Goal: Information Seeking & Learning: Learn about a topic

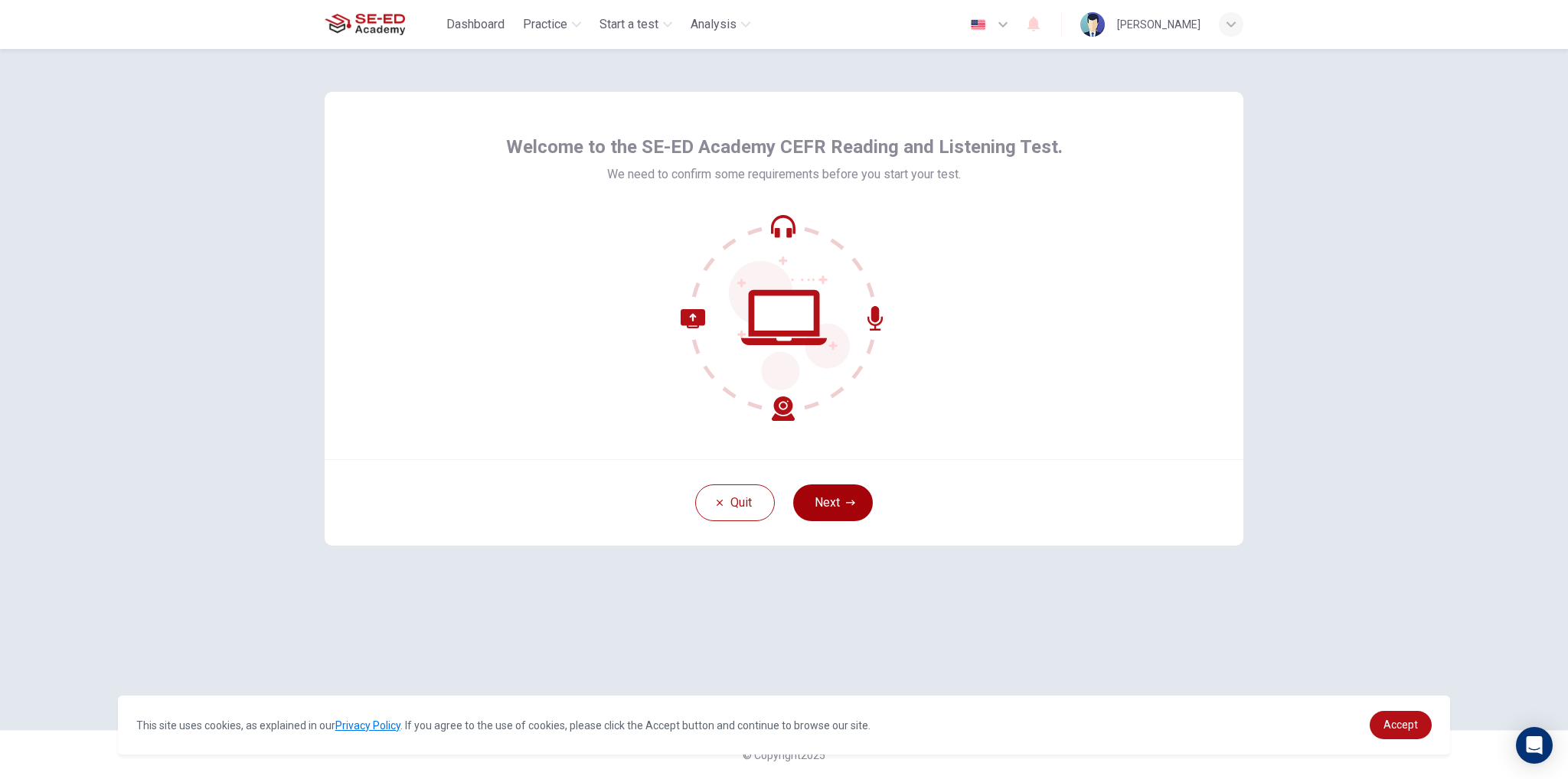
click at [850, 504] on icon "button" at bounding box center [850, 503] width 9 height 9
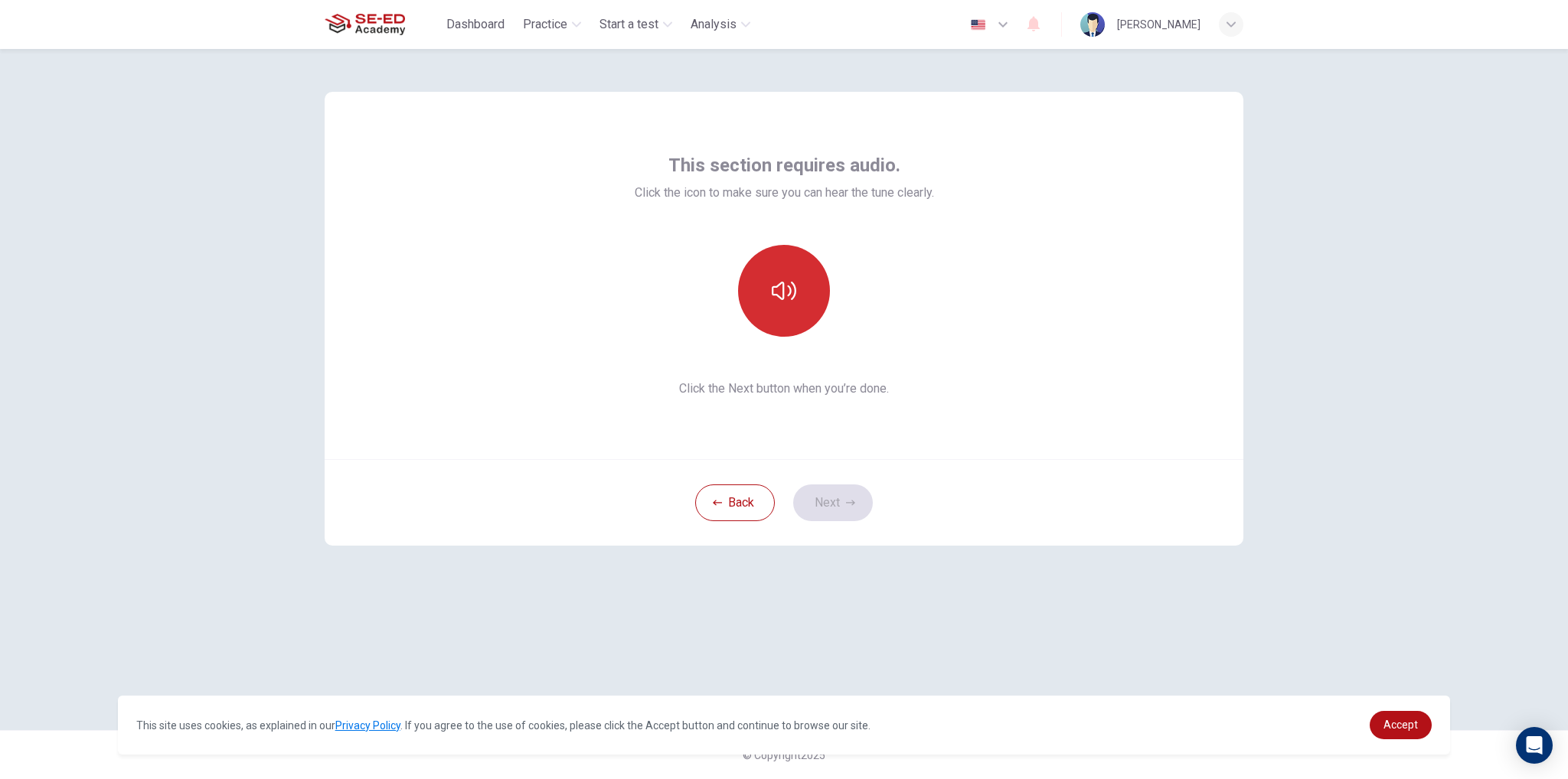
click at [784, 313] on button "button" at bounding box center [784, 291] width 92 height 92
click at [848, 505] on icon "button" at bounding box center [850, 503] width 9 height 9
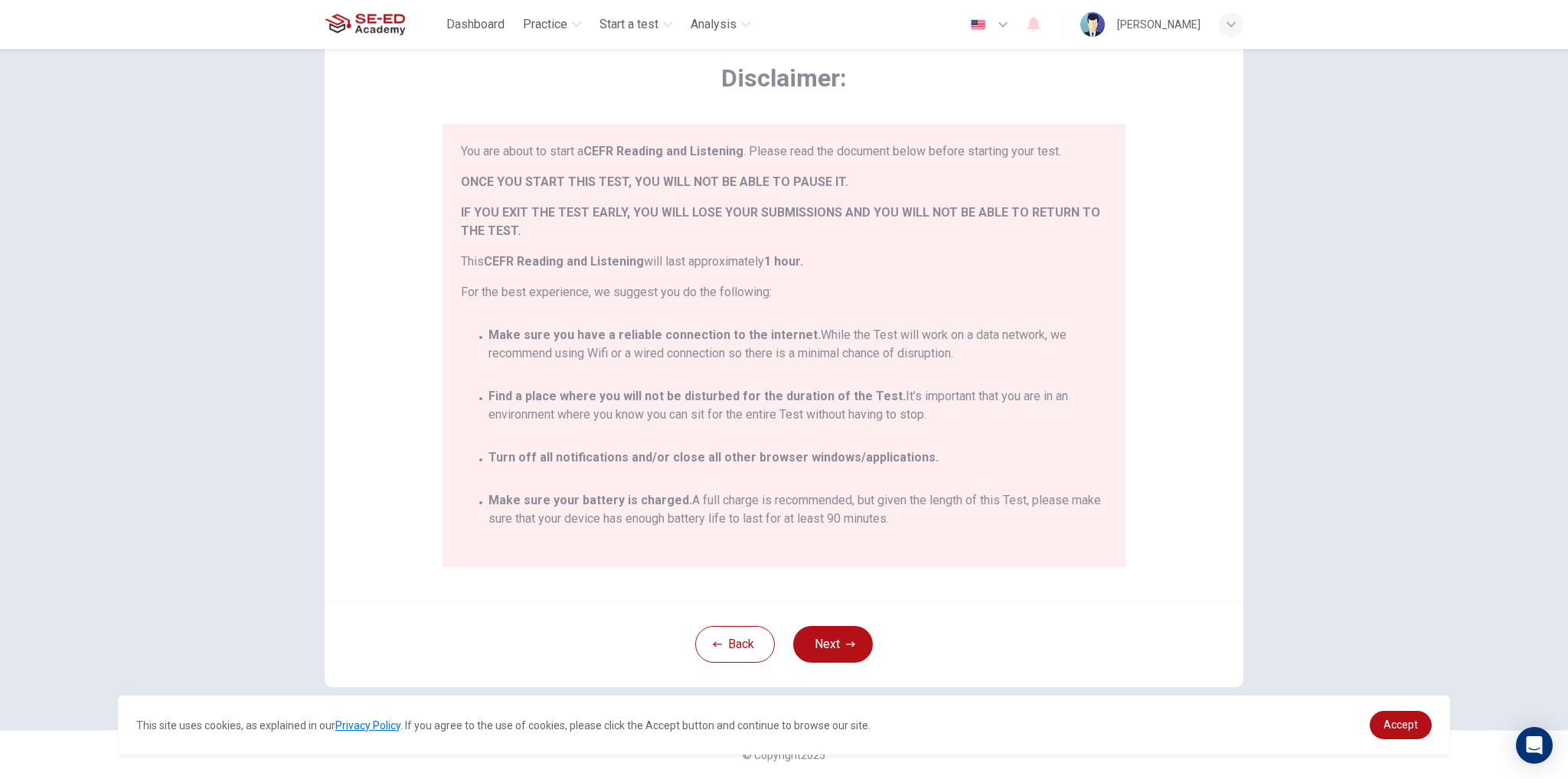
scroll to position [88, 0]
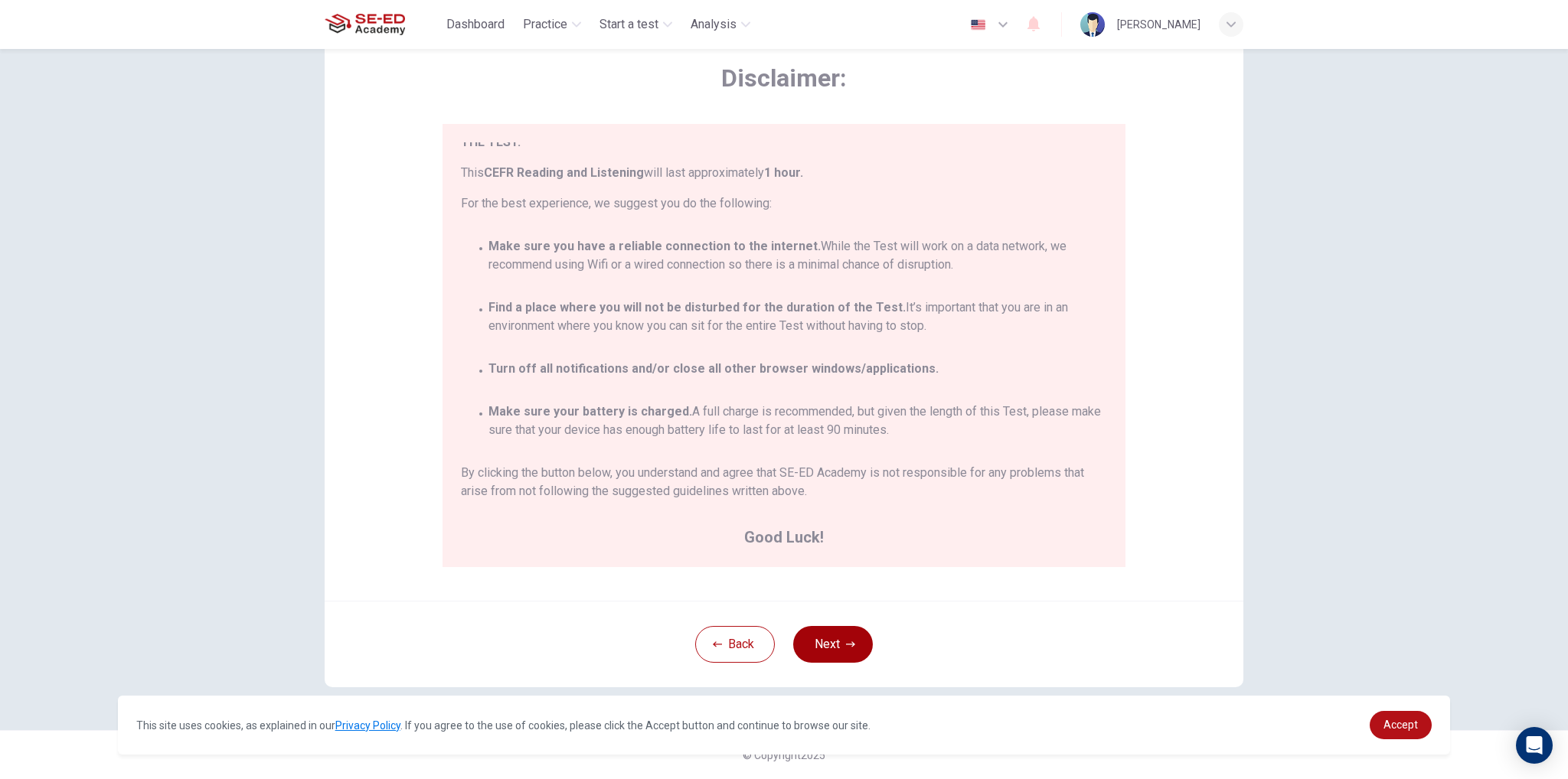
click at [827, 653] on button "Next" at bounding box center [833, 644] width 80 height 37
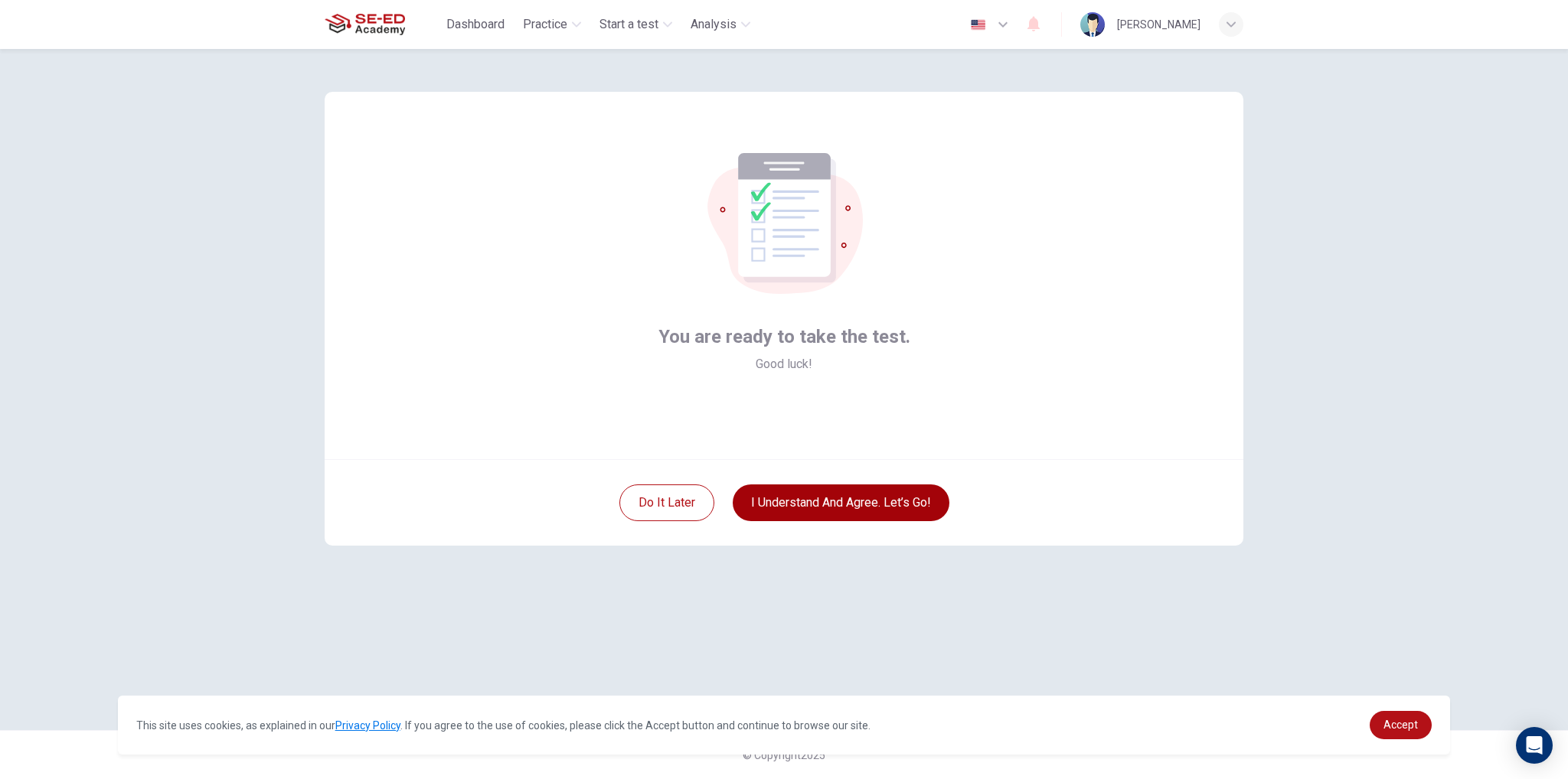
click at [858, 511] on button "I understand and agree. Let’s go!" at bounding box center [841, 502] width 217 height 37
click at [839, 487] on button "I understand and agree. Let’s go!" at bounding box center [841, 502] width 217 height 37
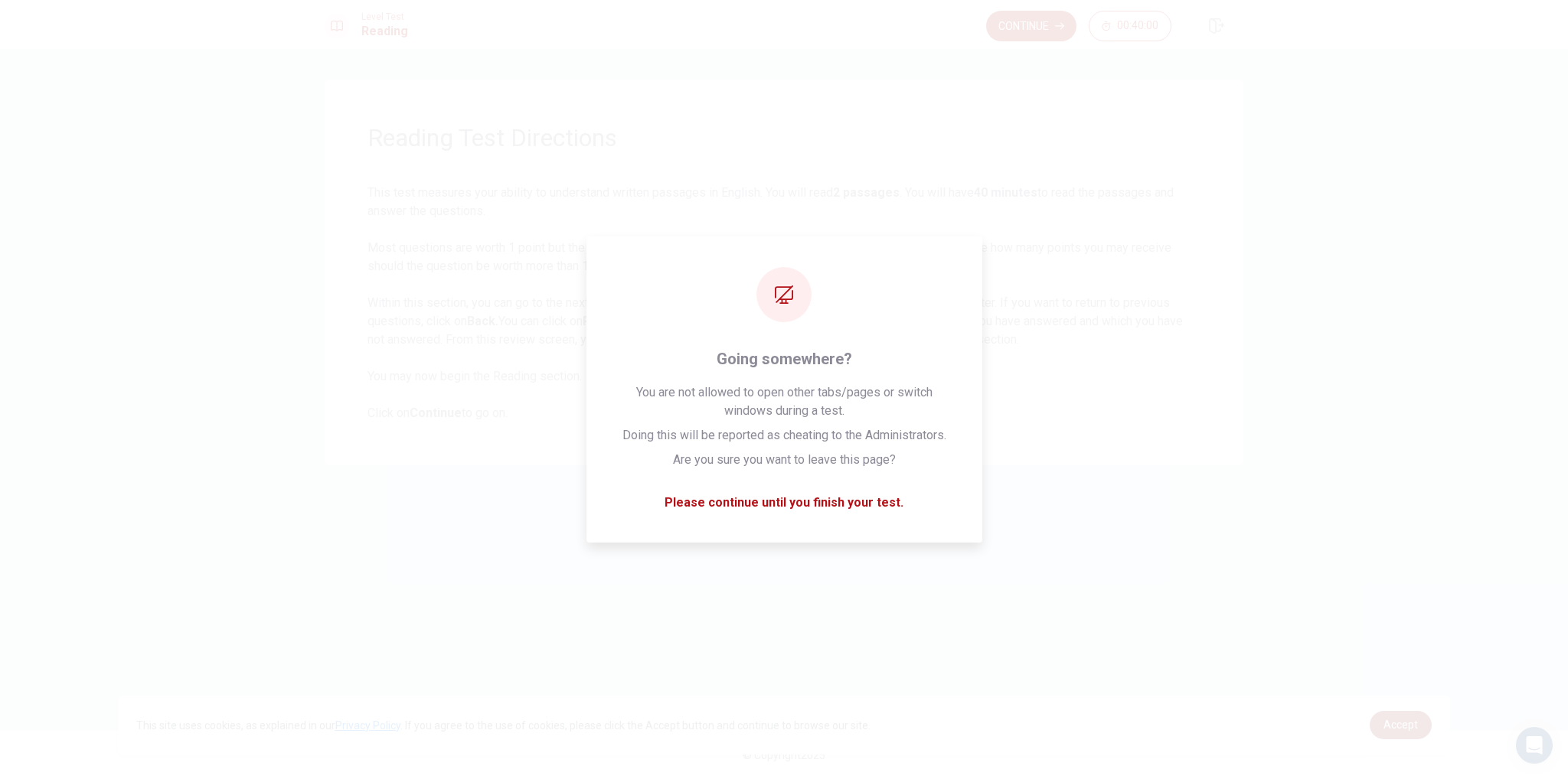
click at [1415, 726] on span "Accept" at bounding box center [1401, 725] width 35 height 13
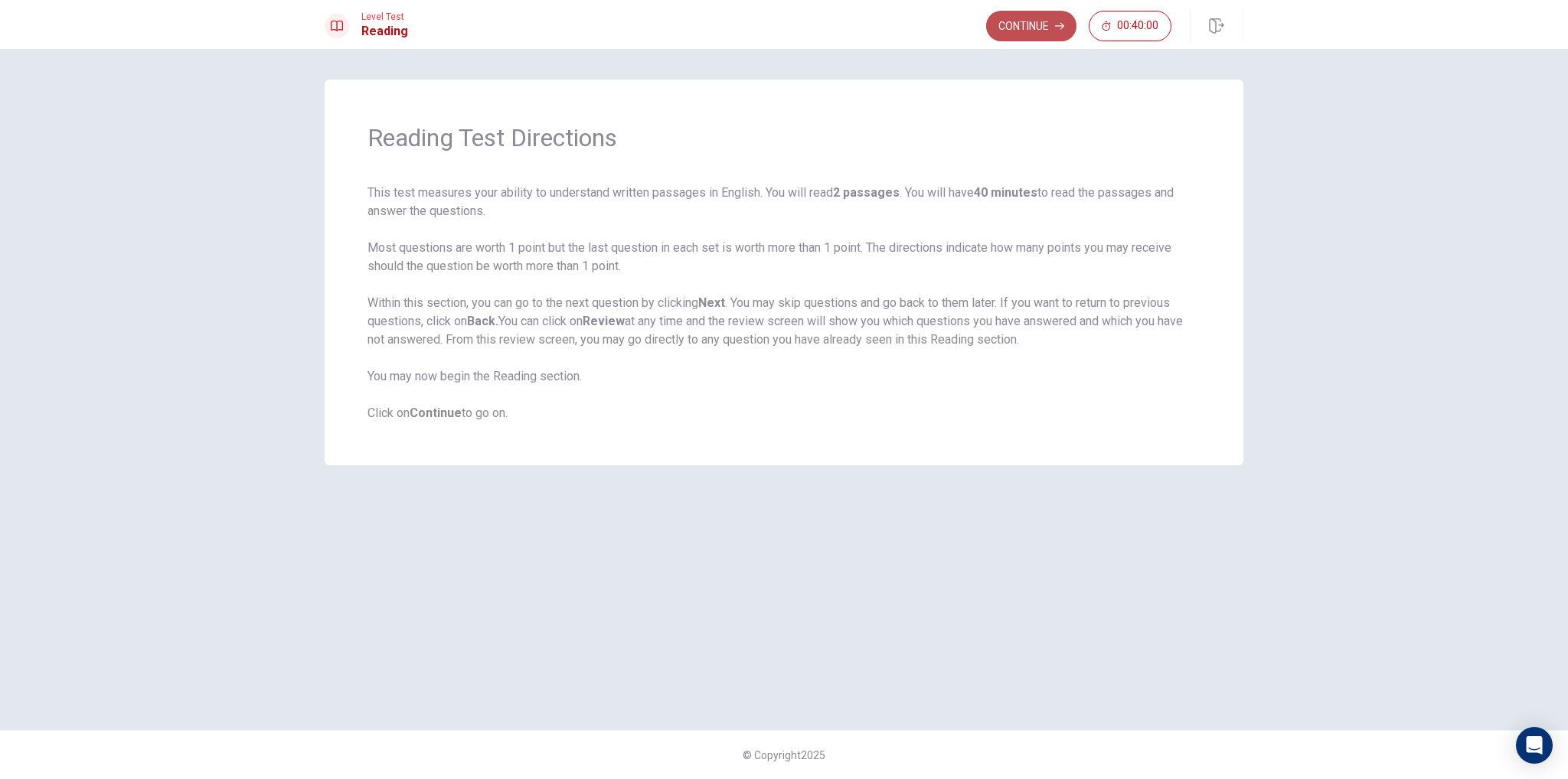
click at [1046, 23] on button "Continue" at bounding box center [1031, 26] width 90 height 31
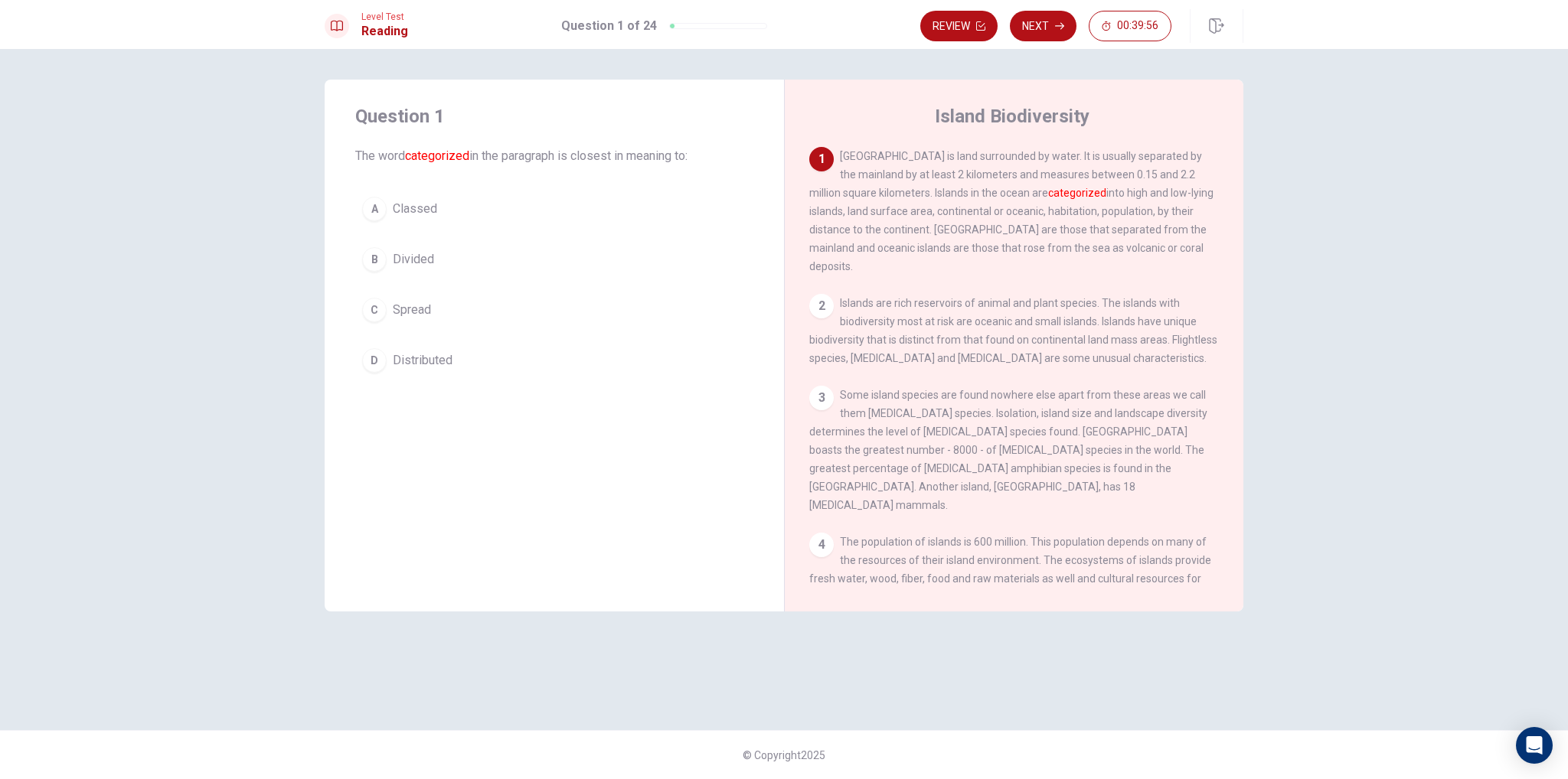
click at [409, 317] on span "Spread" at bounding box center [412, 310] width 38 height 18
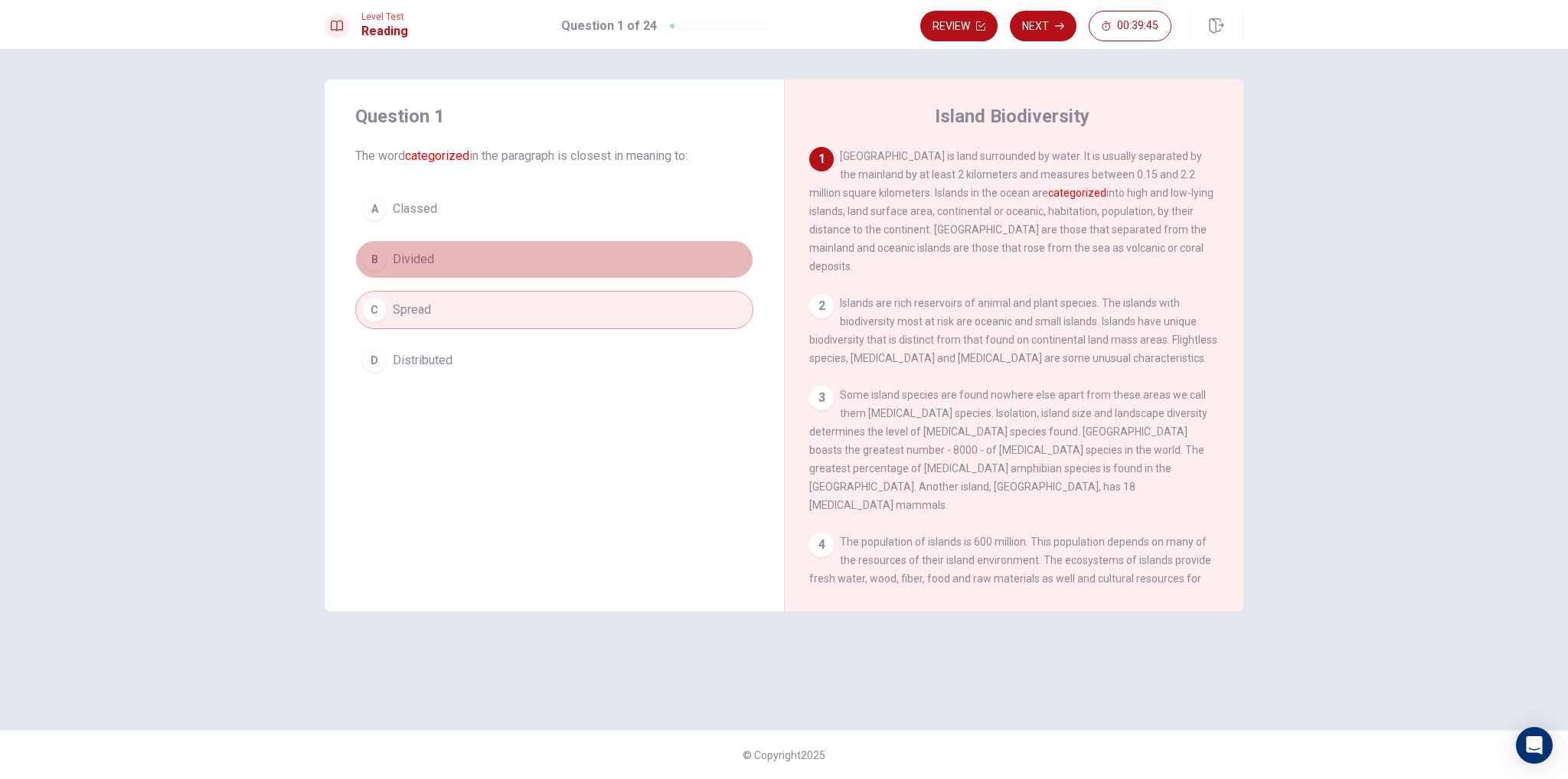
click at [528, 258] on button "B Divided" at bounding box center [555, 259] width 398 height 38
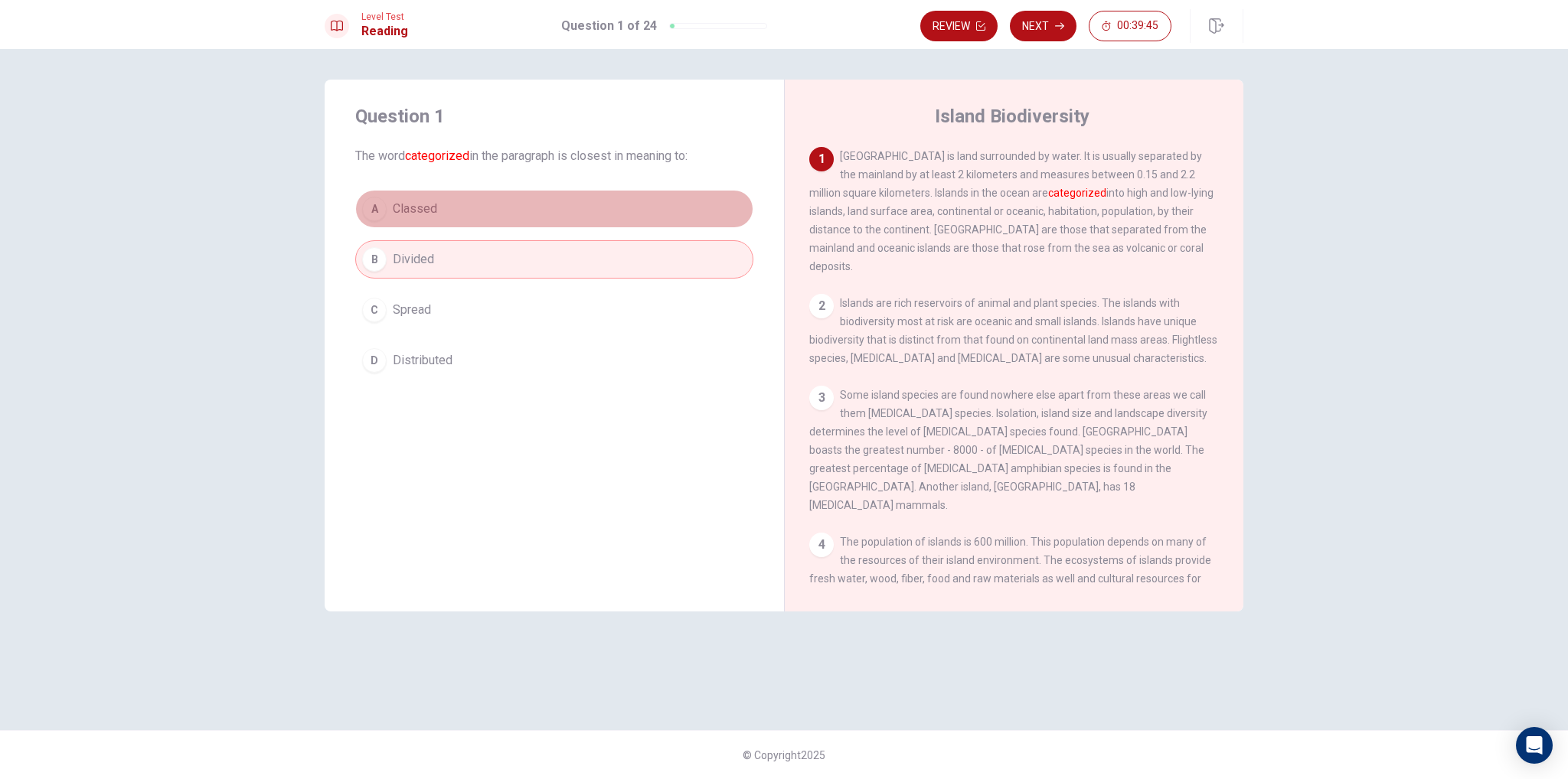
click at [521, 200] on button "A Classed" at bounding box center [555, 209] width 398 height 38
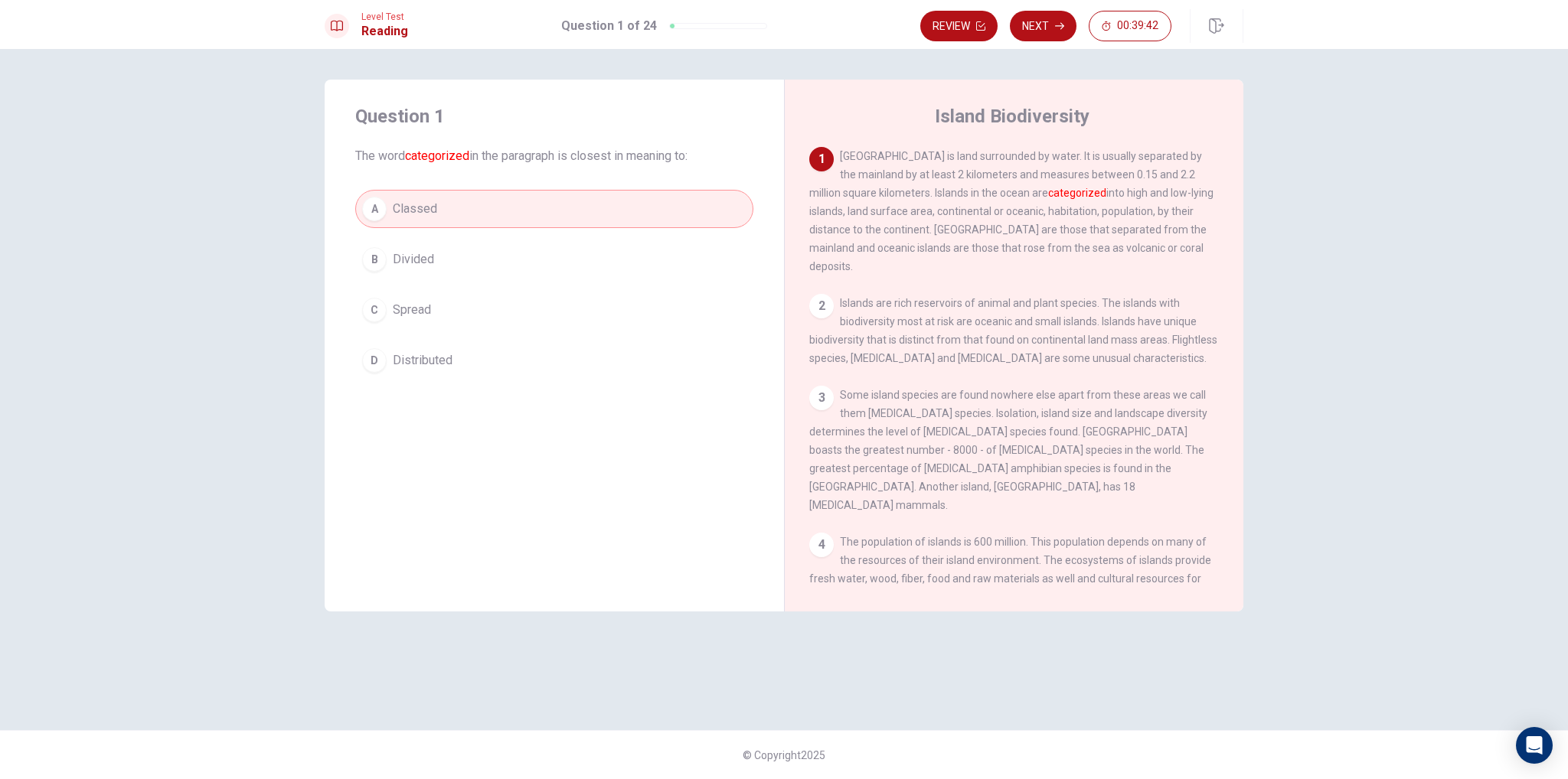
drag, startPoint x: 980, startPoint y: 193, endPoint x: 1024, endPoint y: 194, distance: 44.0
click at [1048, 194] on font "categorized" at bounding box center [1077, 193] width 58 height 13
click at [987, 184] on div "1 [GEOGRAPHIC_DATA] is land surrounded by water. It is usually separated by the…" at bounding box center [1014, 211] width 410 height 129
click at [981, 201] on div "1 [GEOGRAPHIC_DATA] is land surrounded by water. It is usually separated by the…" at bounding box center [1014, 211] width 410 height 129
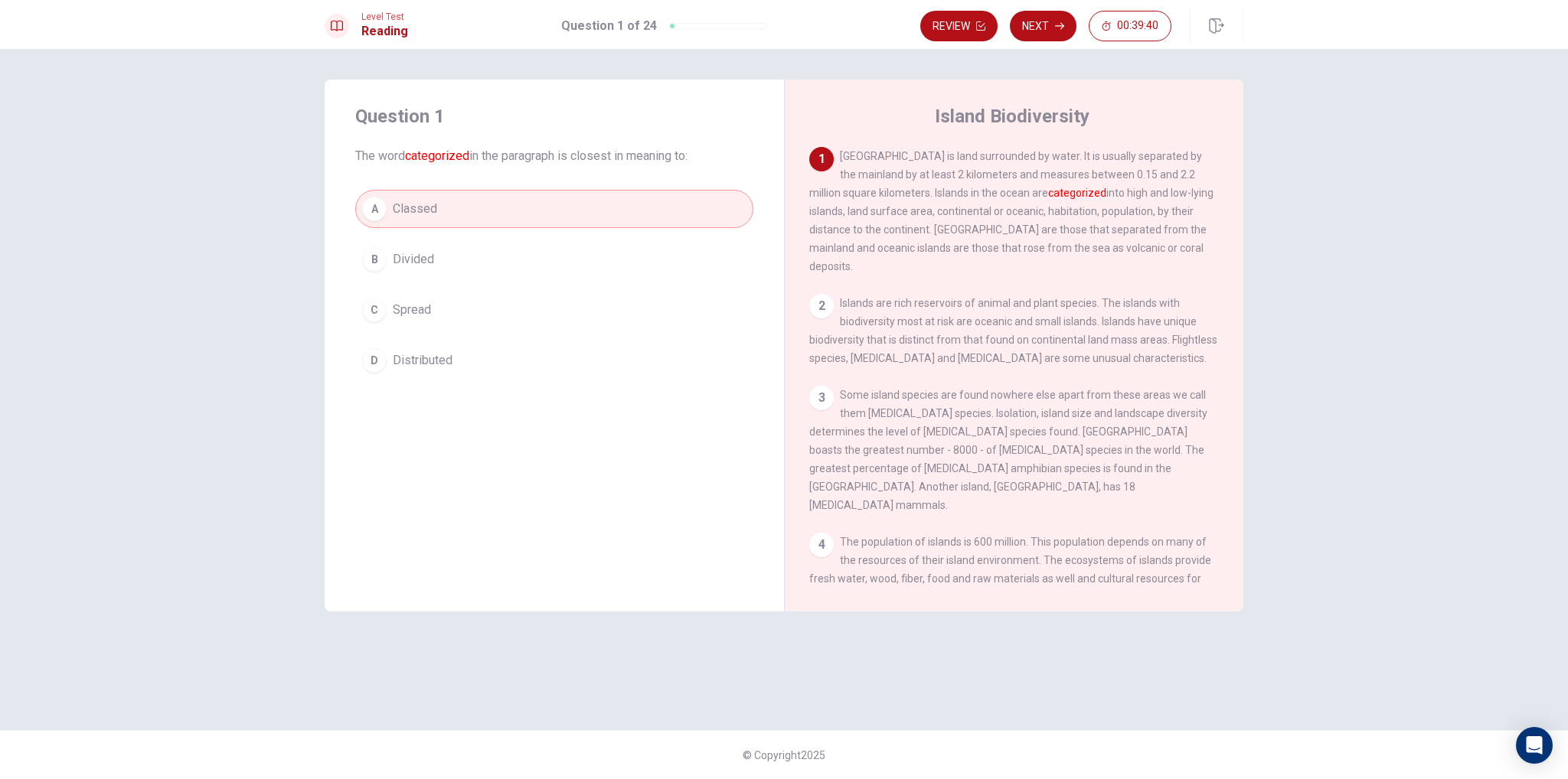
click at [1048, 199] on font "categorized" at bounding box center [1077, 193] width 58 height 13
drag, startPoint x: 983, startPoint y: 195, endPoint x: 1039, endPoint y: 193, distance: 56.0
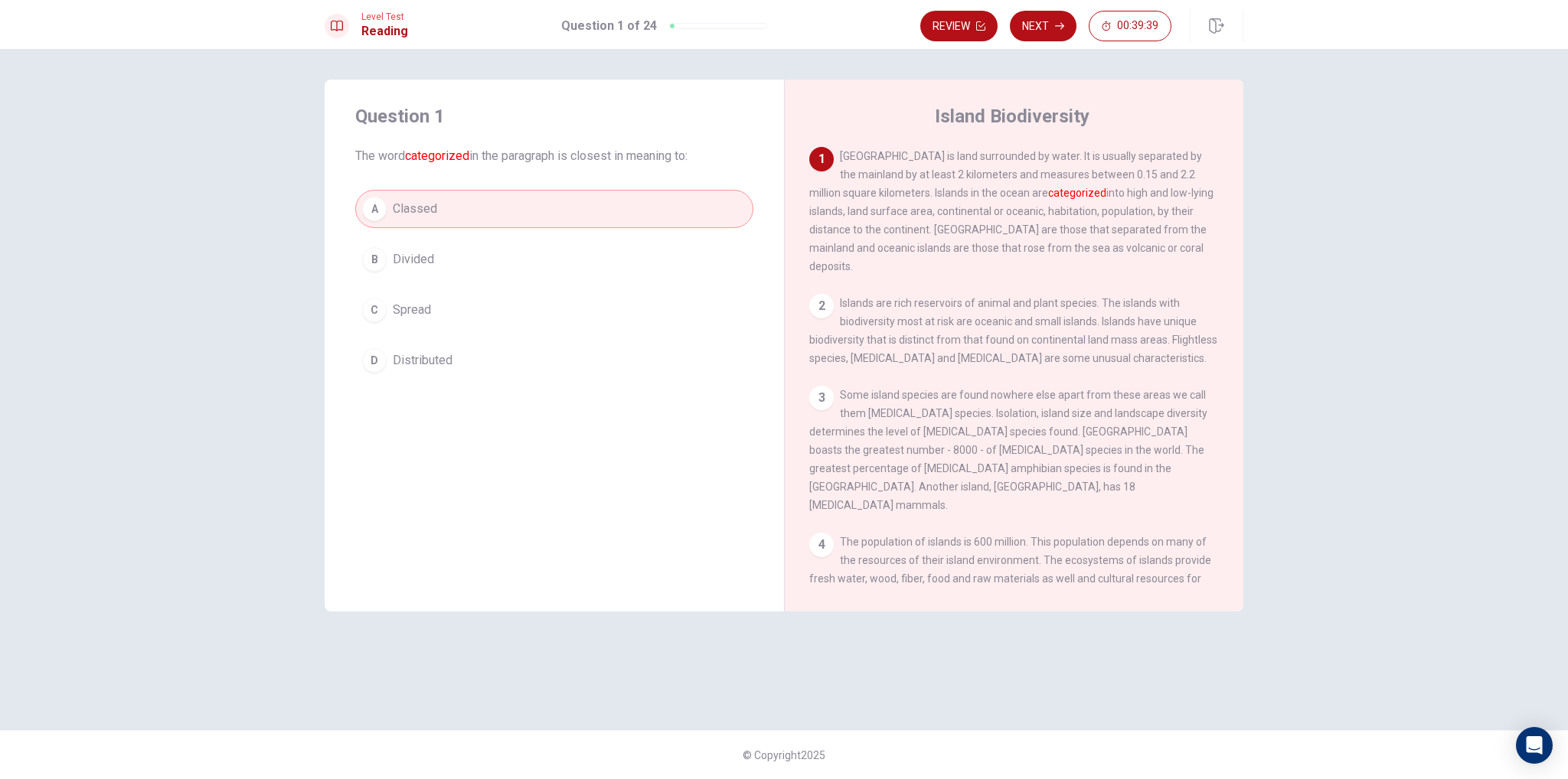
click at [1039, 193] on span "[GEOGRAPHIC_DATA] is land surrounded by water. It is usually separated by the m…" at bounding box center [1012, 211] width 405 height 122
click at [1045, 37] on button "Next" at bounding box center [1043, 26] width 66 height 31
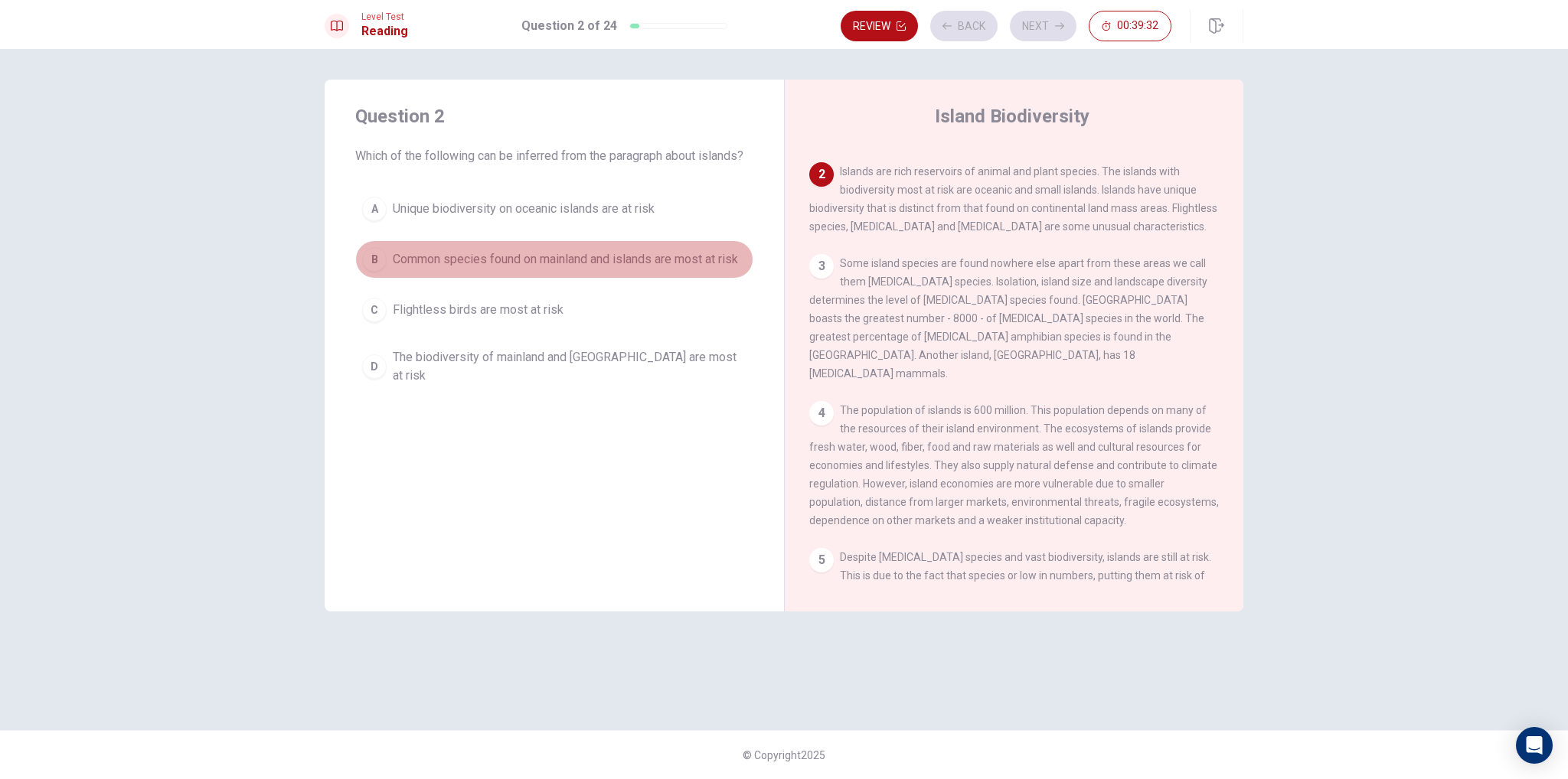
click at [593, 257] on span "Common species found on mainland and islands are most at risk" at bounding box center [565, 259] width 345 height 18
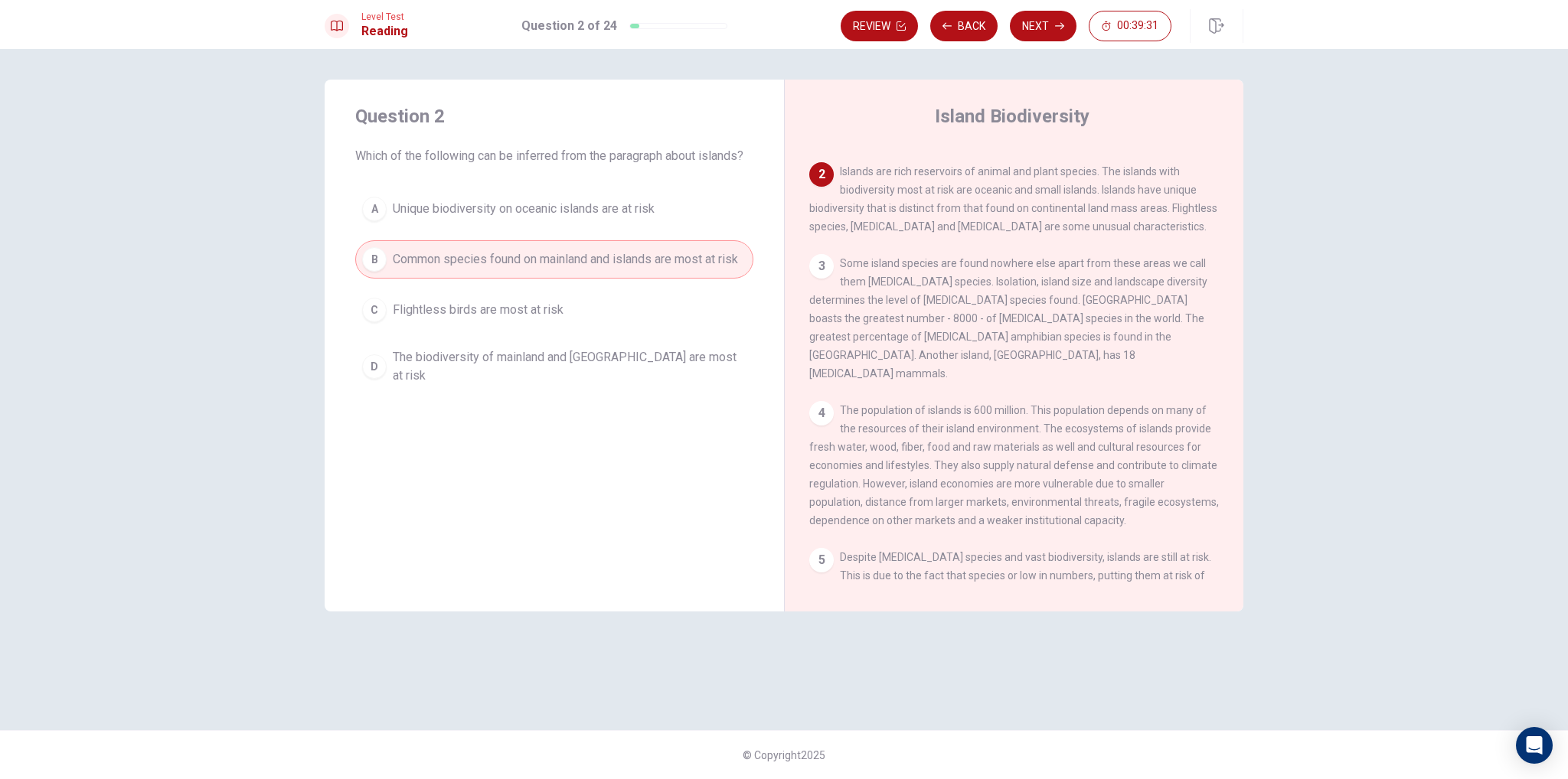
click at [1012, 37] on div "Review Back Next 00:39:31" at bounding box center [1006, 26] width 331 height 31
click at [1063, 36] on button "Next" at bounding box center [1043, 26] width 66 height 31
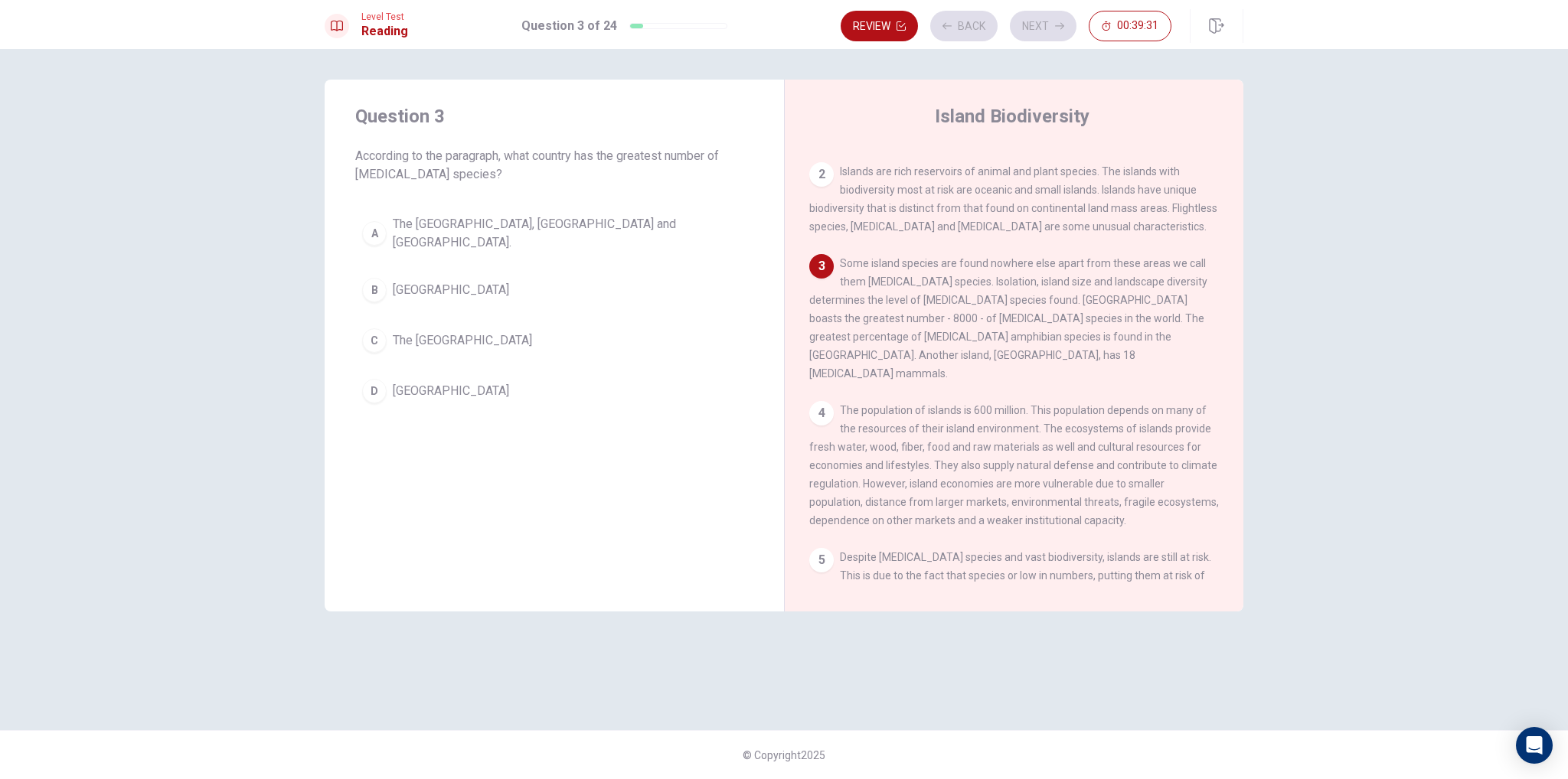
scroll to position [227, 0]
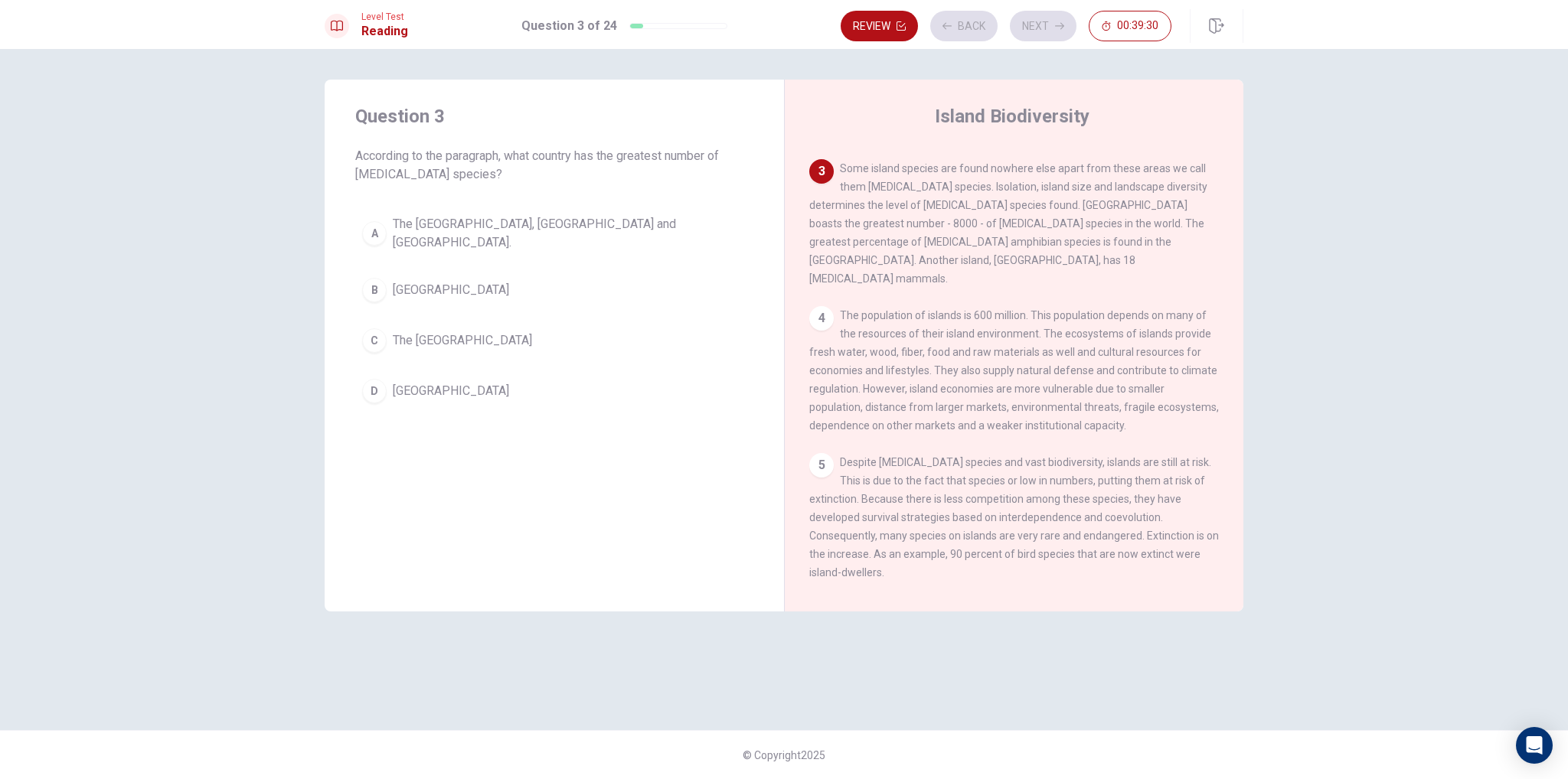
click at [591, 378] on button "D [GEOGRAPHIC_DATA]" at bounding box center [555, 391] width 398 height 38
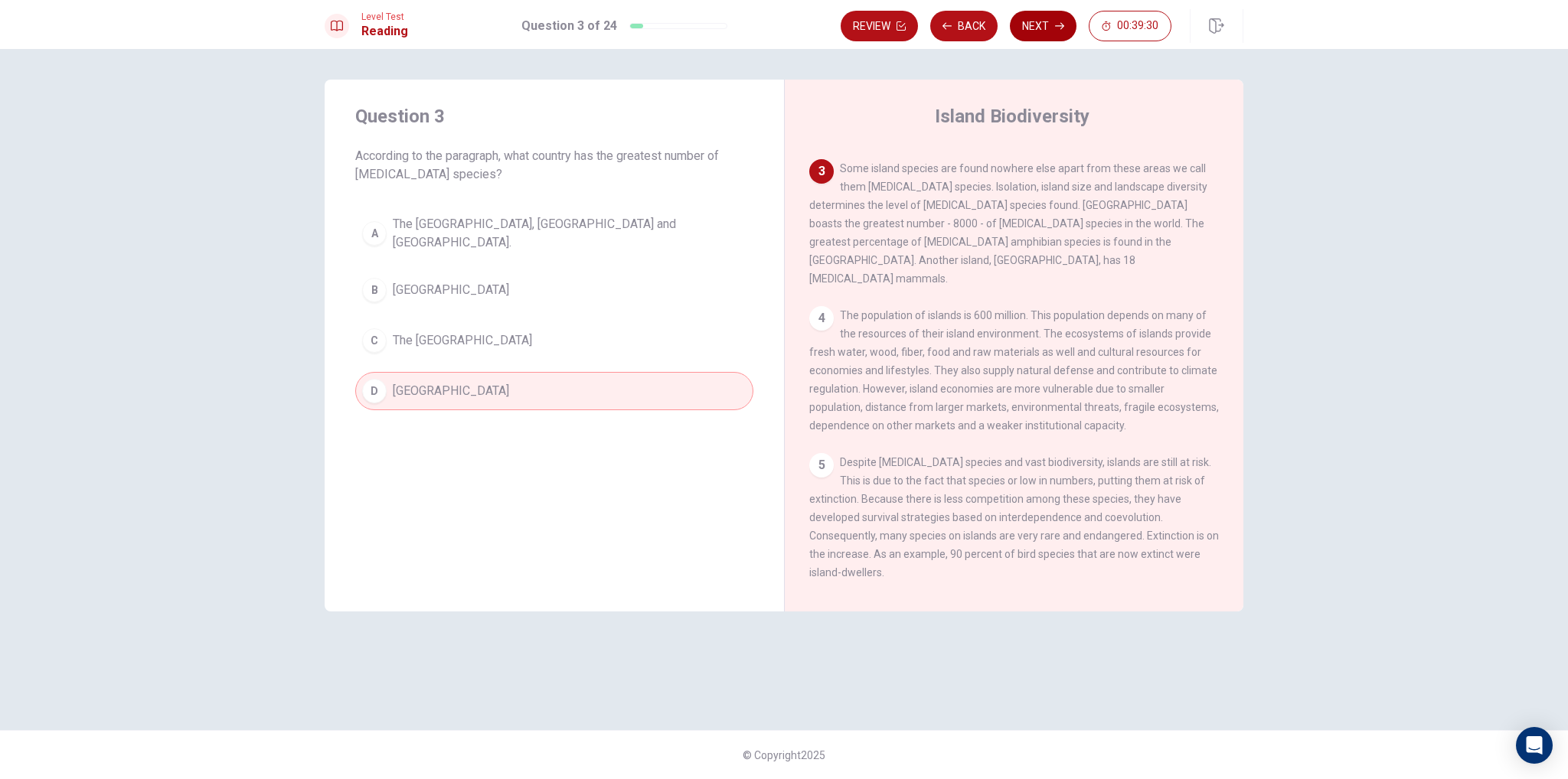
click at [1054, 22] on button "Next" at bounding box center [1043, 26] width 66 height 31
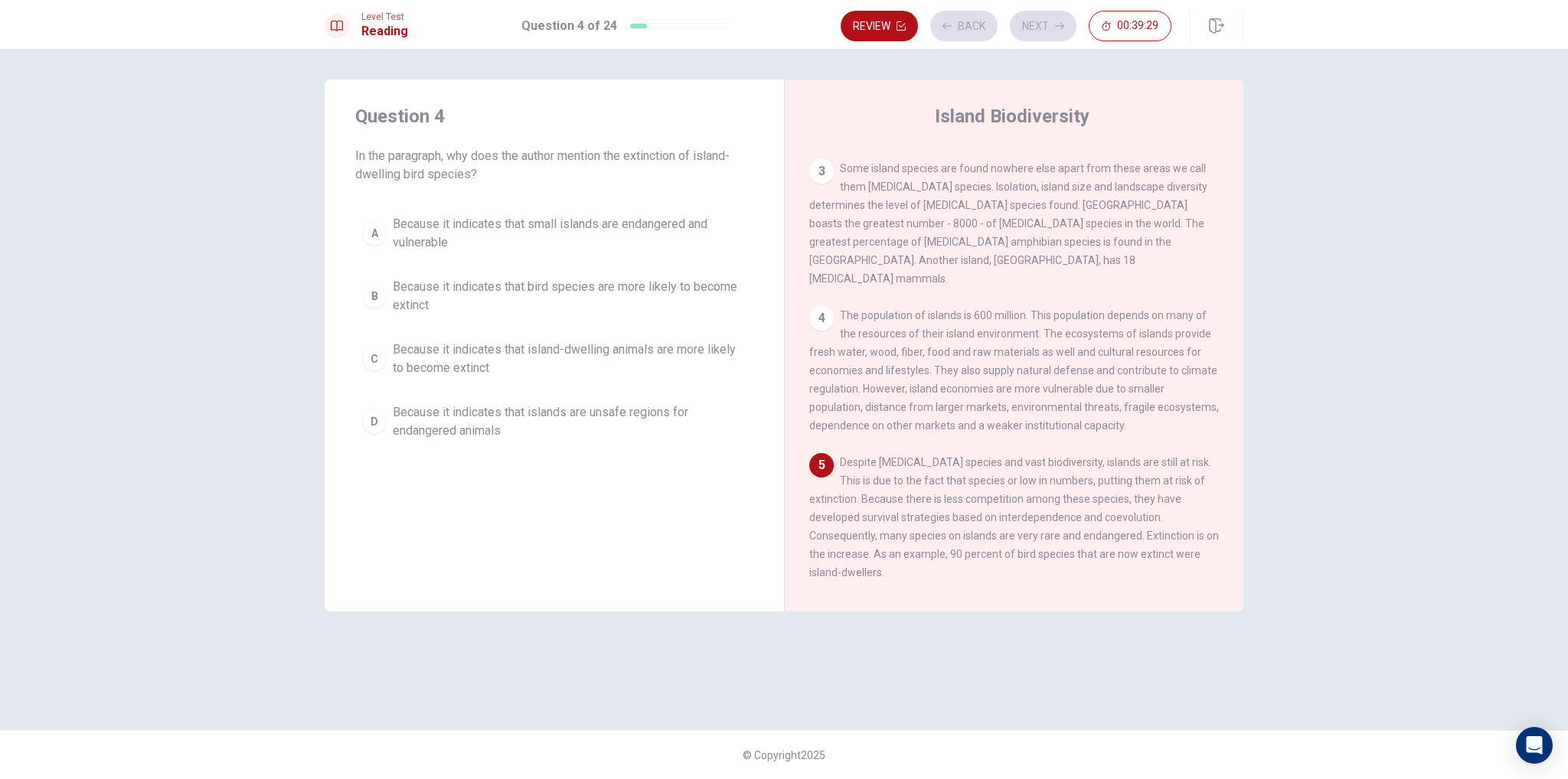
scroll to position [356, 0]
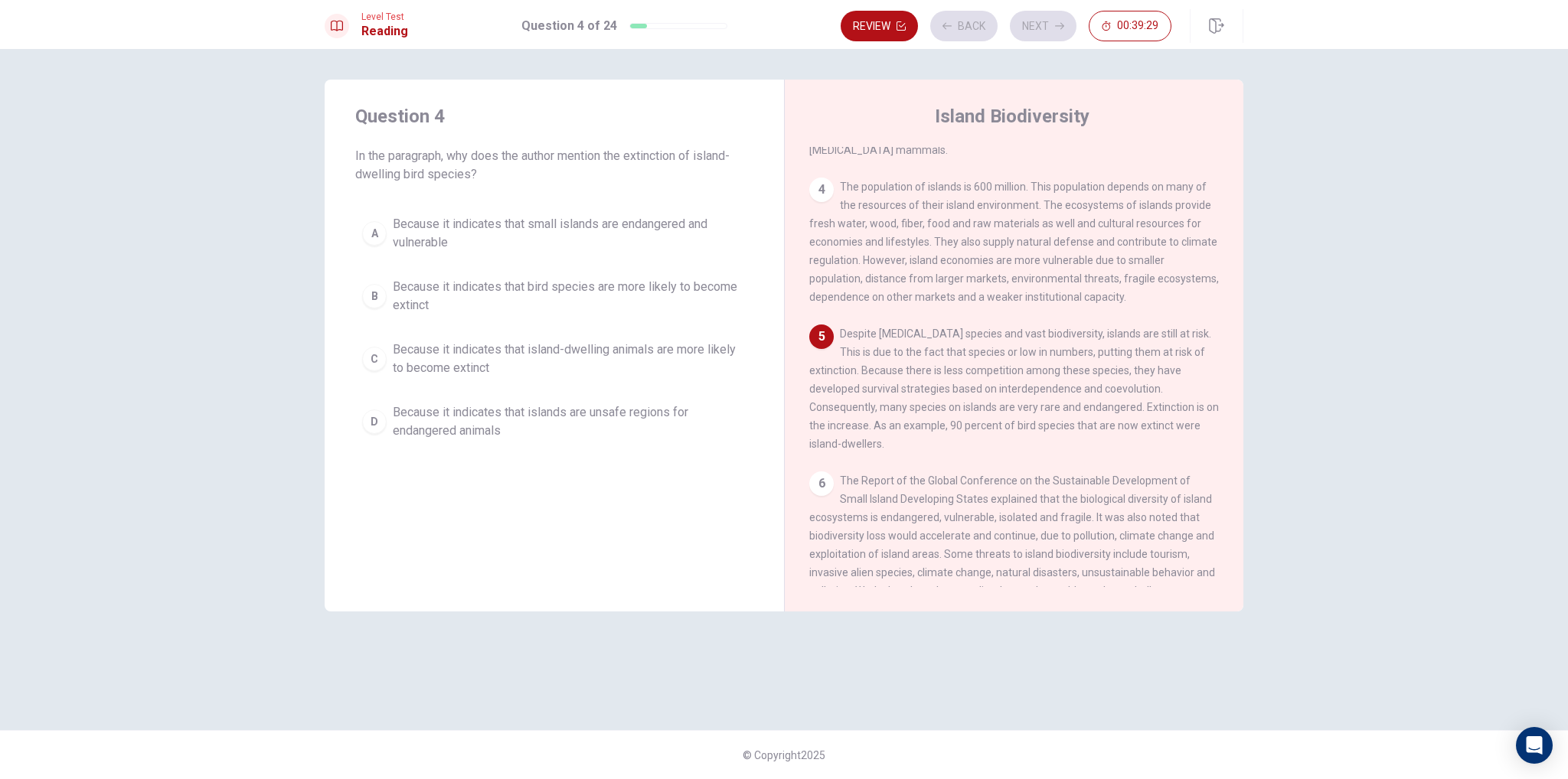
click at [590, 230] on span "Because it indicates that small islands are endangered and vulnerable" at bounding box center [570, 233] width 354 height 37
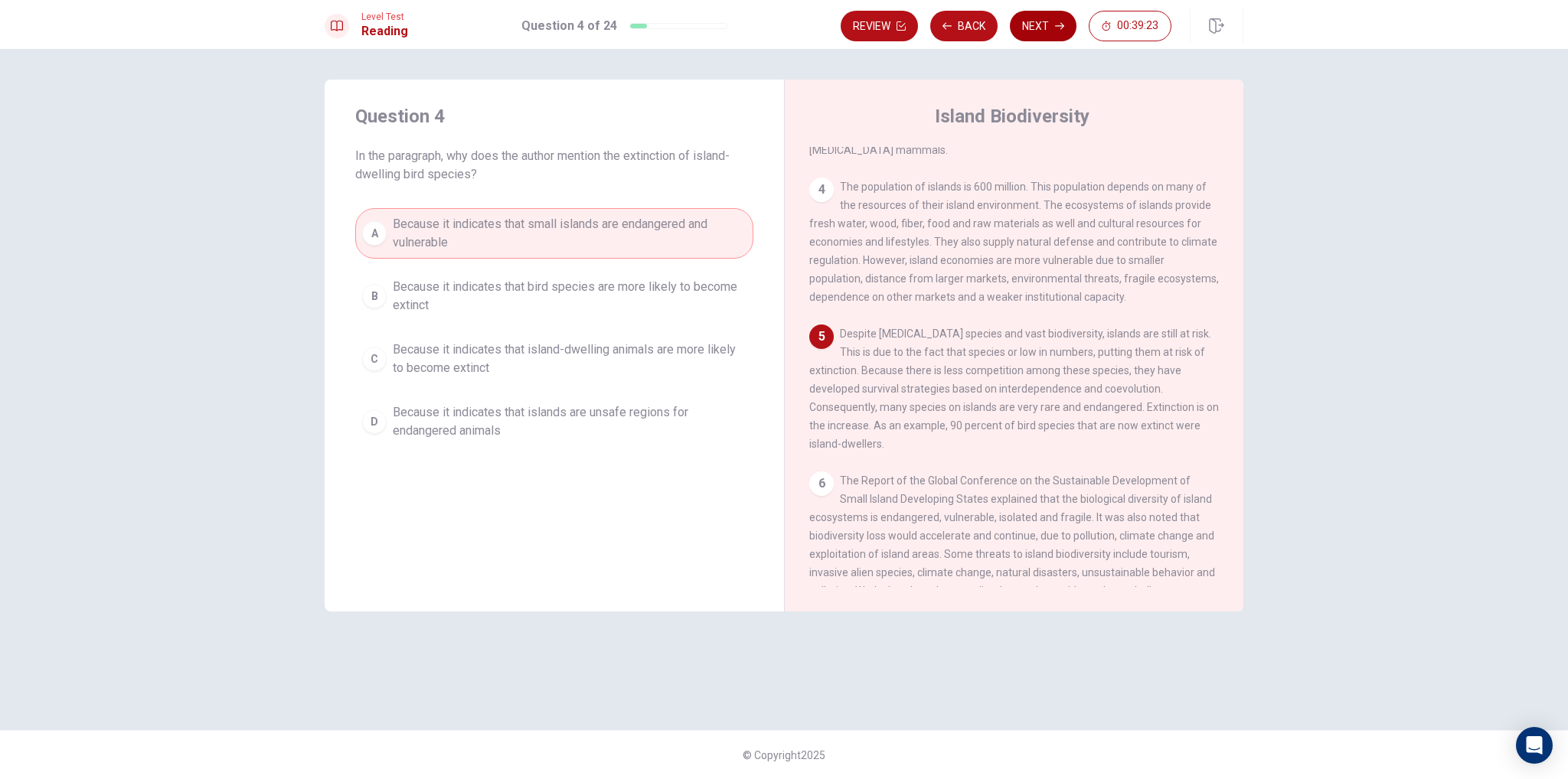
click at [1053, 28] on button "Next" at bounding box center [1043, 26] width 66 height 31
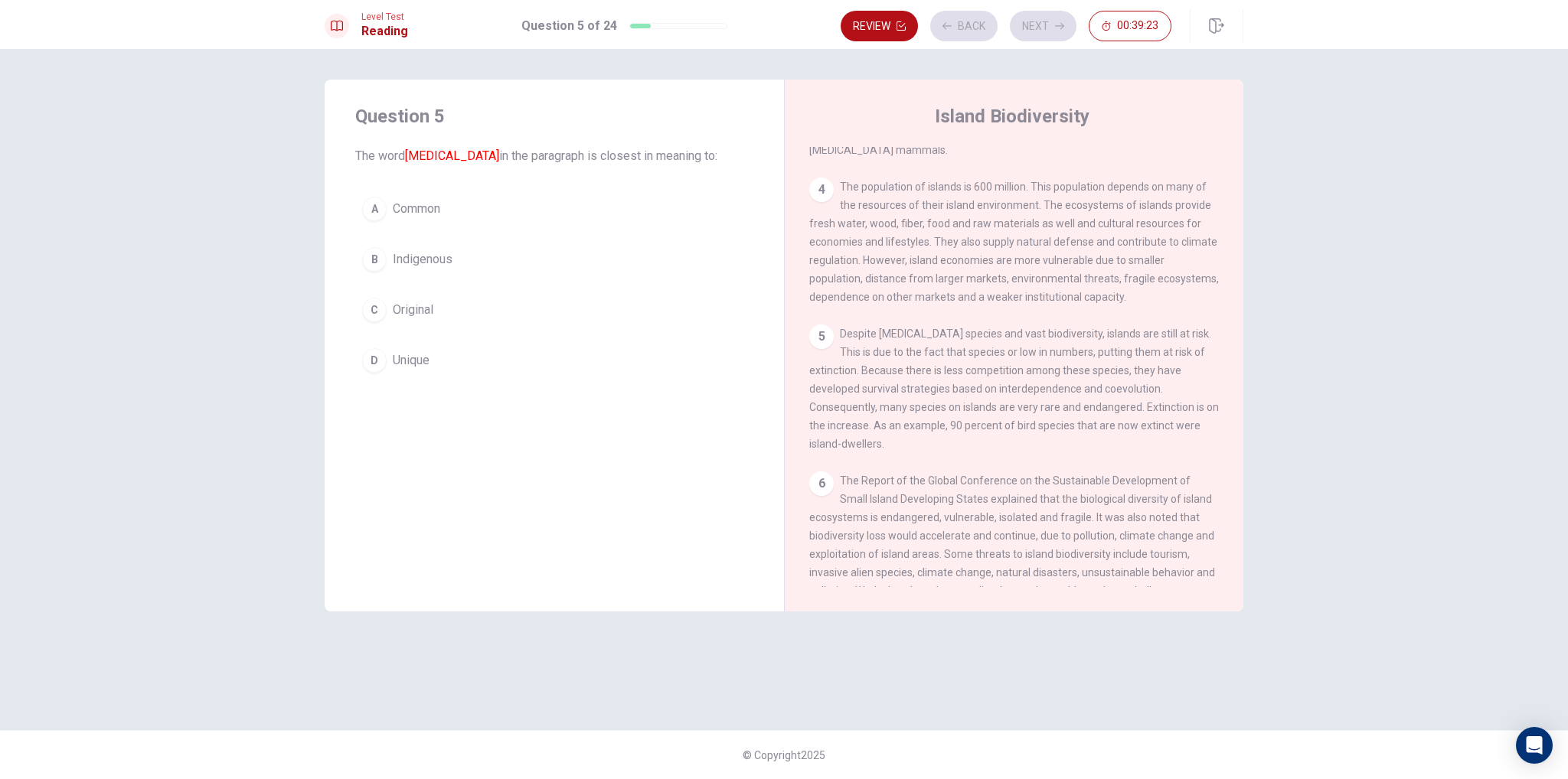
scroll to position [227, 0]
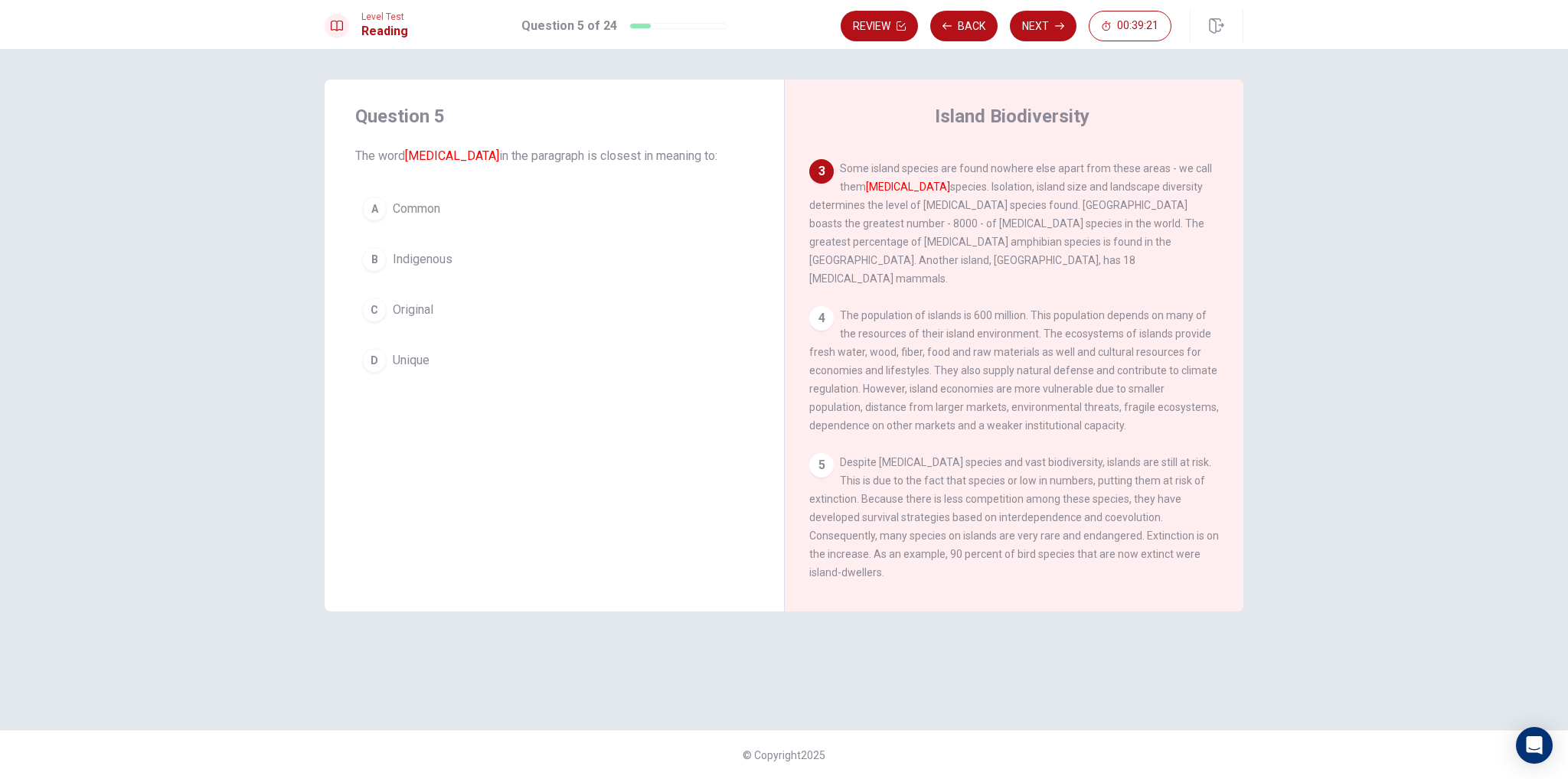
click at [559, 203] on button "A Common" at bounding box center [555, 209] width 398 height 38
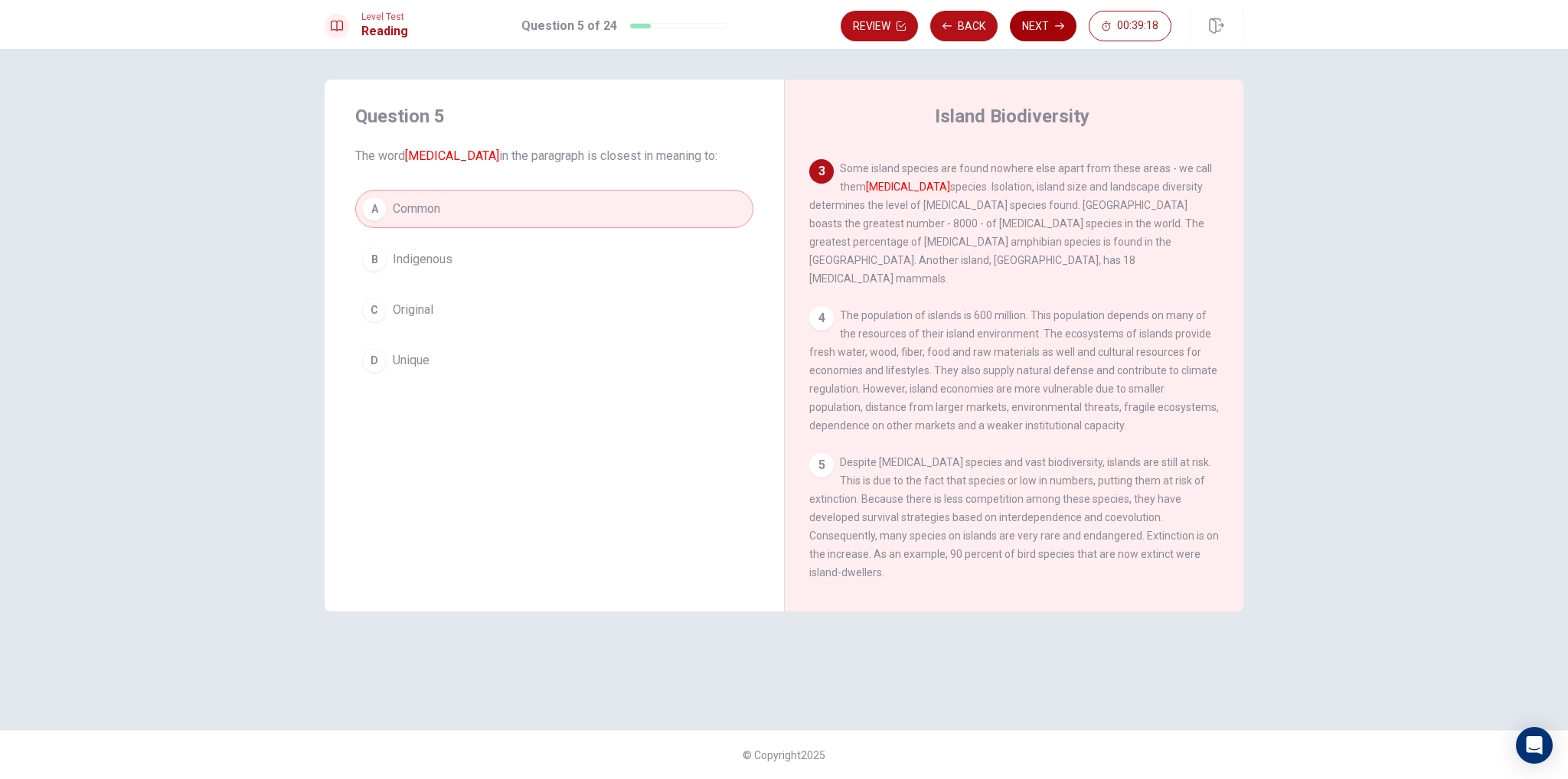
click at [1030, 33] on button "Next" at bounding box center [1043, 26] width 66 height 31
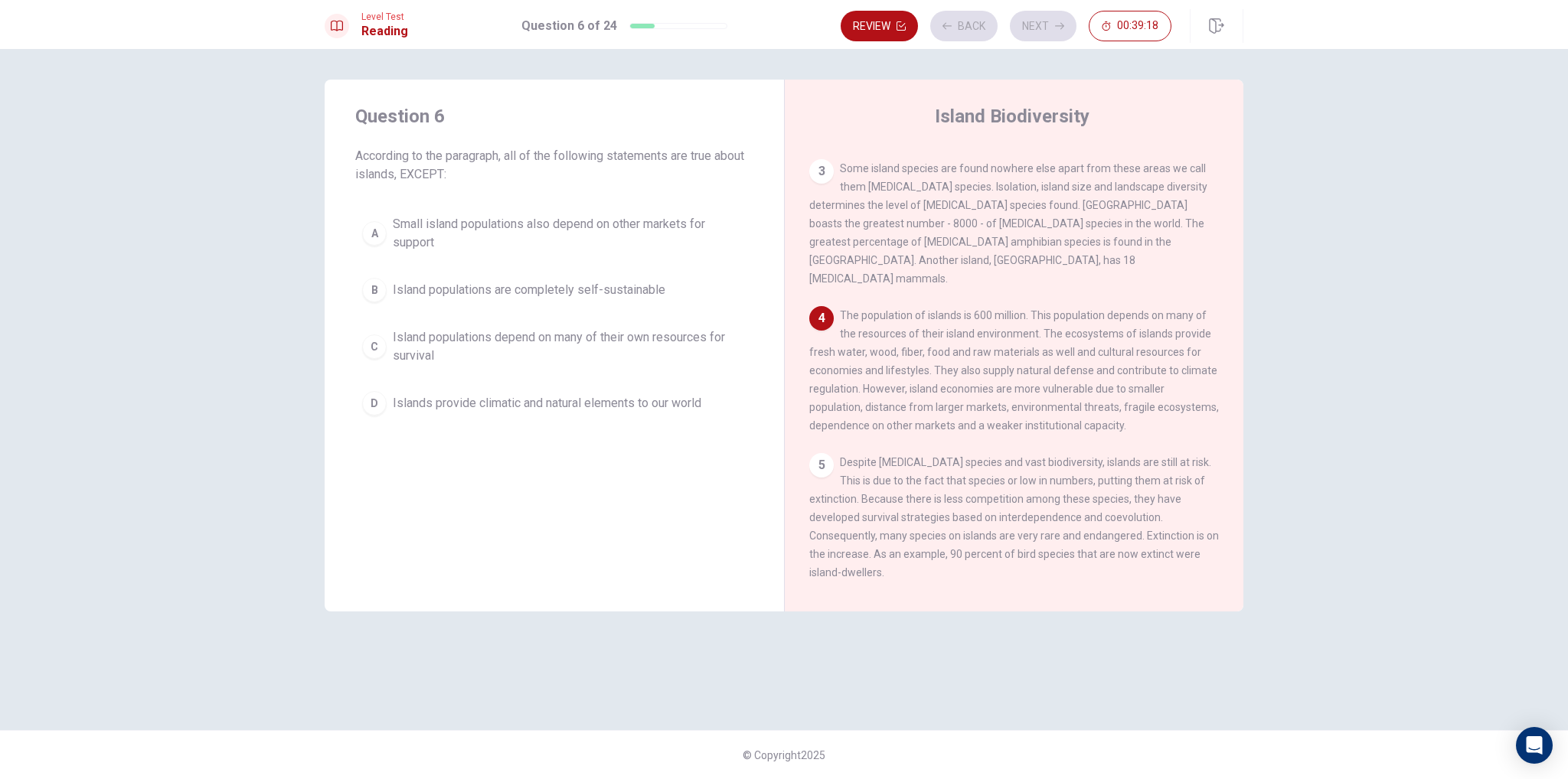
scroll to position [358, 0]
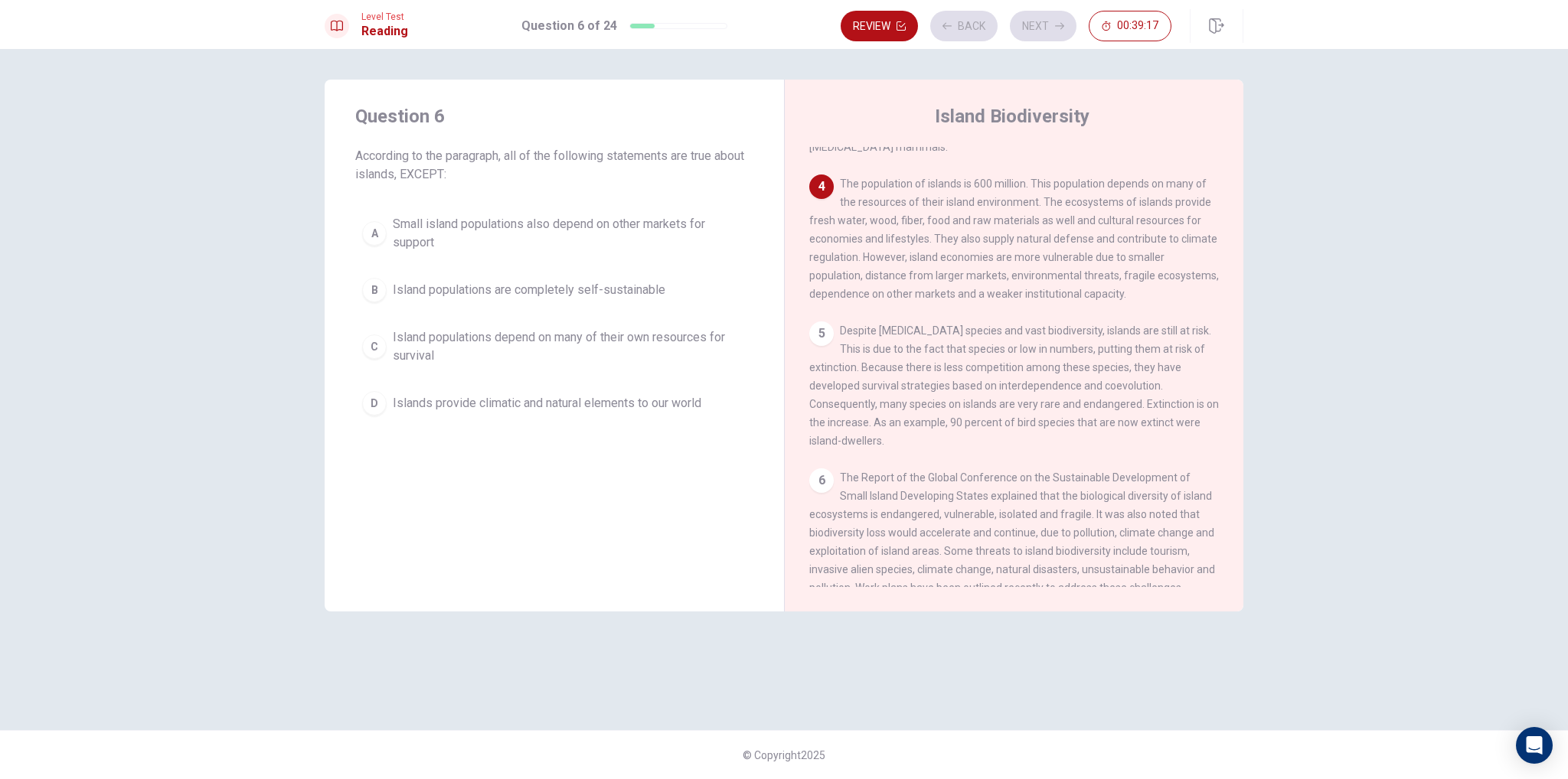
click at [581, 336] on span "Island populations depend on many of their own resources for survival" at bounding box center [570, 347] width 354 height 37
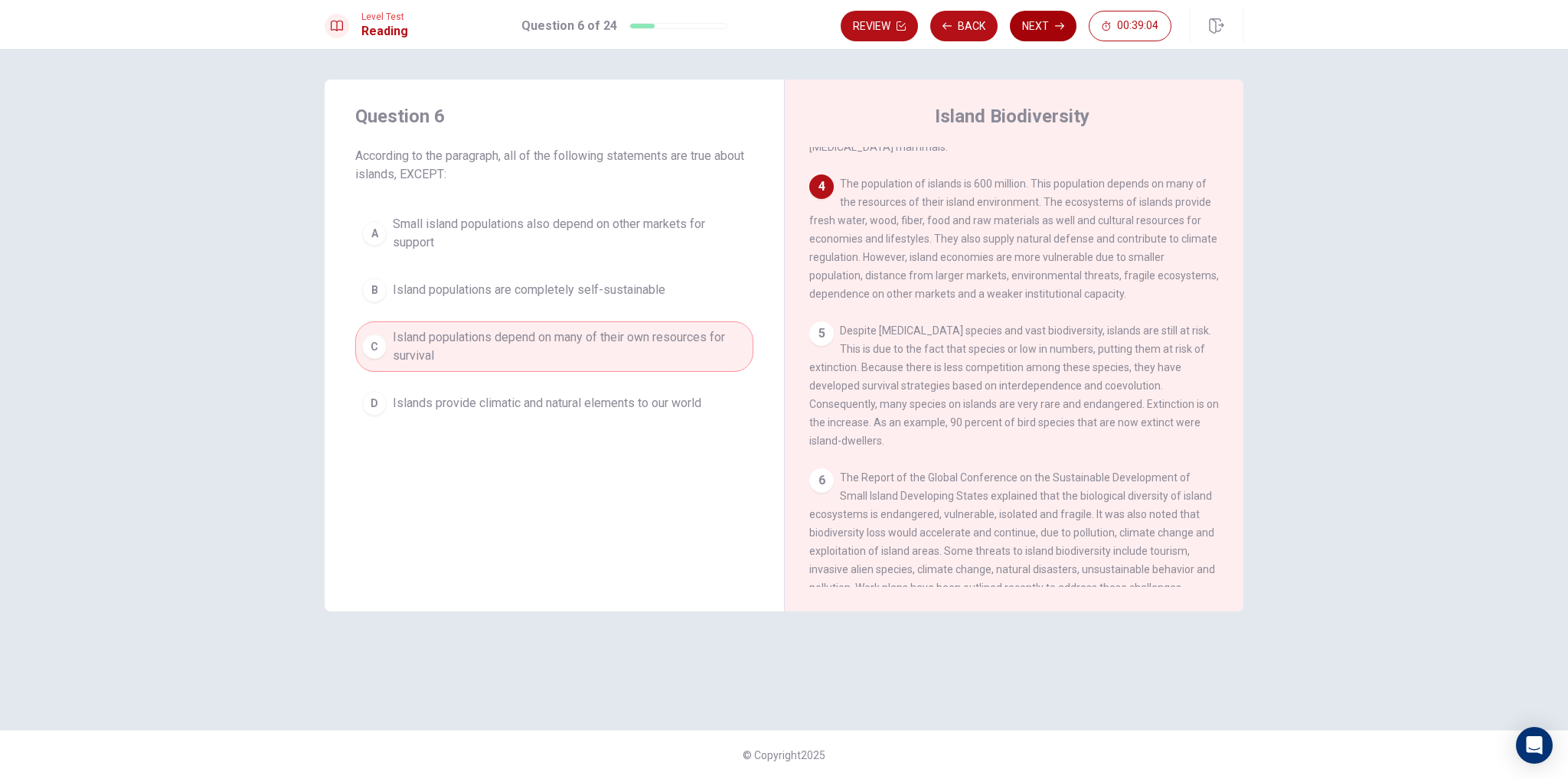
click at [1027, 32] on button "Next" at bounding box center [1043, 26] width 66 height 31
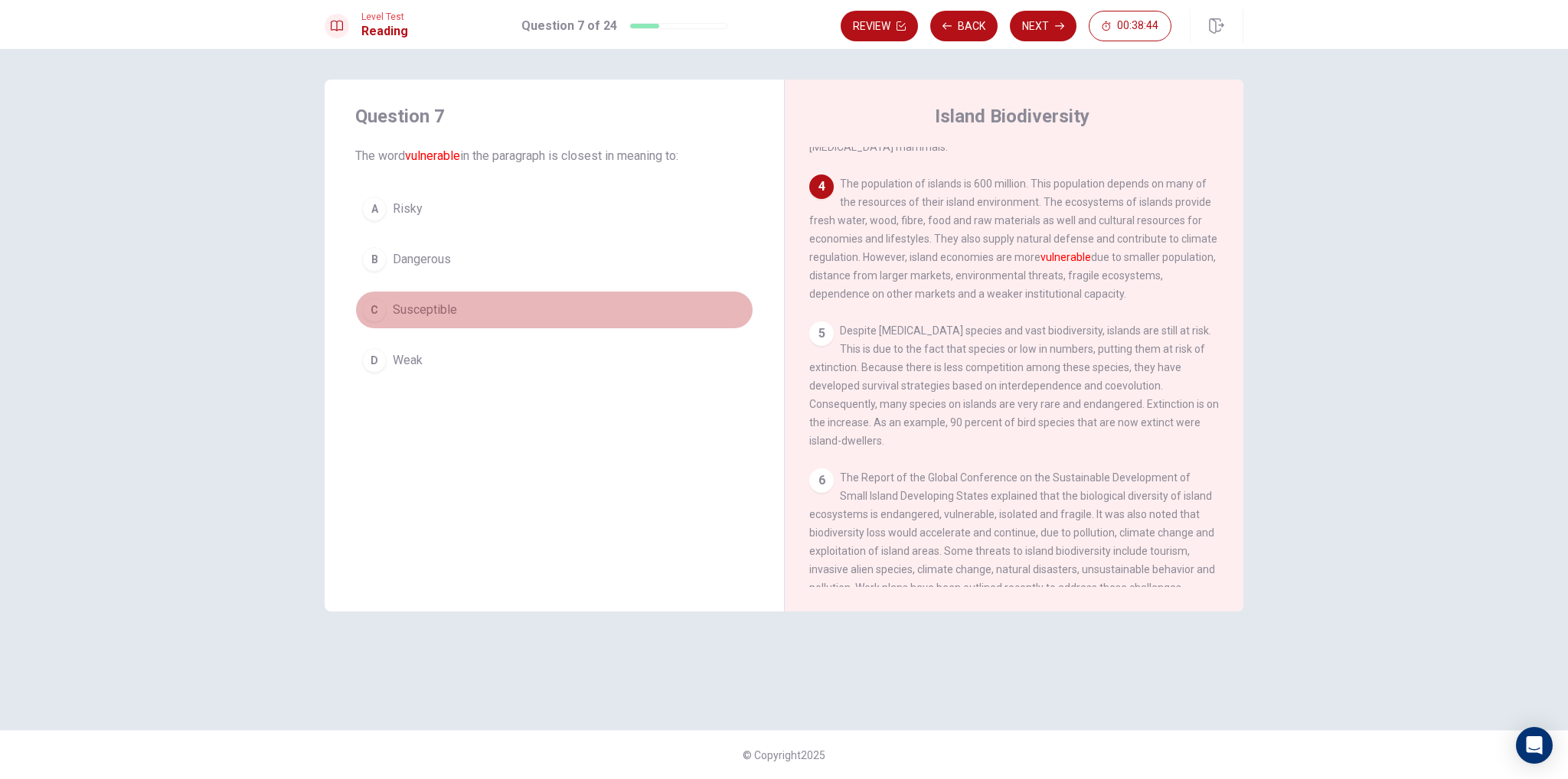
click at [439, 326] on button "C Susceptible" at bounding box center [555, 310] width 398 height 38
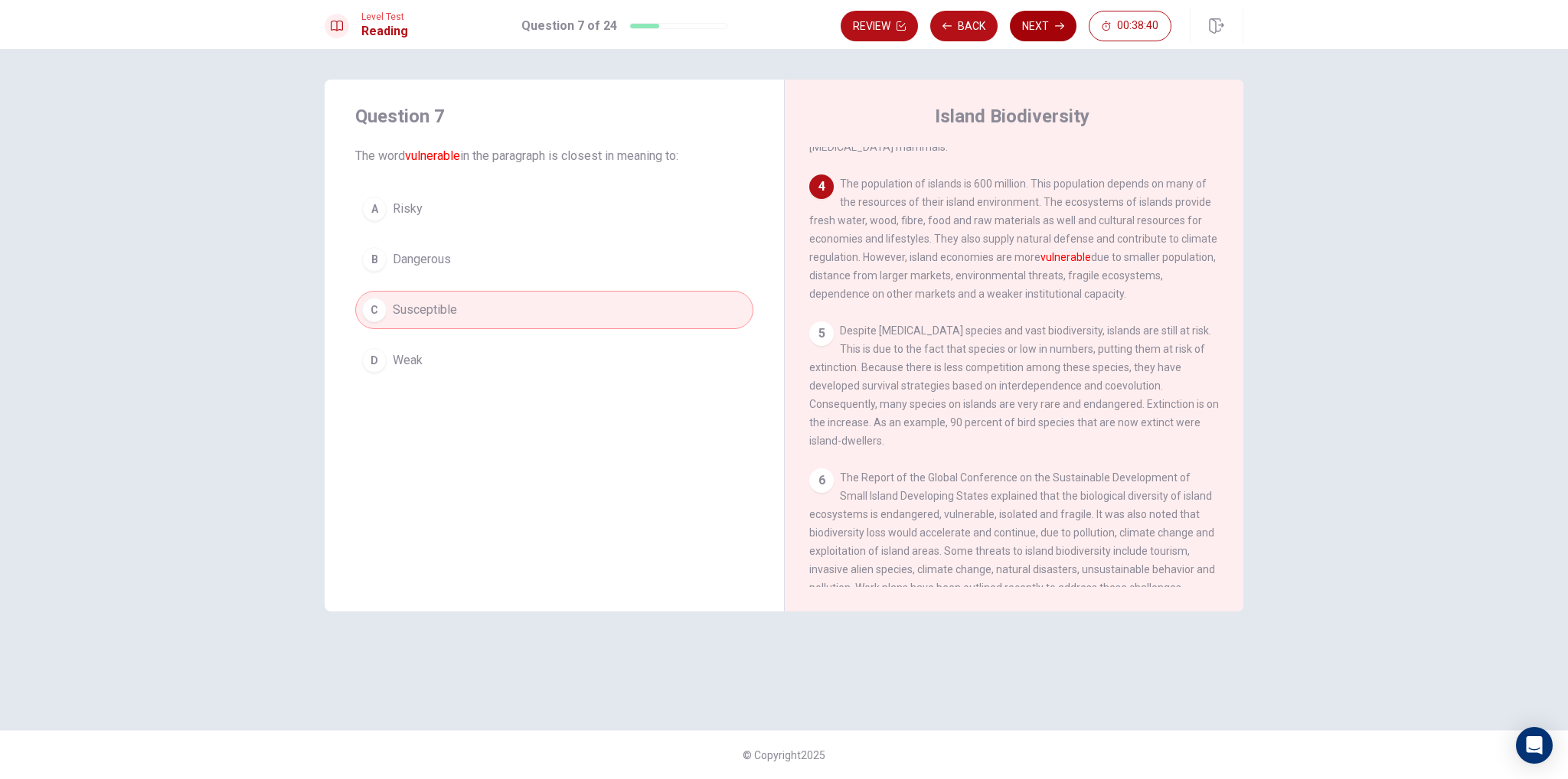
click at [1059, 37] on button "Next" at bounding box center [1043, 26] width 66 height 31
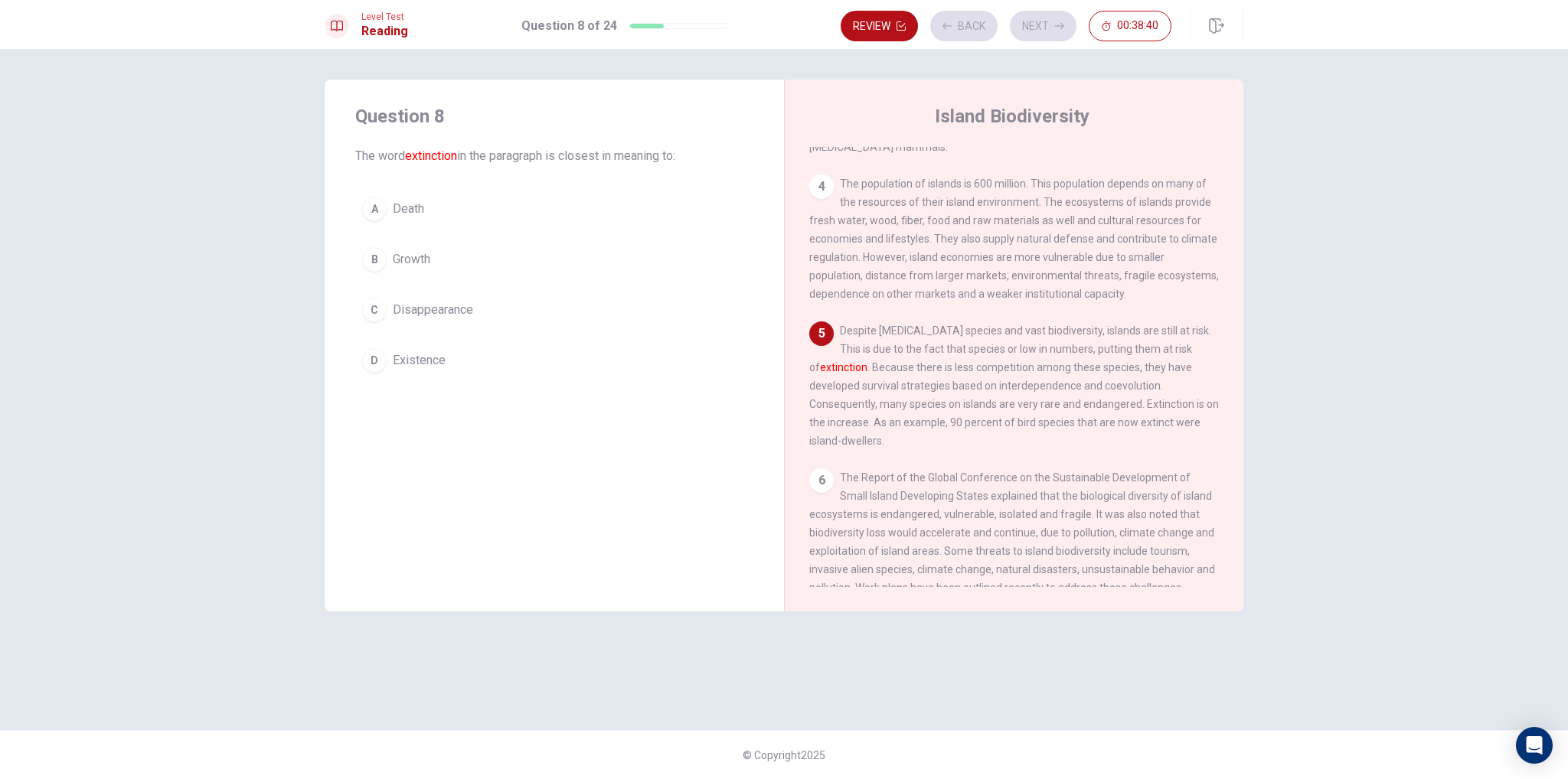
scroll to position [510, 0]
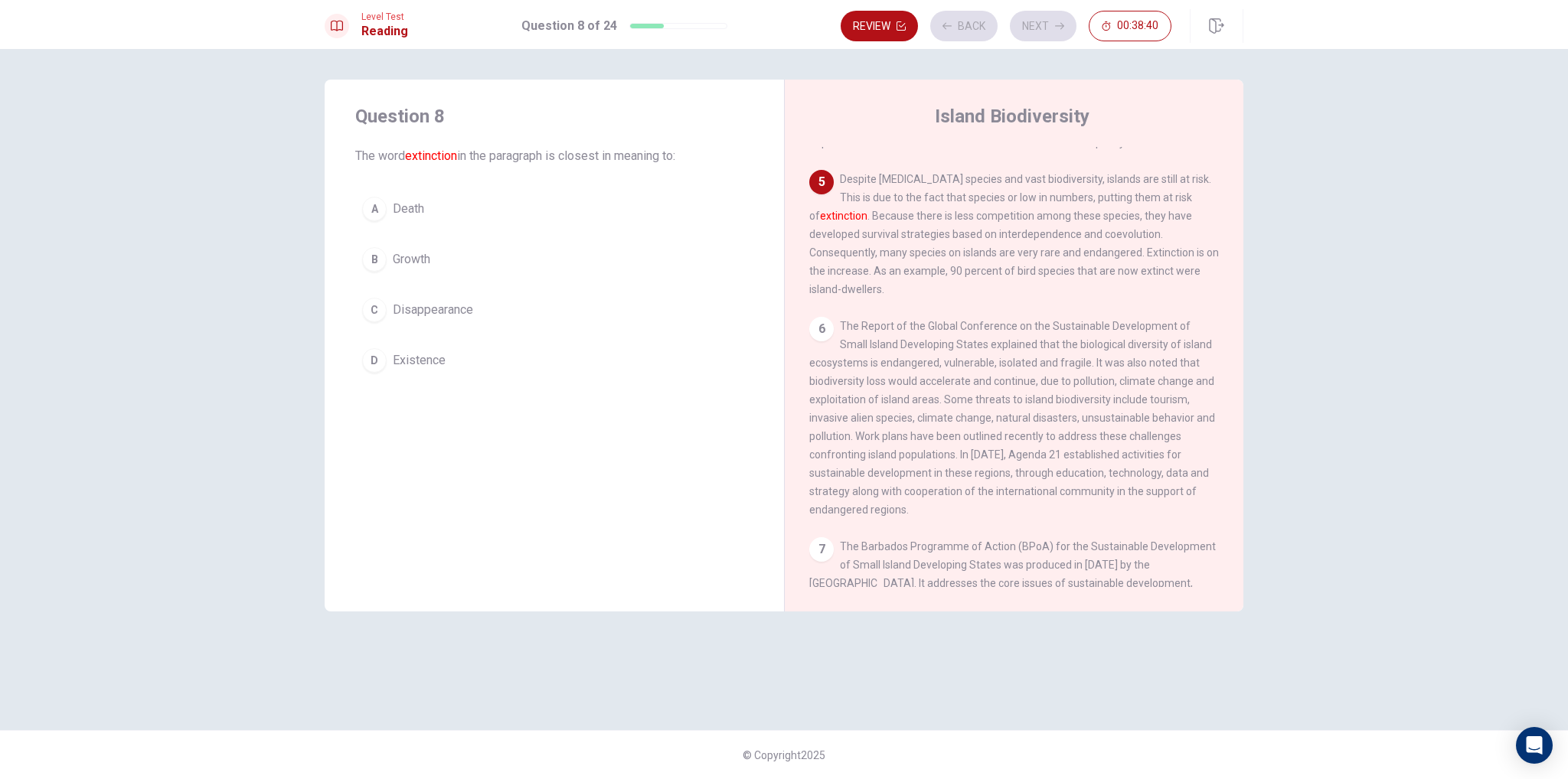
click at [548, 247] on button "B Growth" at bounding box center [555, 259] width 398 height 38
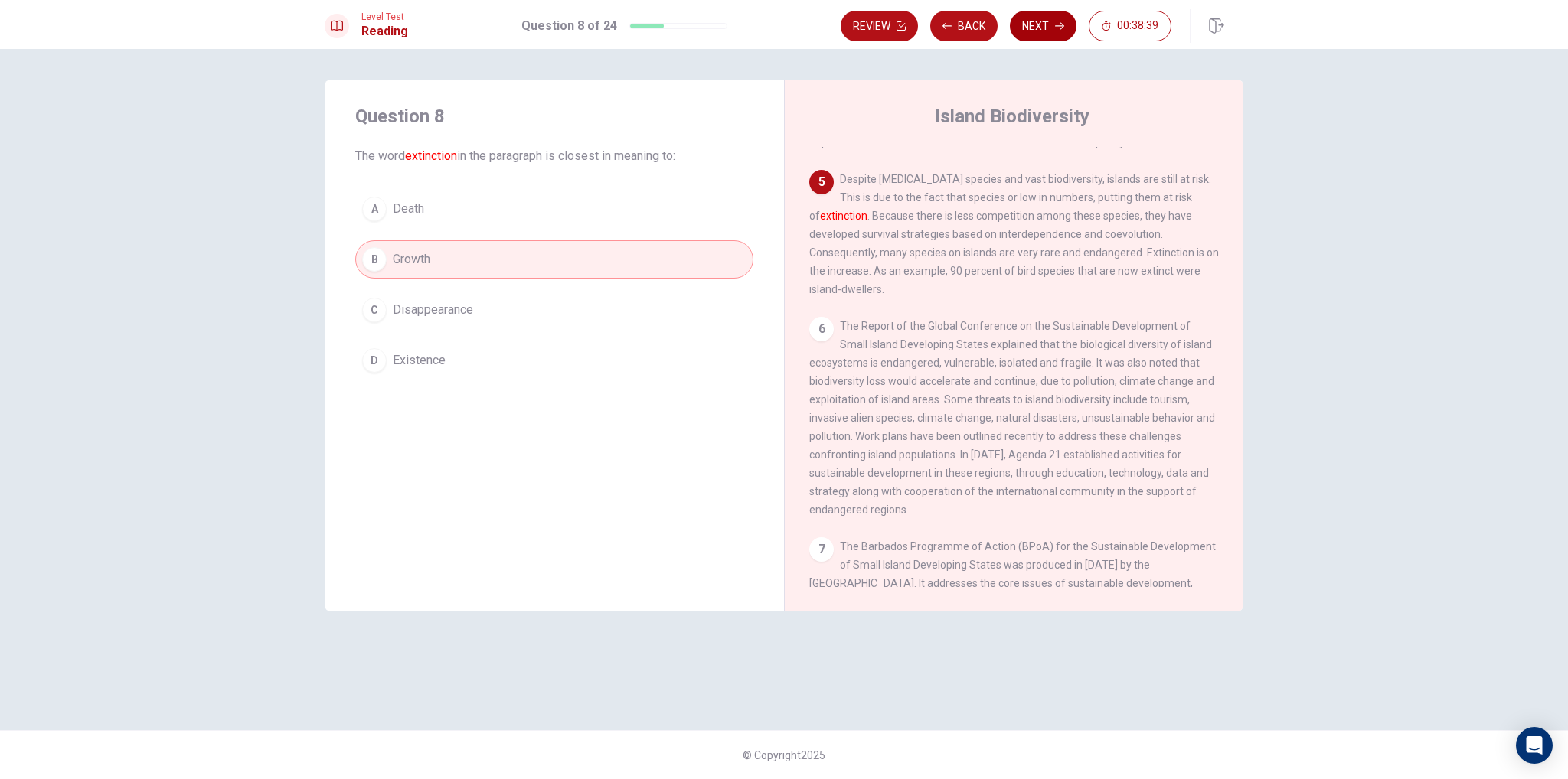
click at [1035, 24] on button "Next" at bounding box center [1043, 26] width 66 height 31
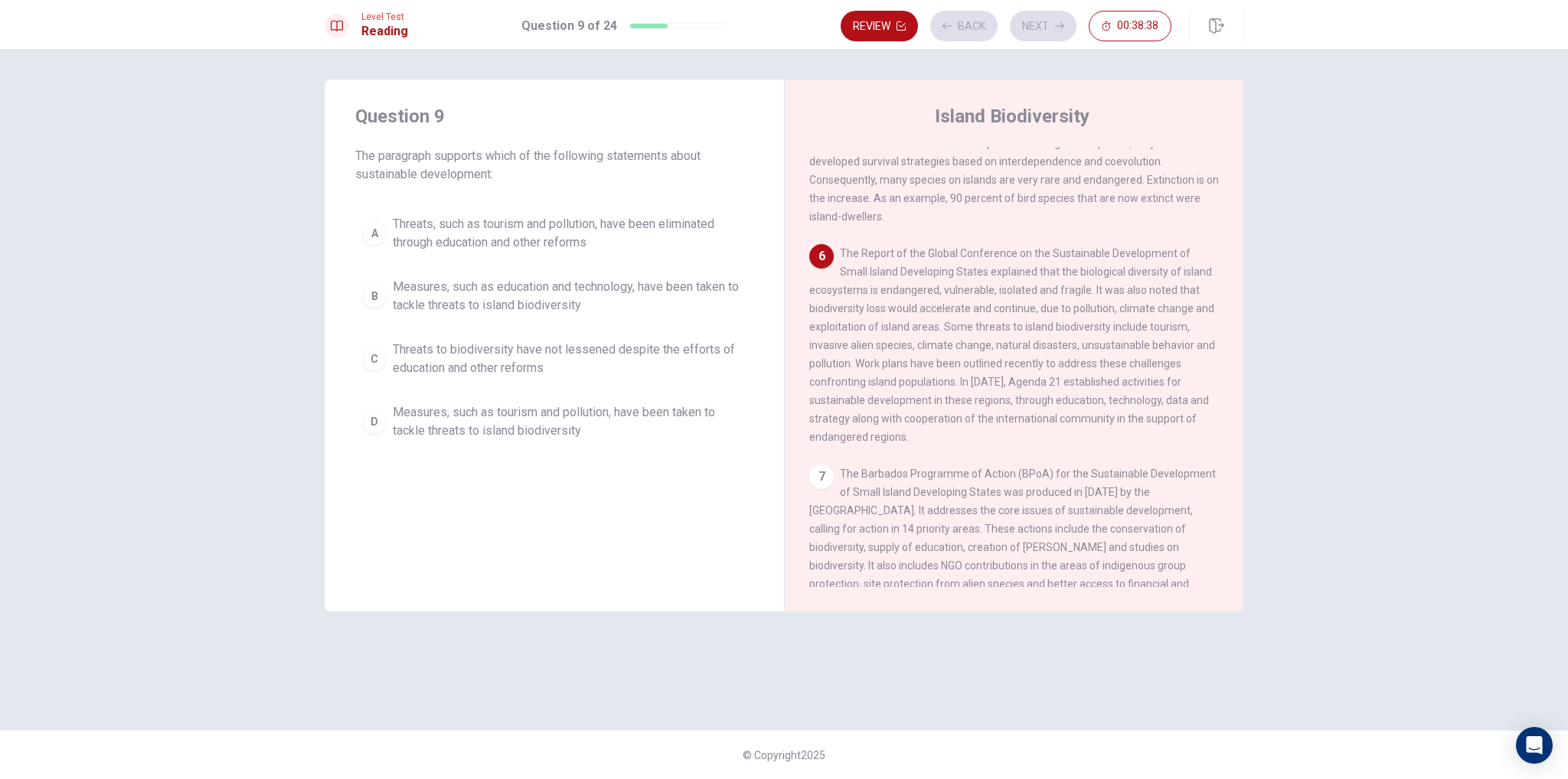
click at [586, 292] on span "Measures, such as education and technology, have been taken to tackle threats t…" at bounding box center [570, 296] width 354 height 37
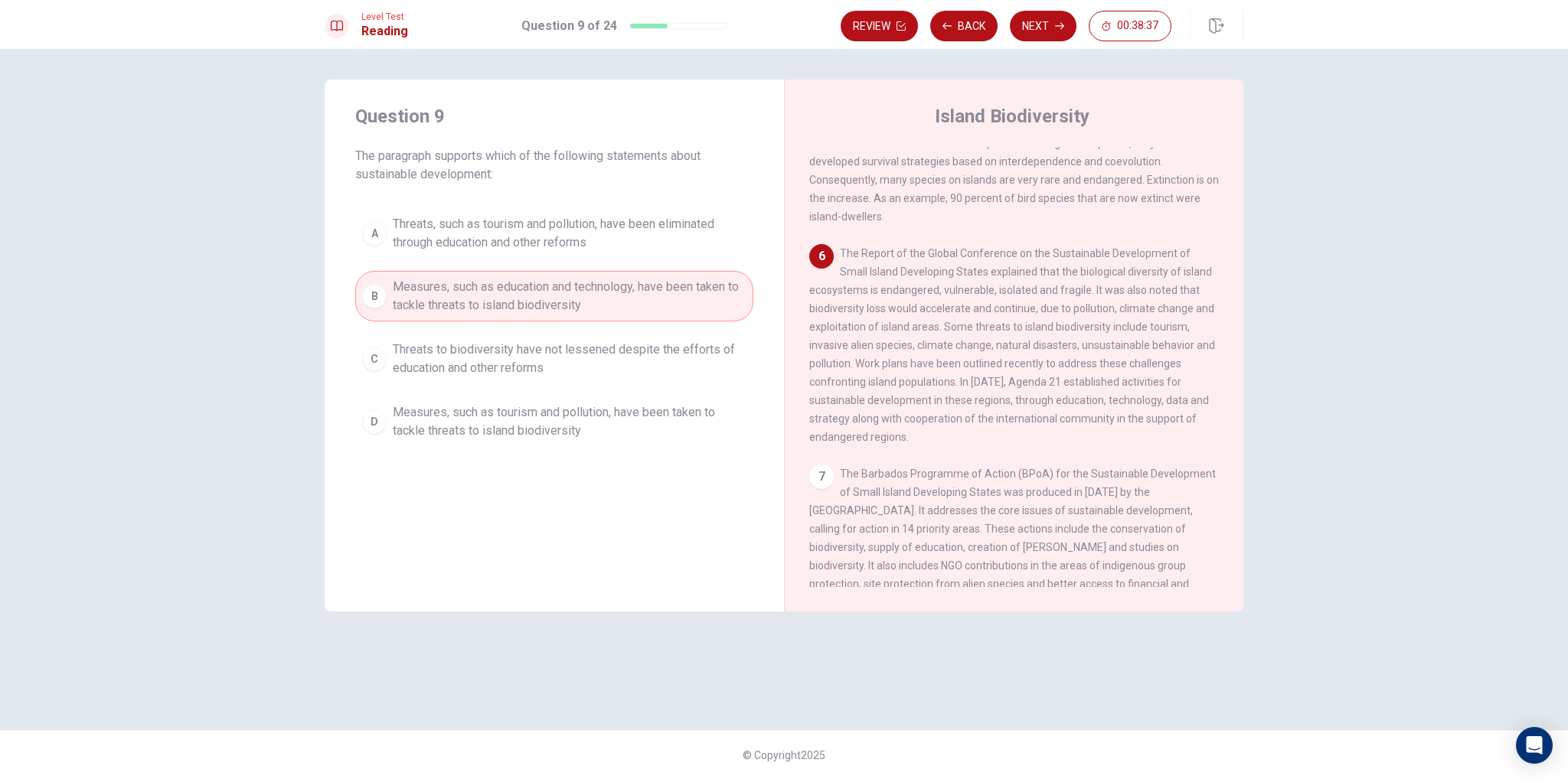
click at [1085, 24] on div "Review Back Next 00:38:37" at bounding box center [1006, 26] width 331 height 31
click at [1060, 25] on icon "button" at bounding box center [1060, 26] width 9 height 7
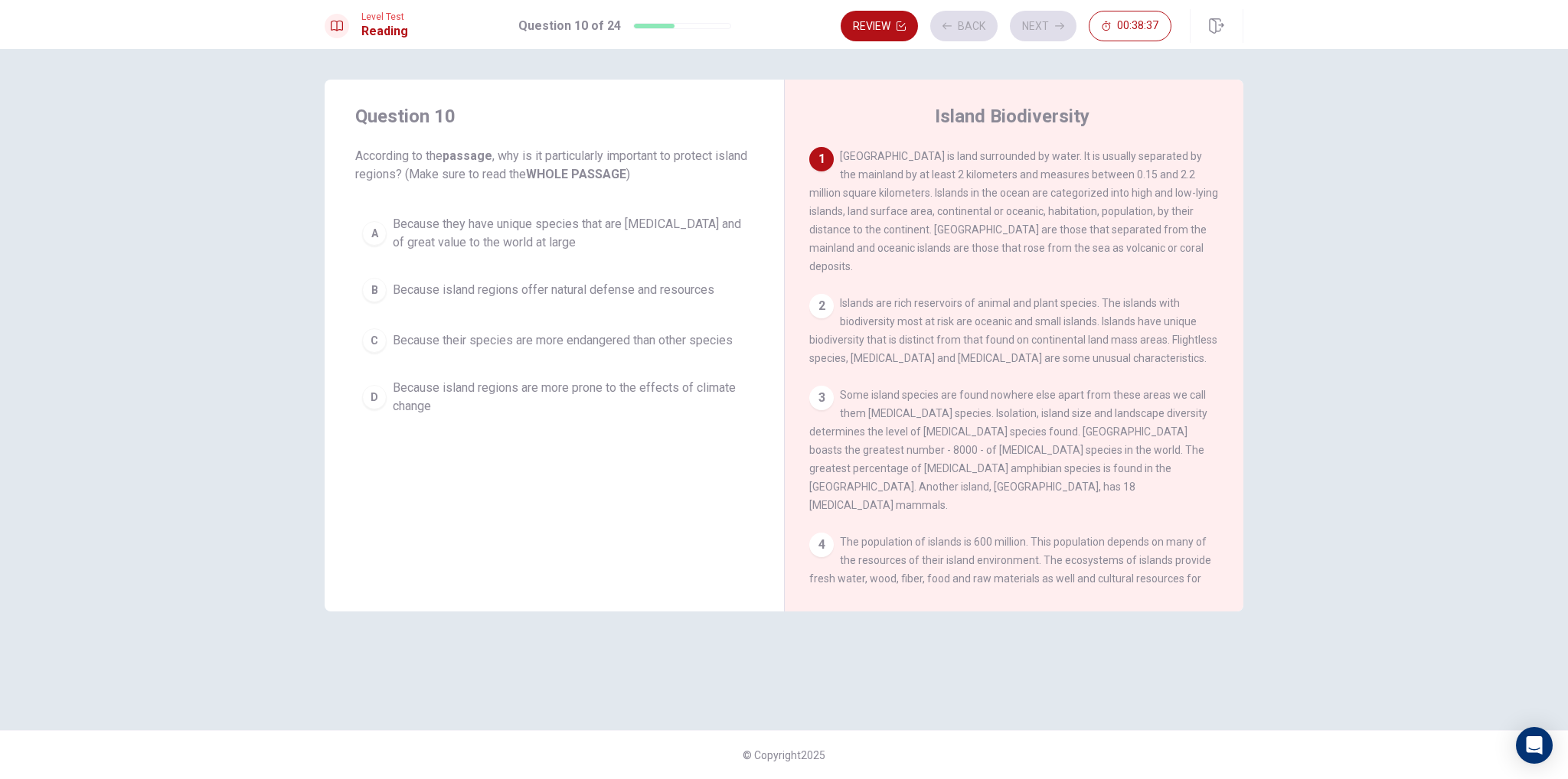
click at [561, 222] on span "Because they have unique species that are [MEDICAL_DATA] and of great value to …" at bounding box center [570, 233] width 354 height 37
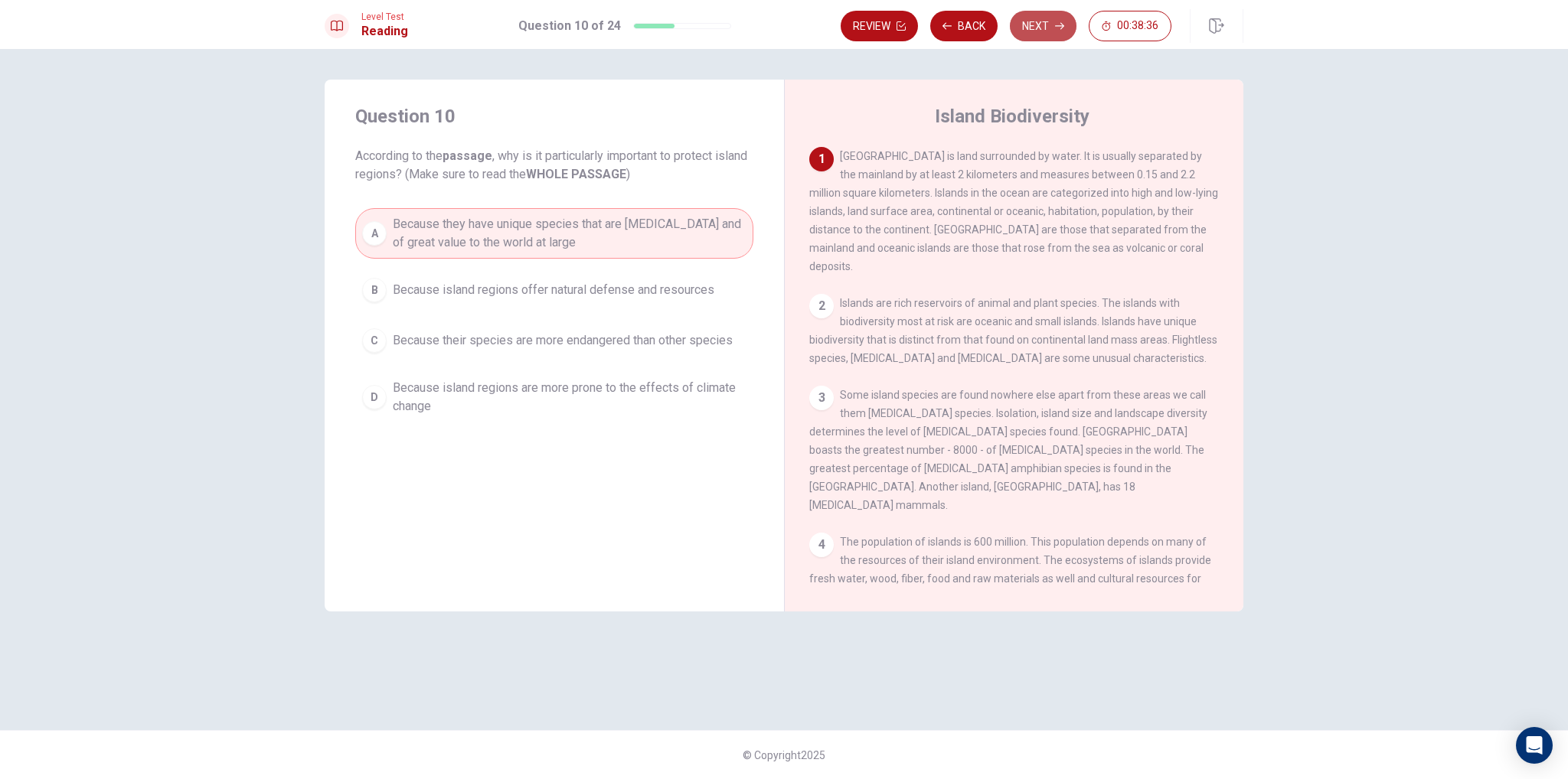
click at [1054, 21] on button "Next" at bounding box center [1043, 26] width 66 height 31
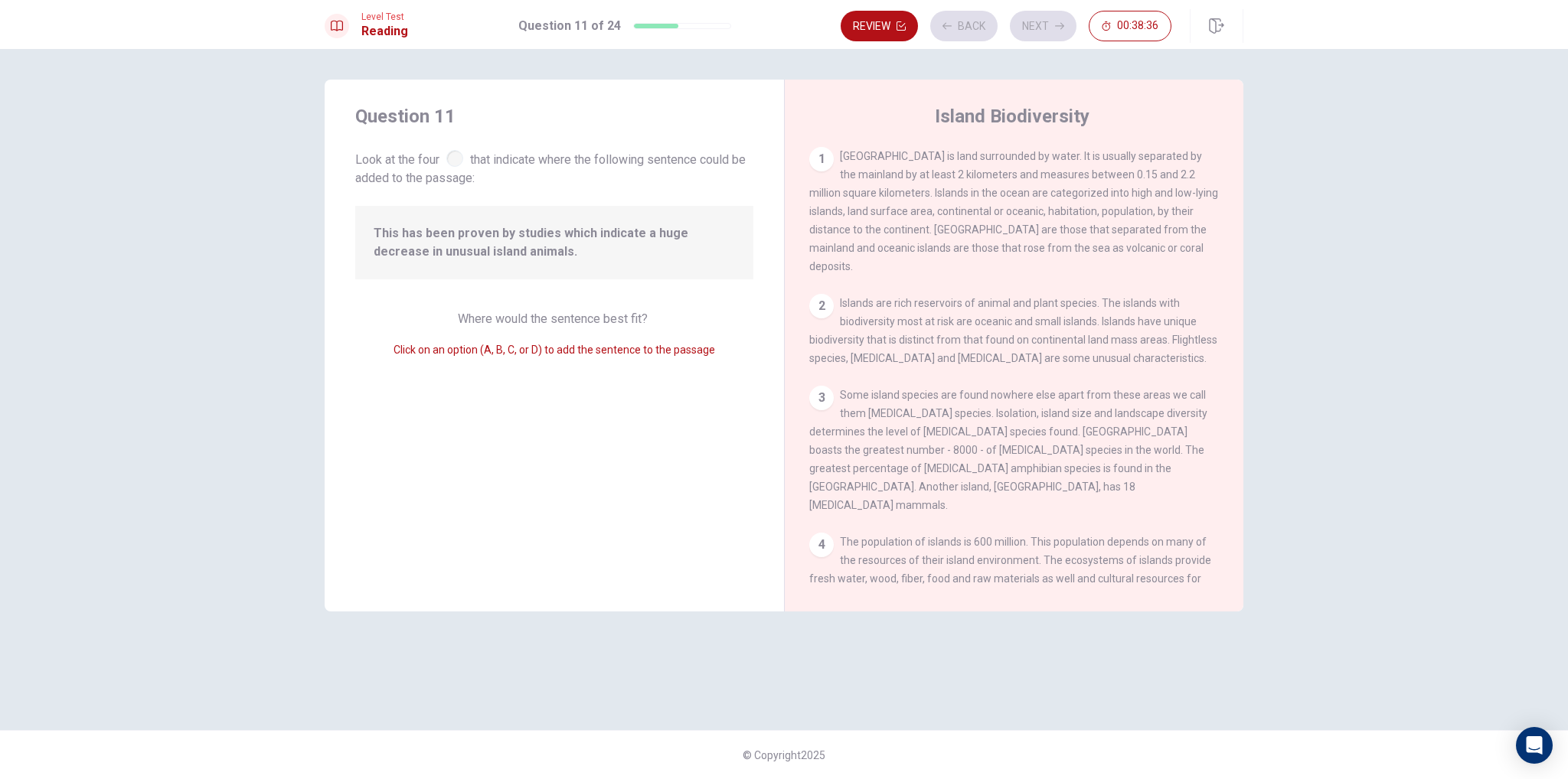
scroll to position [376, 0]
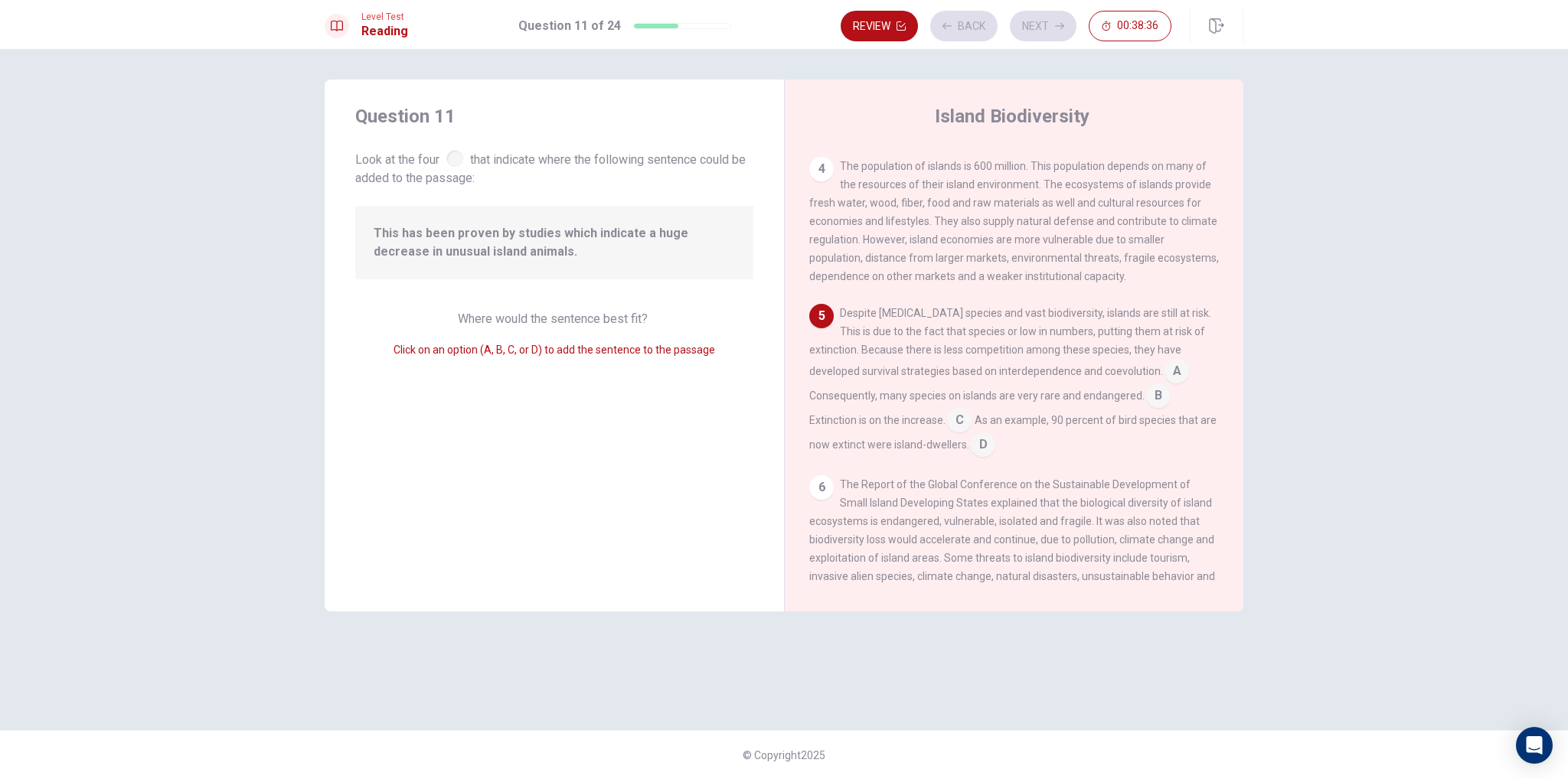
click at [591, 277] on div "This has been proven by studies which indicate a huge decrease in unusual islan…" at bounding box center [555, 243] width 398 height 73
click at [649, 258] on span "This has been proven by studies which indicate a huge decrease in unusual islan…" at bounding box center [554, 243] width 361 height 37
click at [447, 160] on span "Look at the four that indicate where the following sentence could be added to t…" at bounding box center [555, 167] width 398 height 40
drag, startPoint x: 562, startPoint y: 276, endPoint x: 553, endPoint y: 285, distance: 12.7
click at [562, 277] on div "This has been proven by studies which indicate a huge decrease in unusual islan…" at bounding box center [555, 243] width 398 height 73
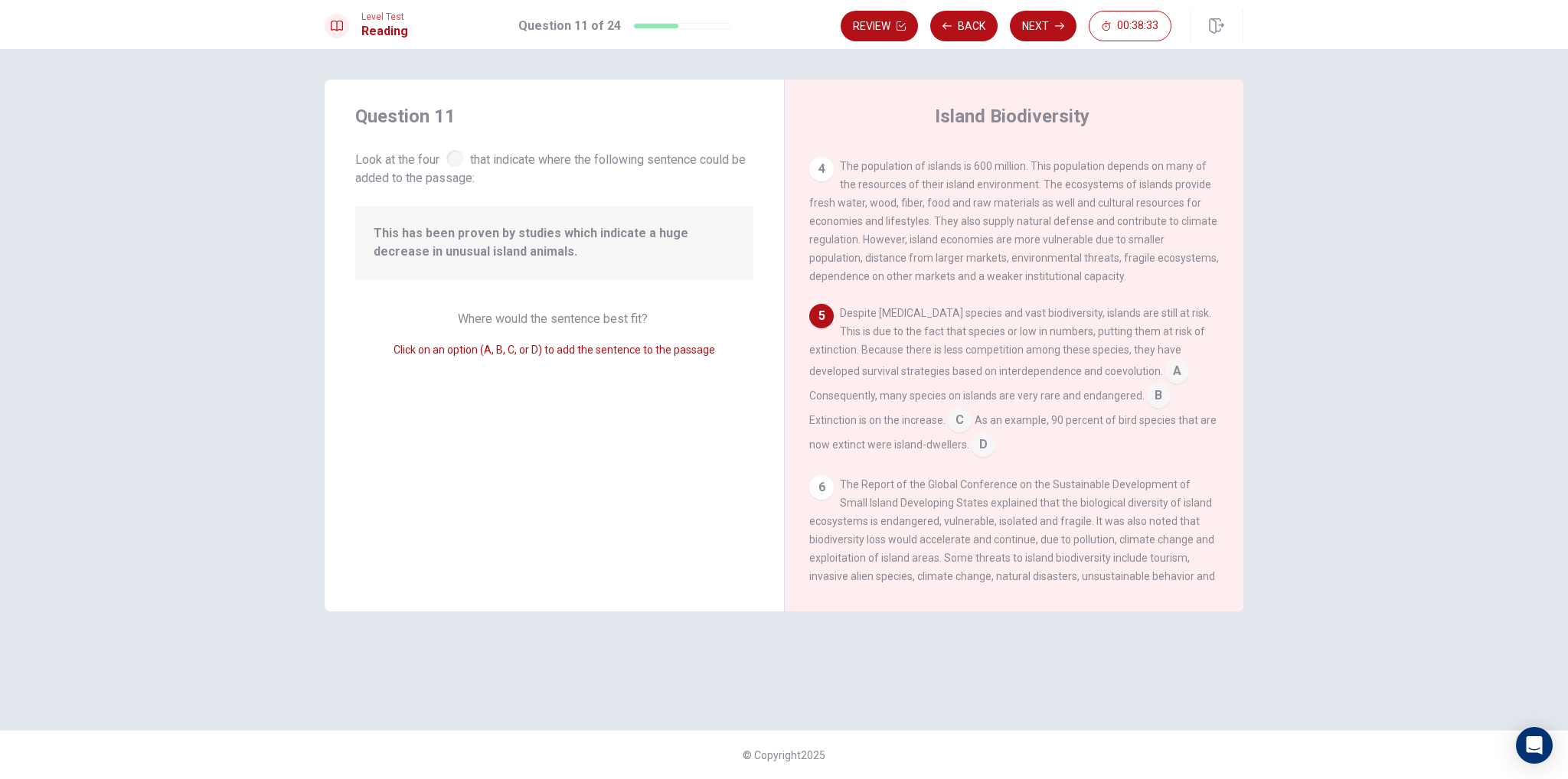
click at [557, 254] on span "This has been proven by studies which indicate a huge decrease in unusual islan…" at bounding box center [554, 243] width 361 height 37
drag, startPoint x: 626, startPoint y: 220, endPoint x: 631, endPoint y: 263, distance: 43.3
click at [627, 220] on div "This has been proven by studies which indicate a huge decrease in unusual islan…" at bounding box center [555, 243] width 398 height 73
click at [968, 409] on input at bounding box center [959, 421] width 24 height 24
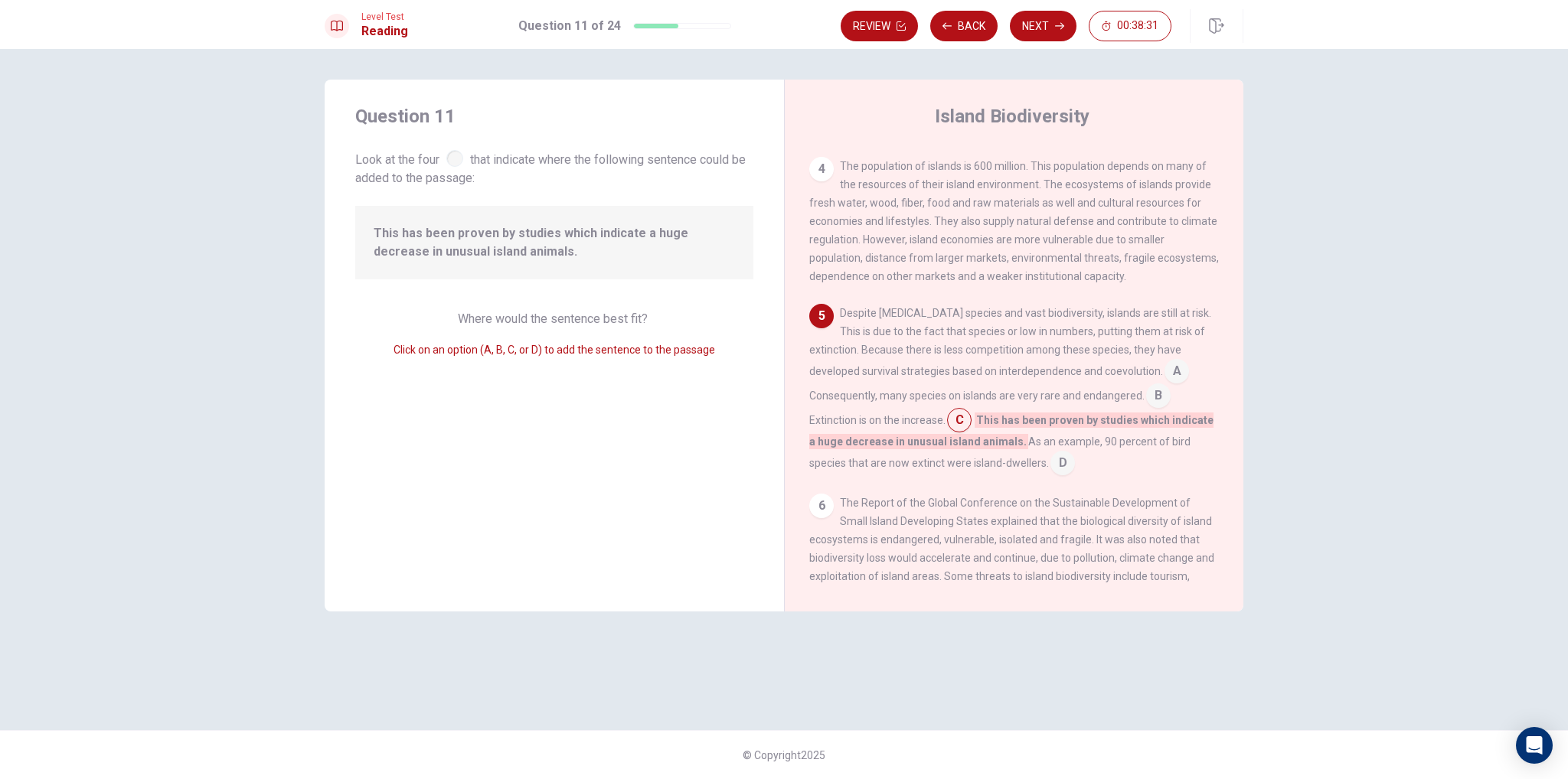
click at [1007, 37] on div "Review Back Next 00:38:31" at bounding box center [1006, 26] width 331 height 31
click at [1050, 31] on button "Next" at bounding box center [1043, 26] width 66 height 31
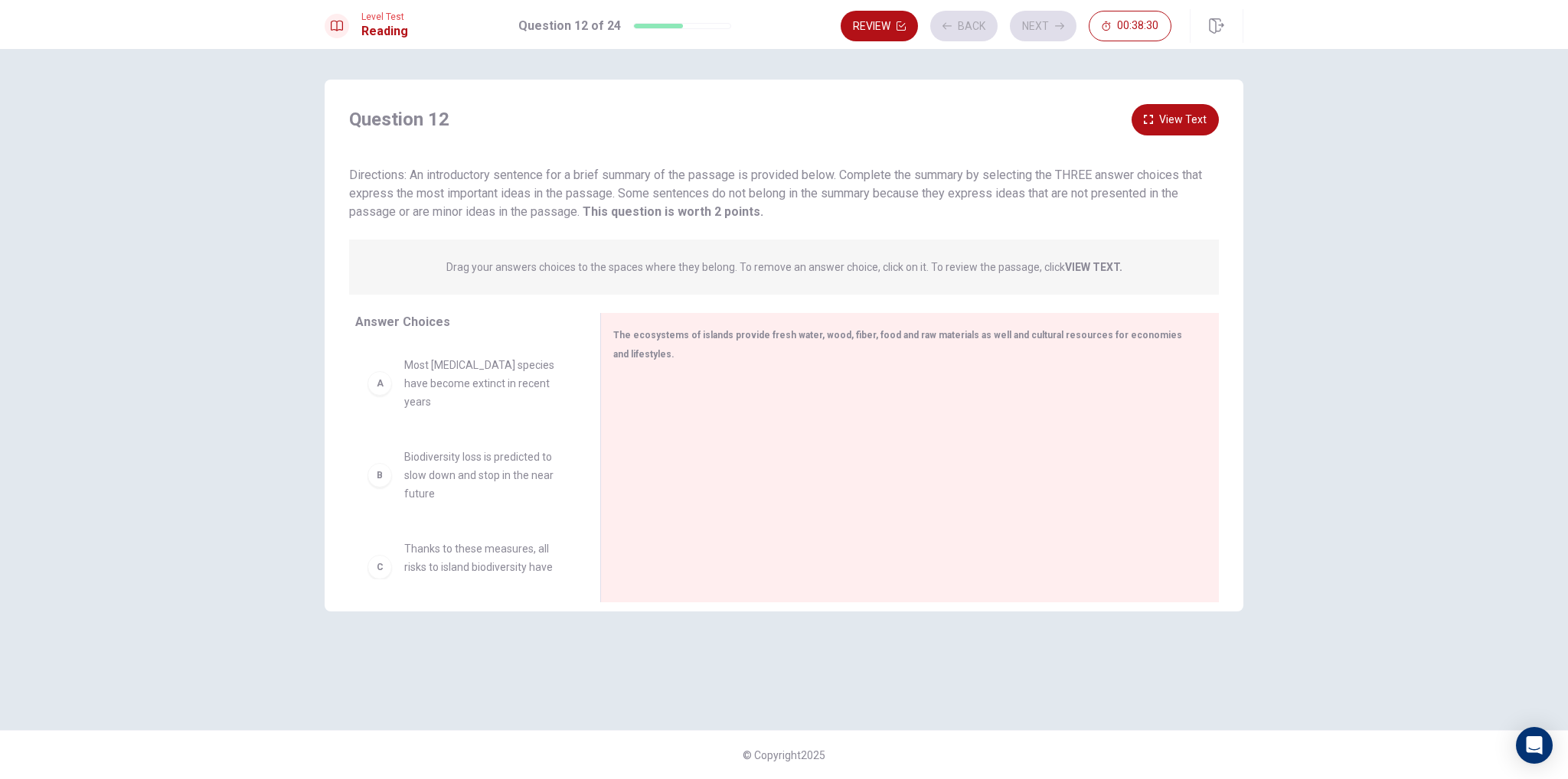
click at [484, 382] on span "Most [MEDICAL_DATA] species have become extinct in recent years" at bounding box center [484, 383] width 160 height 55
click at [389, 371] on div "A" at bounding box center [379, 383] width 24 height 24
drag, startPoint x: 380, startPoint y: 374, endPoint x: 542, endPoint y: 265, distance: 195.3
drag, startPoint x: 398, startPoint y: 382, endPoint x: 834, endPoint y: 408, distance: 436.8
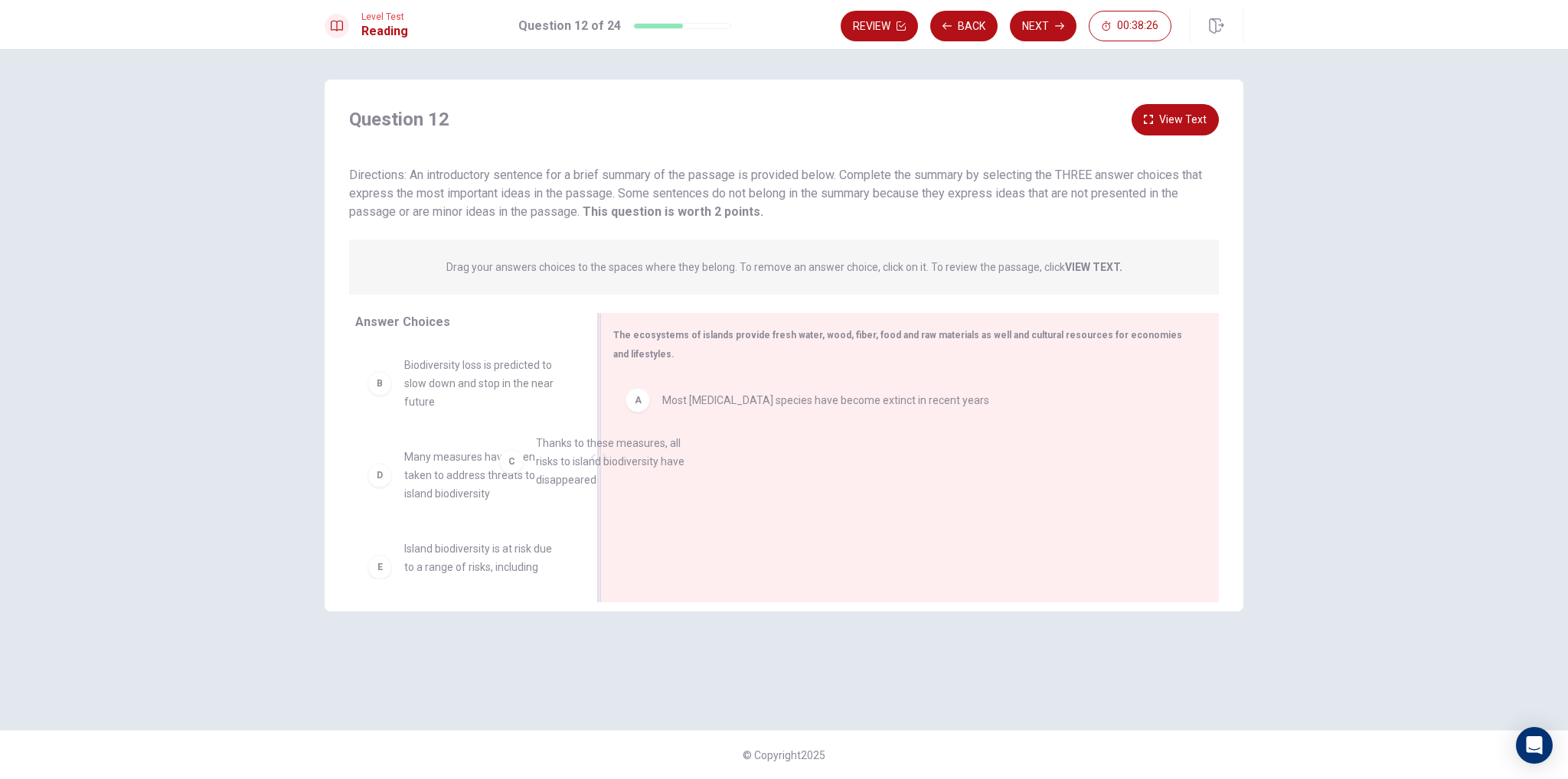
drag, startPoint x: 560, startPoint y: 465, endPoint x: 744, endPoint y: 485, distance: 185.1
drag, startPoint x: 435, startPoint y: 510, endPoint x: 744, endPoint y: 534, distance: 309.9
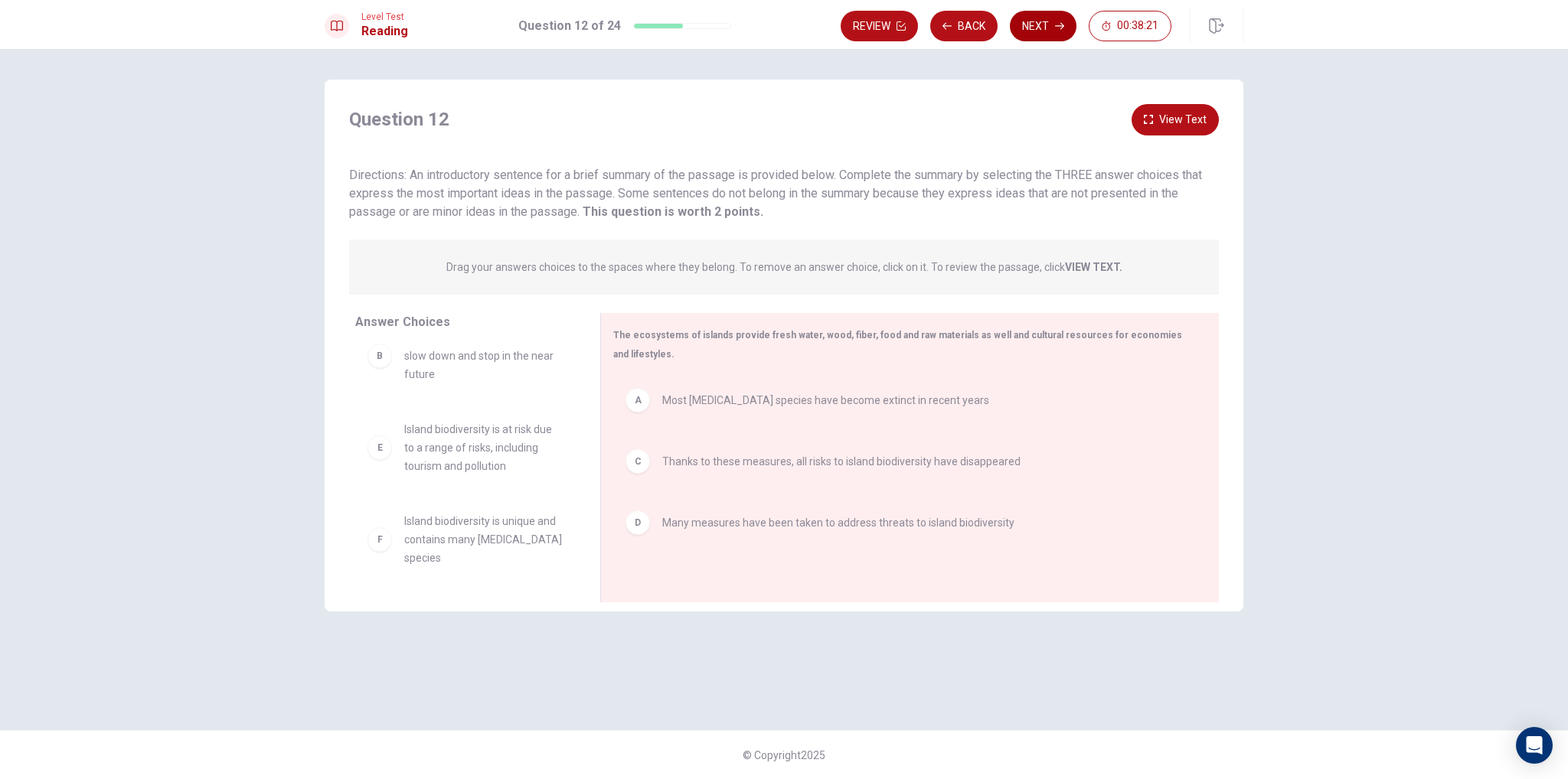
click at [1057, 29] on icon "button" at bounding box center [1060, 26] width 9 height 9
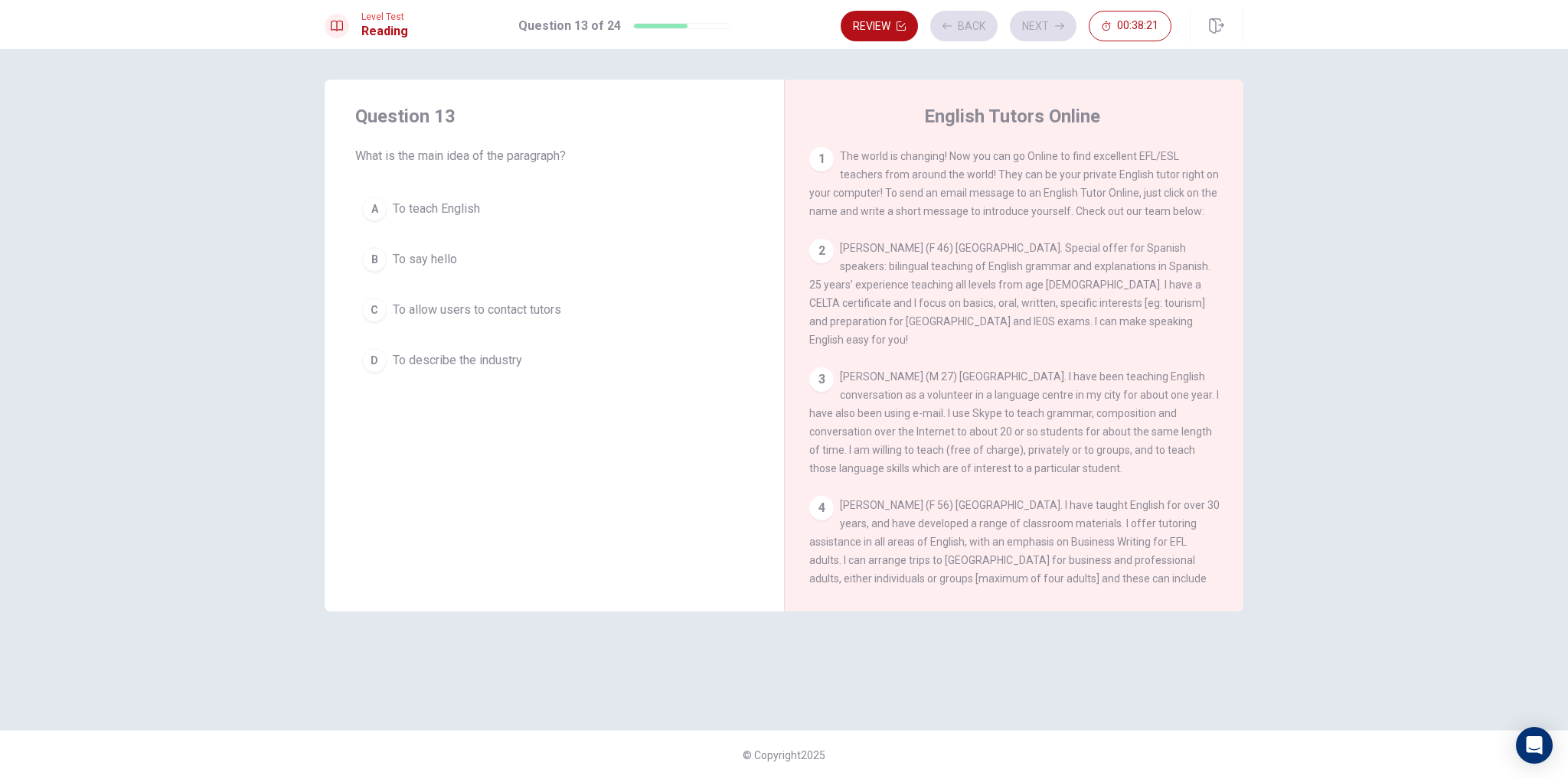
click at [490, 267] on button "B To say hello" at bounding box center [555, 259] width 398 height 38
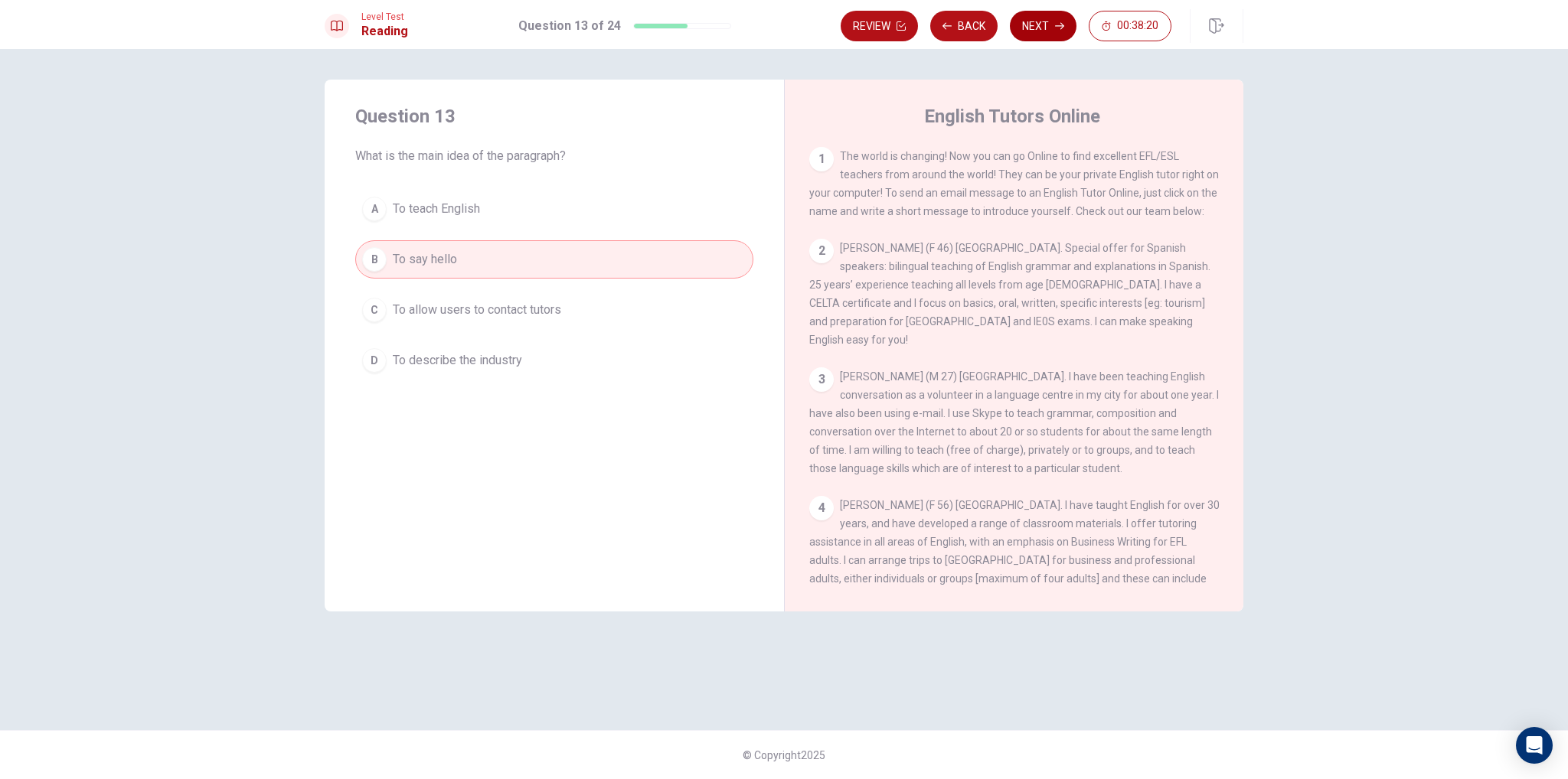
click at [1053, 18] on button "Next" at bounding box center [1043, 26] width 66 height 31
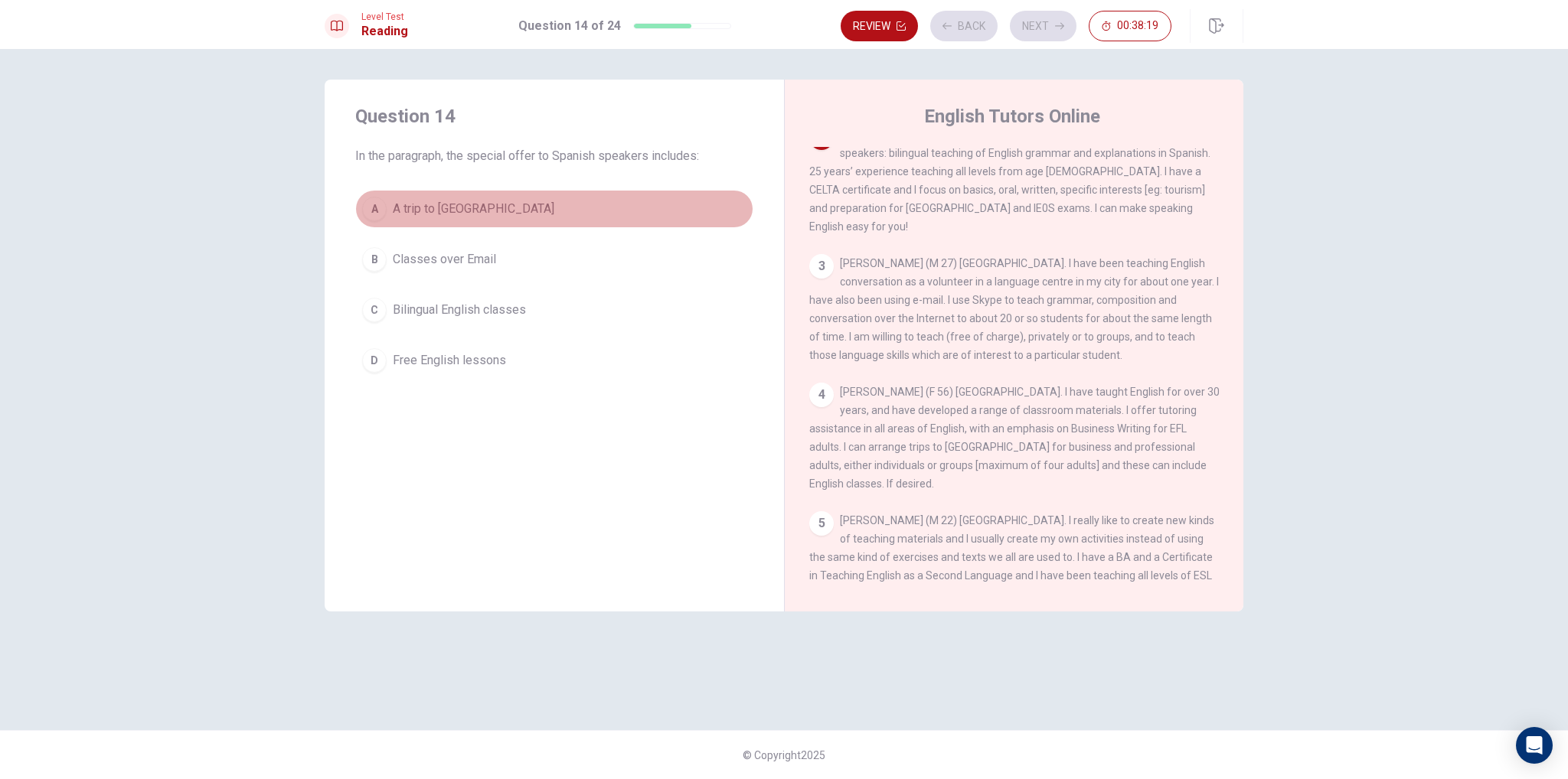
click at [605, 197] on button "A A trip to [GEOGRAPHIC_DATA]" at bounding box center [555, 209] width 398 height 38
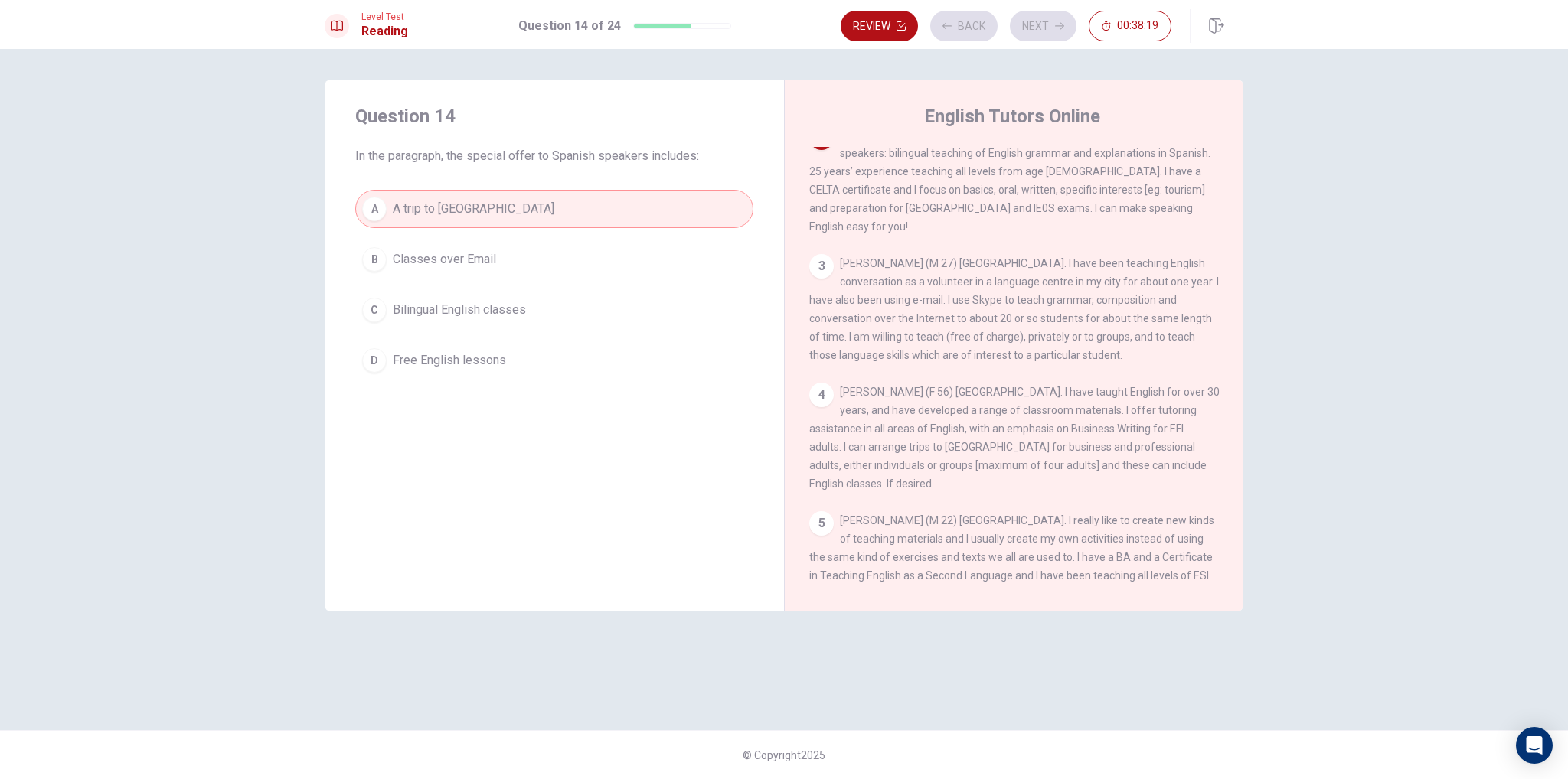
click at [970, 37] on div "Review Back Next 00:38:19" at bounding box center [1006, 26] width 331 height 31
click at [1040, 29] on button "Next" at bounding box center [1043, 26] width 66 height 31
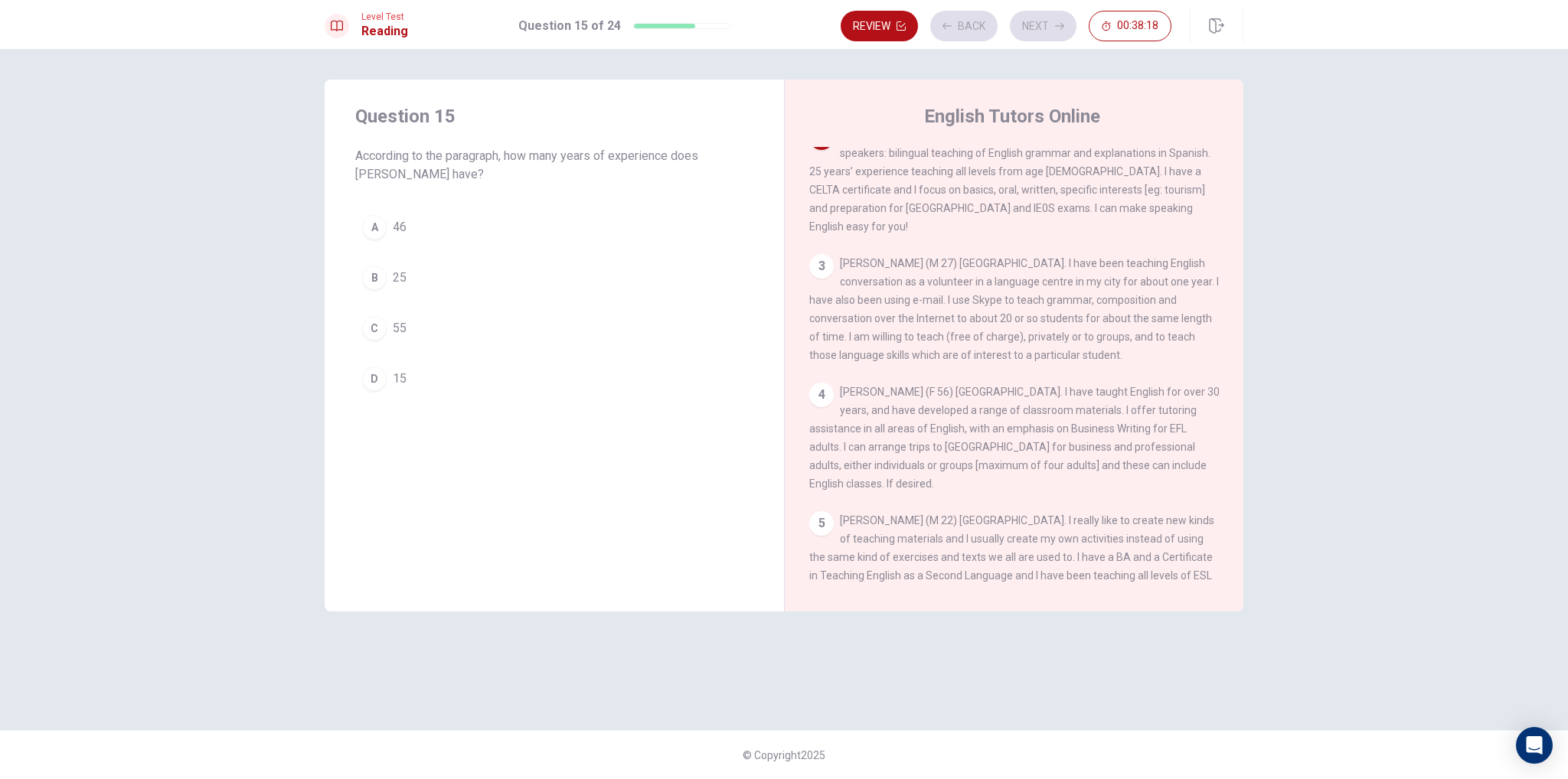
click at [495, 255] on div "A 46 B 25 C 55 D 15" at bounding box center [555, 303] width 398 height 190
click at [552, 292] on button "B 25" at bounding box center [555, 277] width 398 height 38
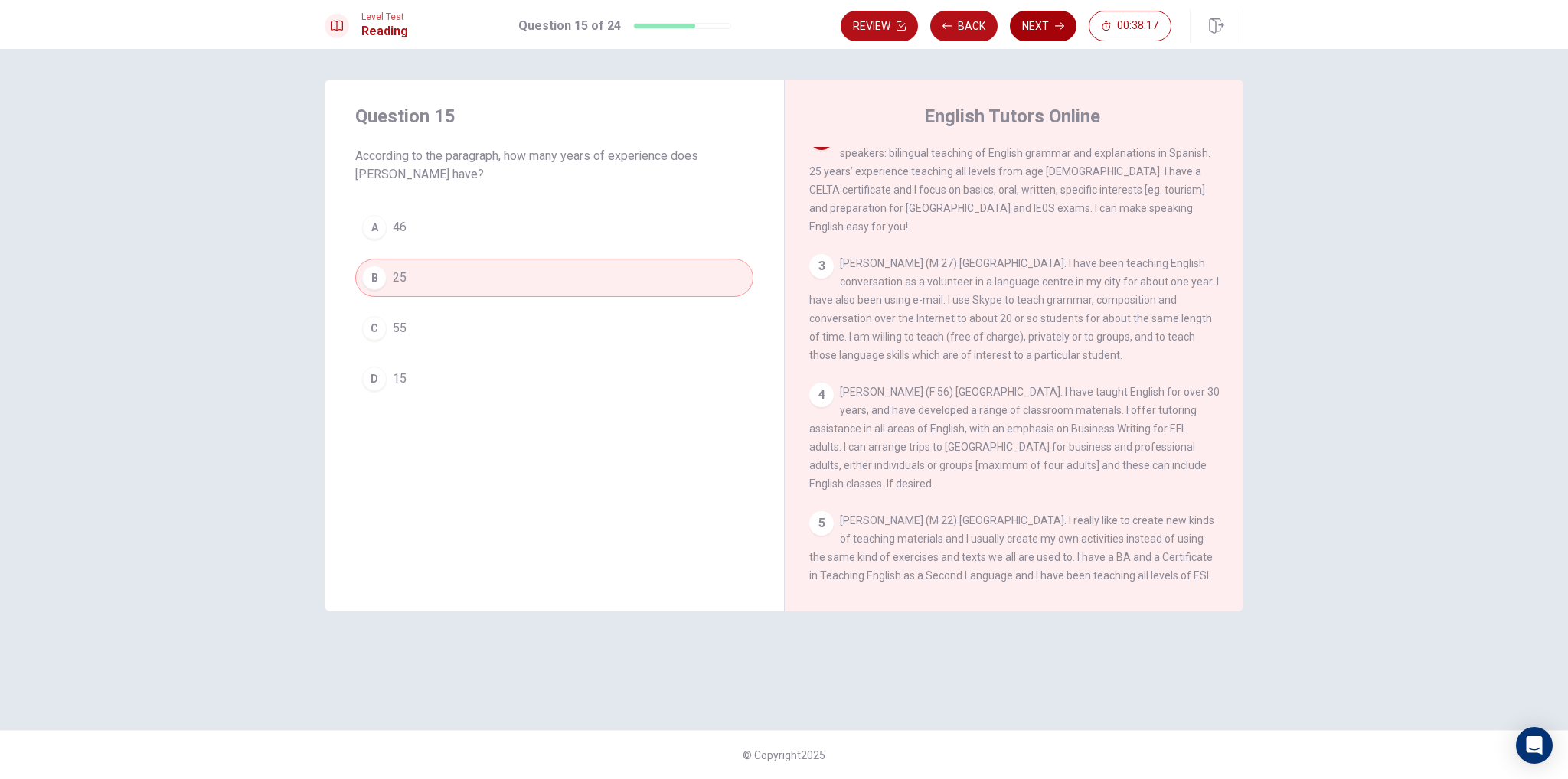
click at [1067, 19] on button "Next" at bounding box center [1043, 26] width 66 height 31
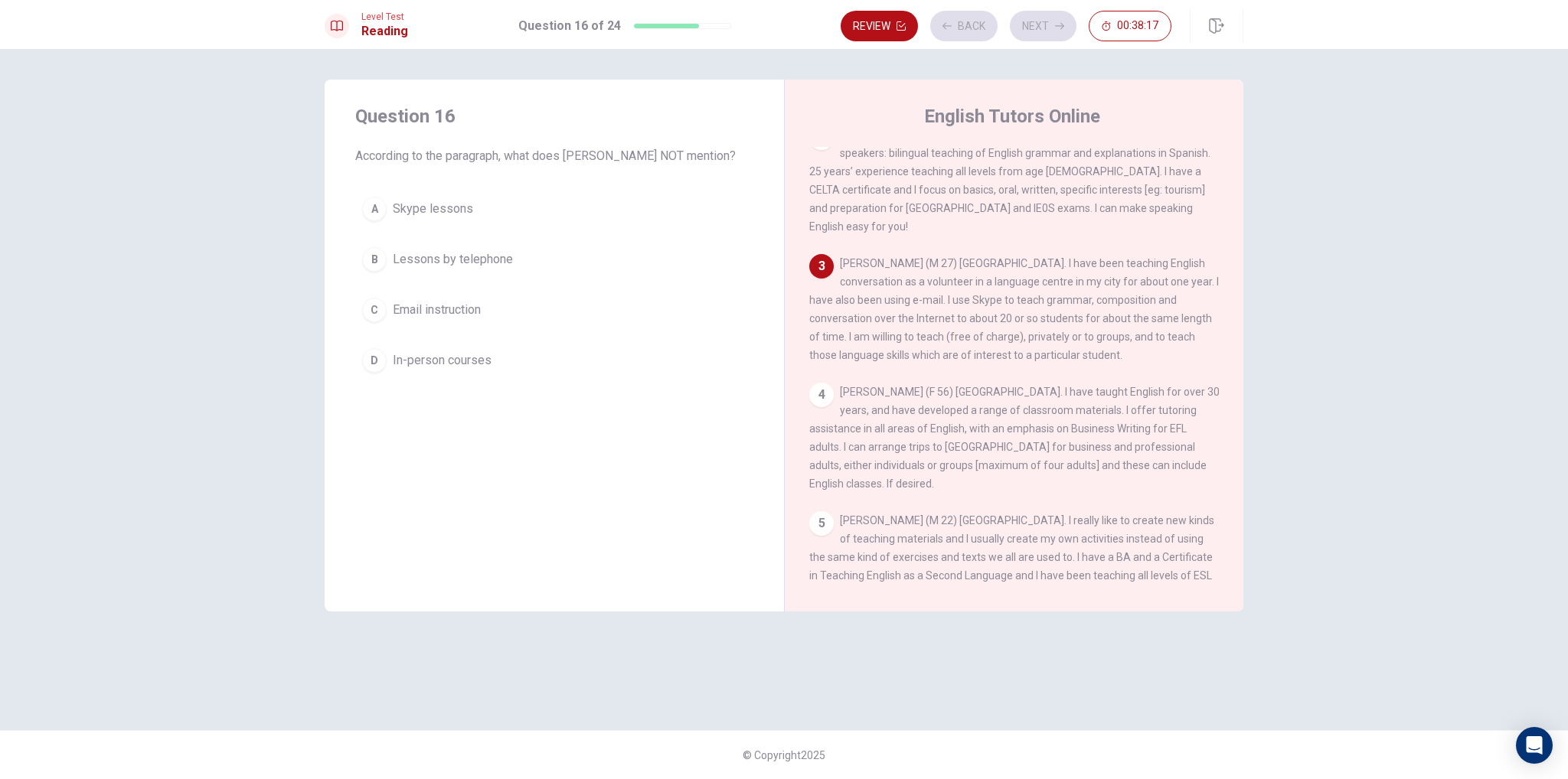
scroll to position [227, 0]
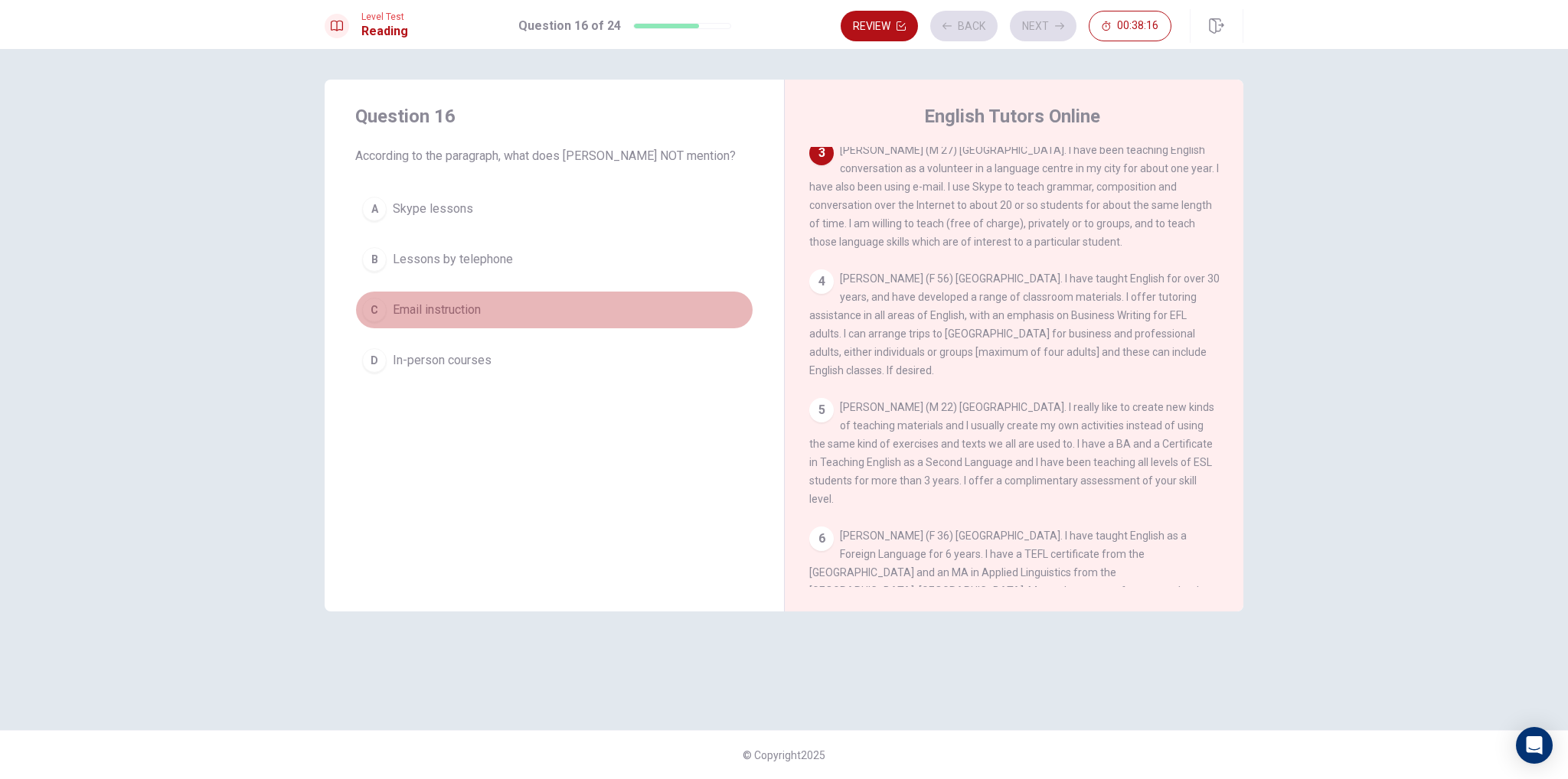
click at [484, 329] on button "C Email instruction" at bounding box center [555, 310] width 398 height 38
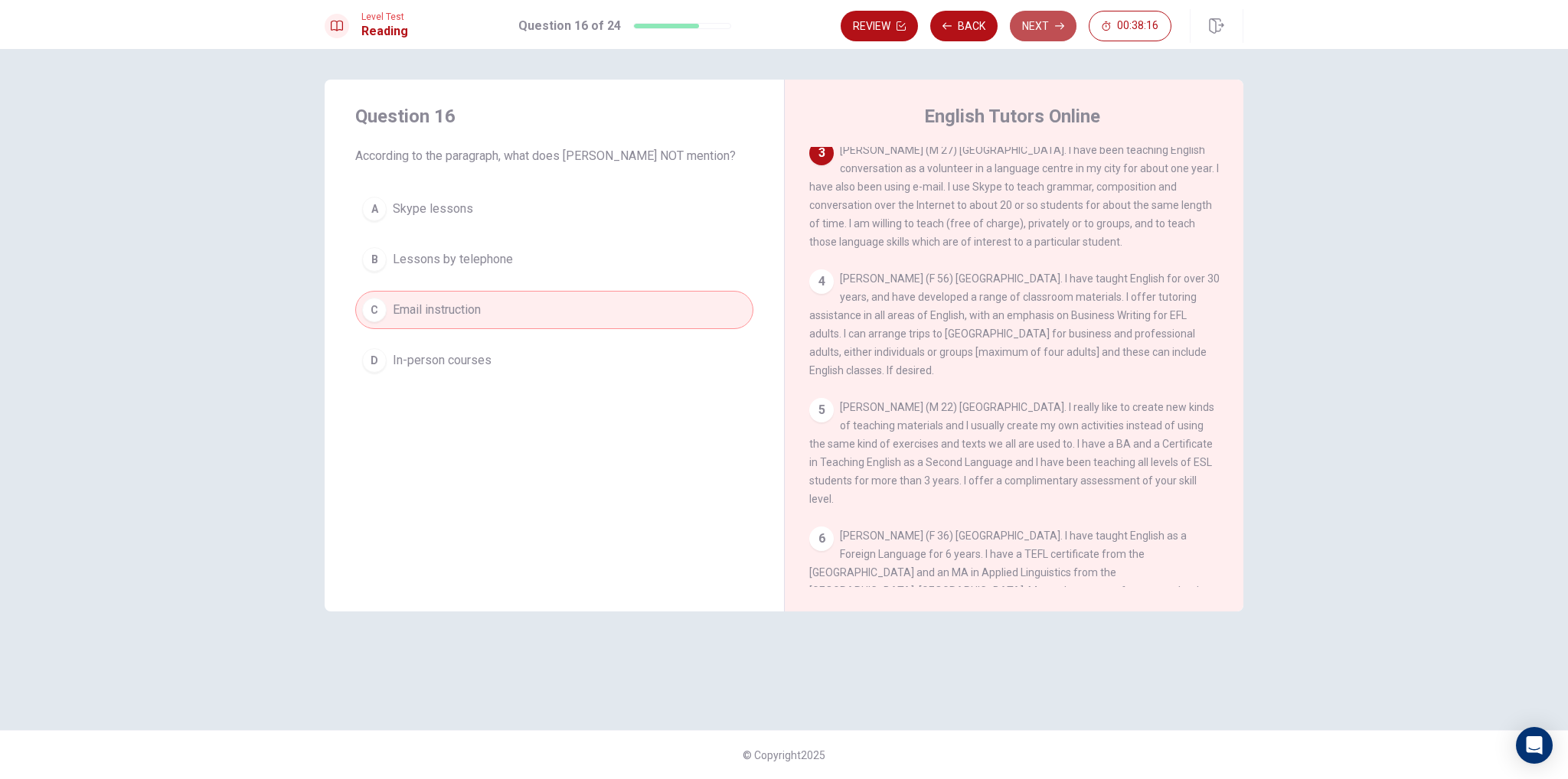
click at [1062, 32] on button "Next" at bounding box center [1043, 26] width 66 height 31
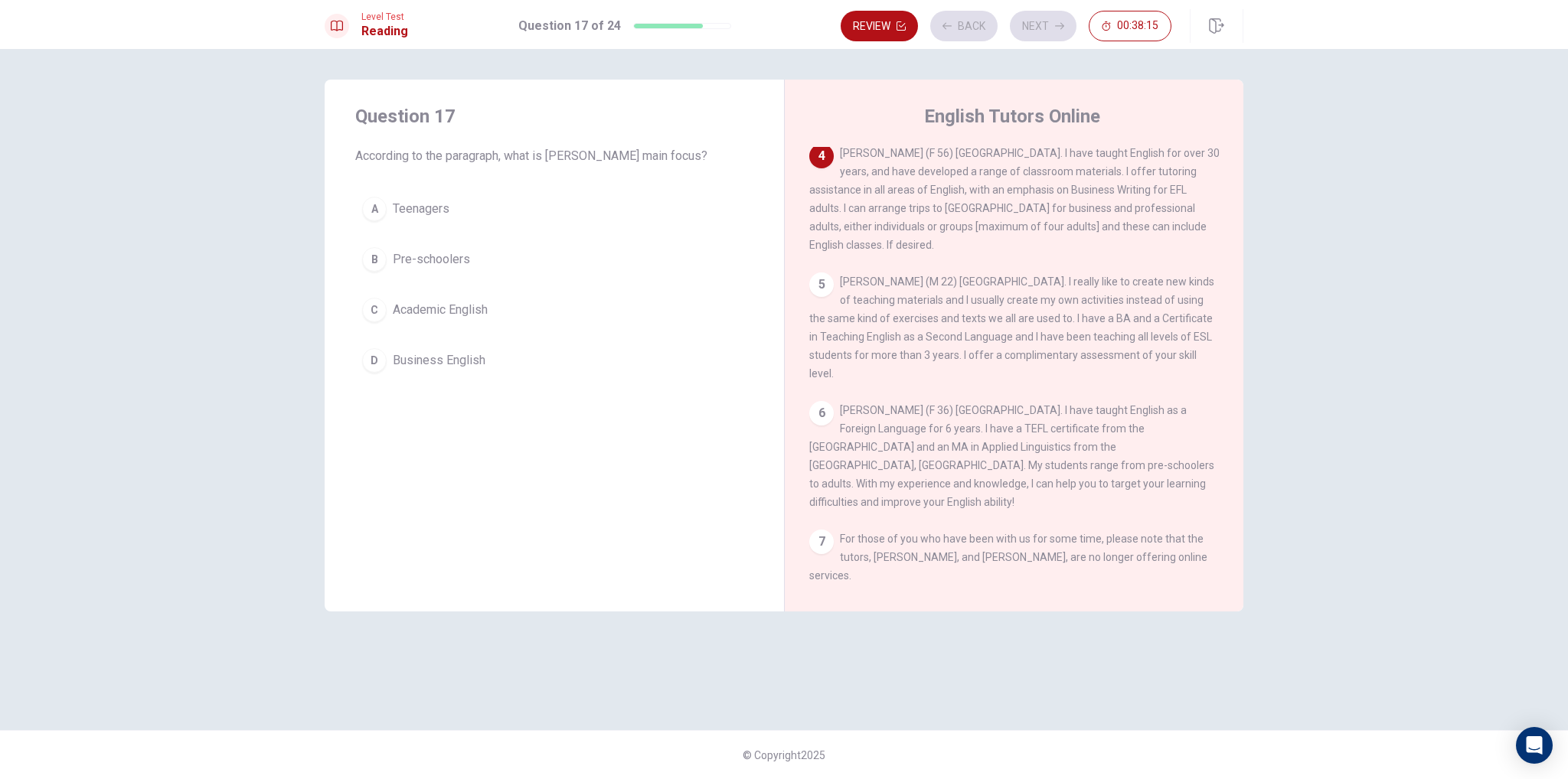
click at [470, 365] on span "Business English" at bounding box center [439, 360] width 92 height 18
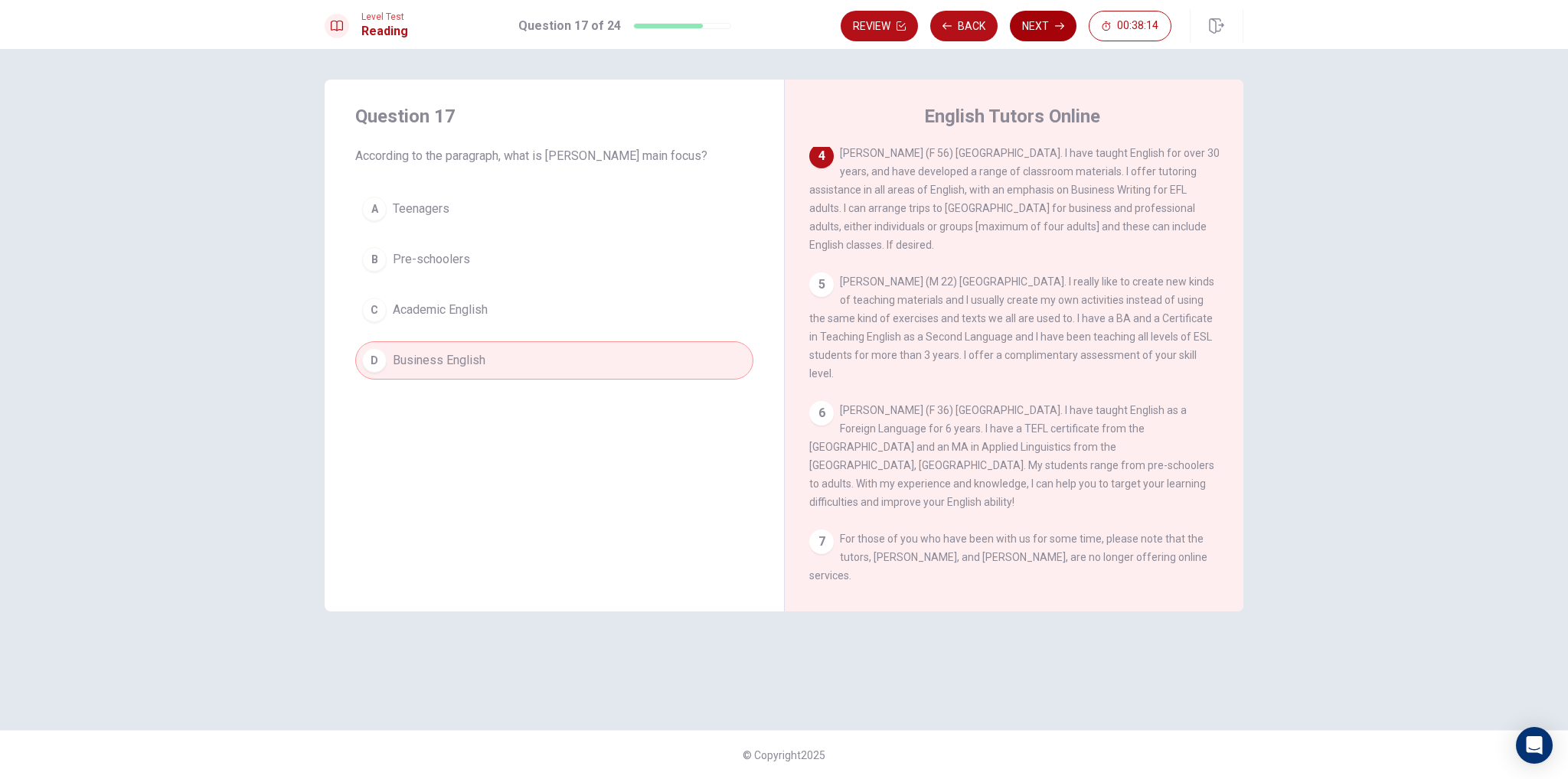
click at [1063, 29] on icon "button" at bounding box center [1060, 26] width 9 height 9
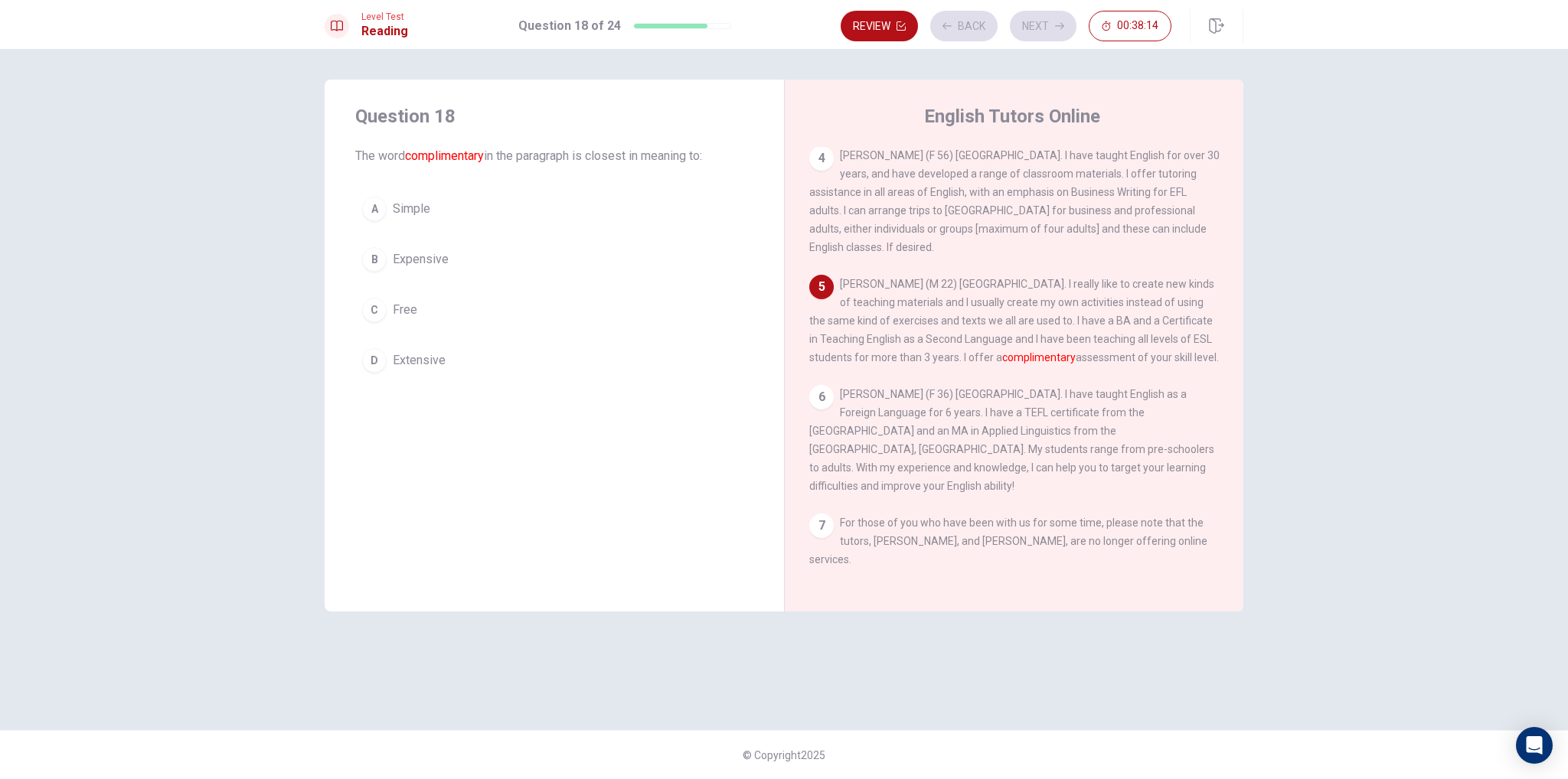
click at [536, 240] on button "B Expensive" at bounding box center [555, 259] width 398 height 38
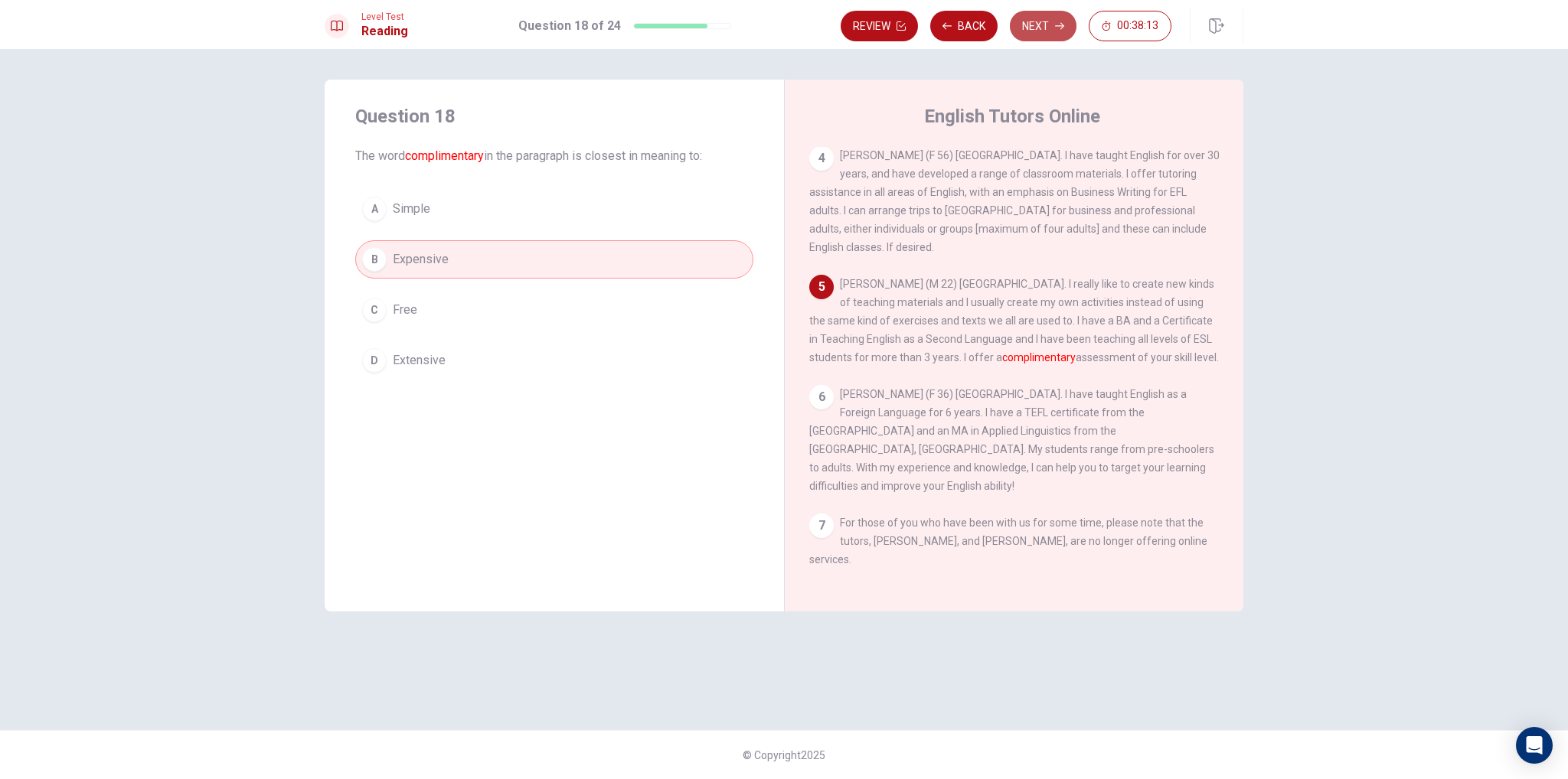
click at [1044, 19] on button "Next" at bounding box center [1043, 26] width 66 height 31
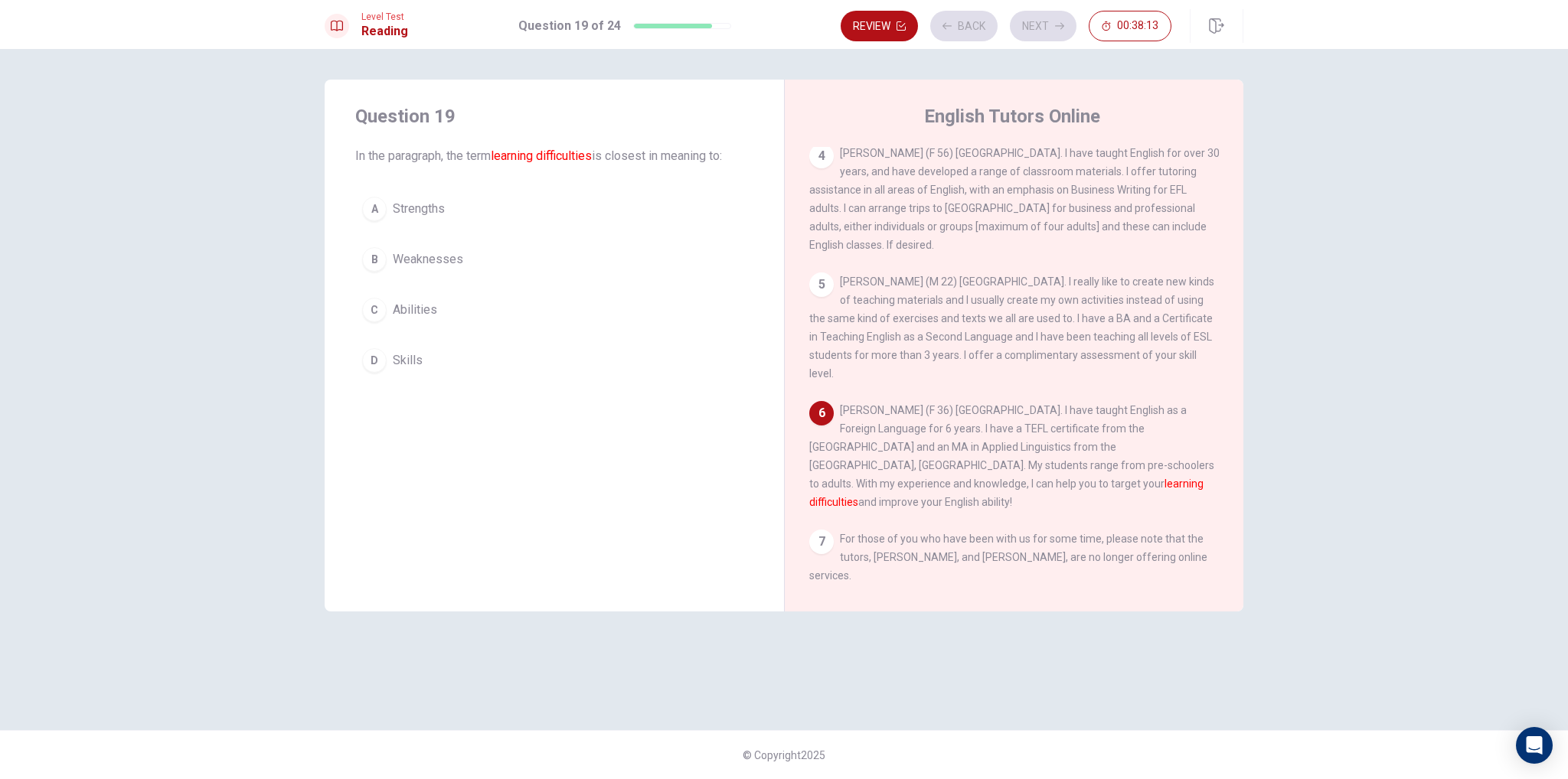
click at [631, 194] on button "A Strengths" at bounding box center [555, 209] width 398 height 38
click at [1045, 24] on div "Review Back Next 00:38:12" at bounding box center [1006, 26] width 331 height 31
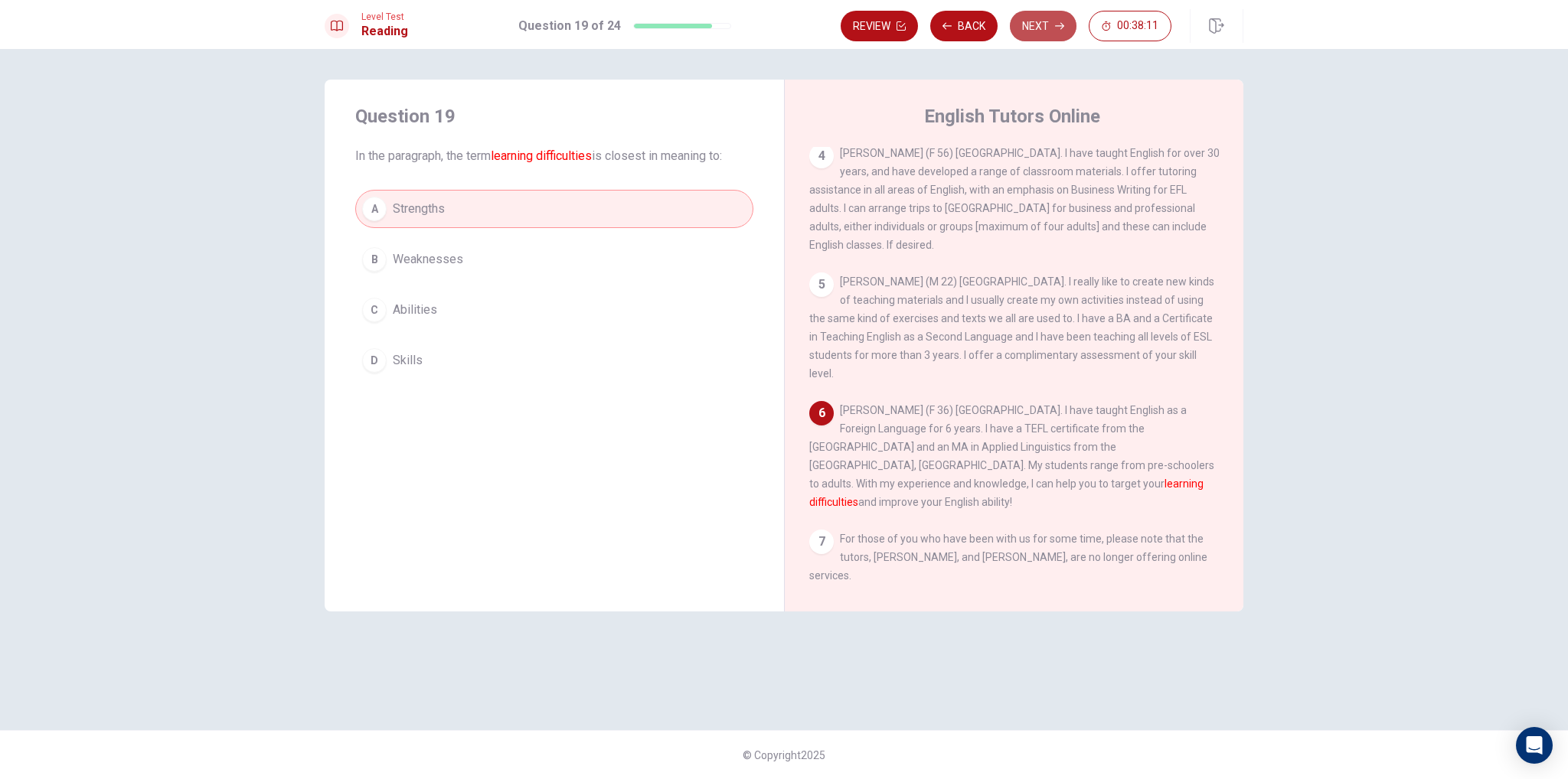
click at [1059, 24] on icon "button" at bounding box center [1060, 26] width 9 height 9
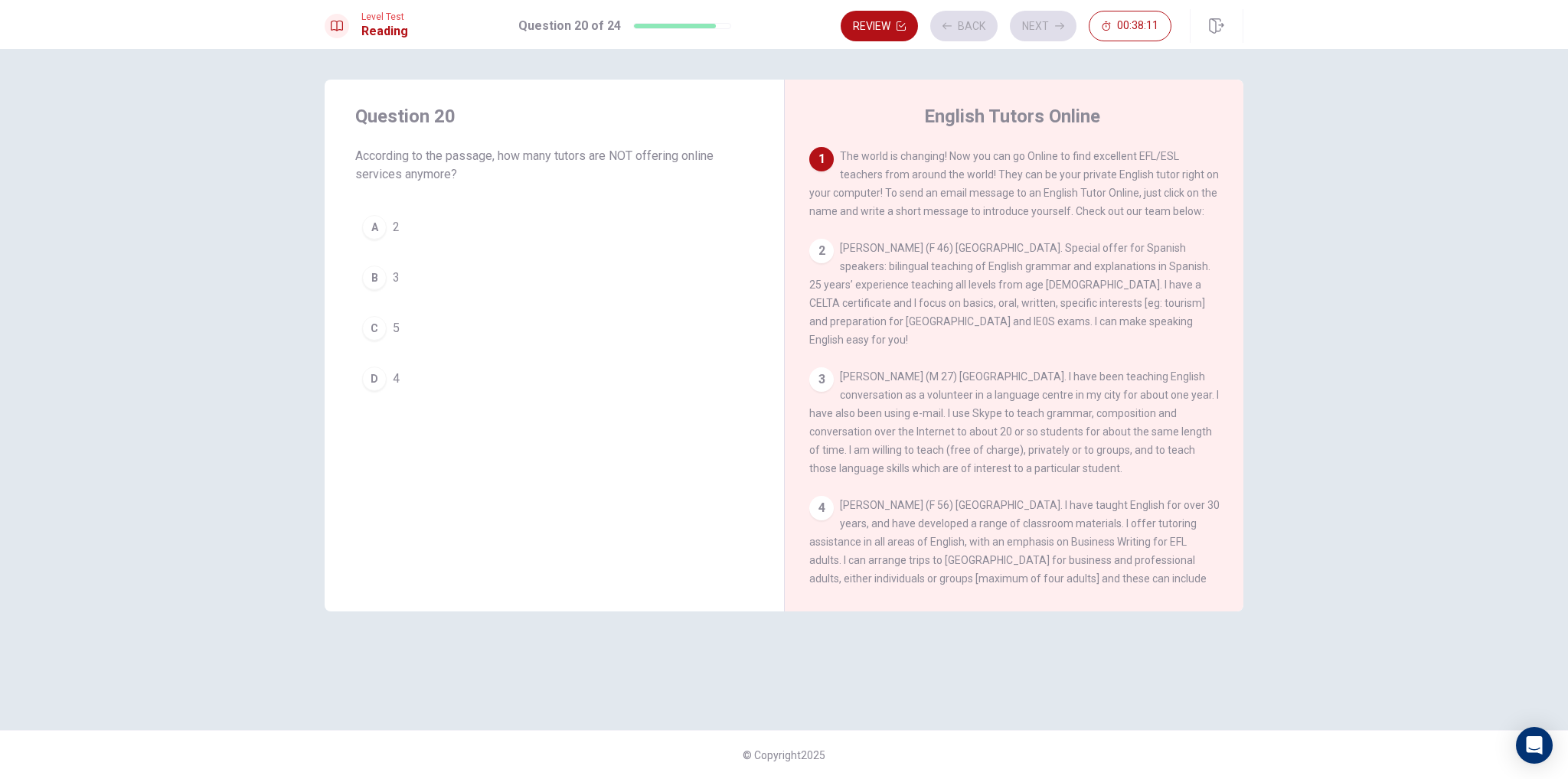
click at [554, 235] on button "A 2" at bounding box center [555, 228] width 398 height 38
click at [1061, 32] on button "Next" at bounding box center [1043, 26] width 66 height 31
click at [1057, 32] on div "Review Back Next 00:38:10" at bounding box center [1006, 26] width 331 height 31
click at [606, 210] on button "A [PERSON_NAME]" at bounding box center [555, 228] width 398 height 38
click at [536, 262] on button "B [PERSON_NAME]" at bounding box center [555, 277] width 398 height 38
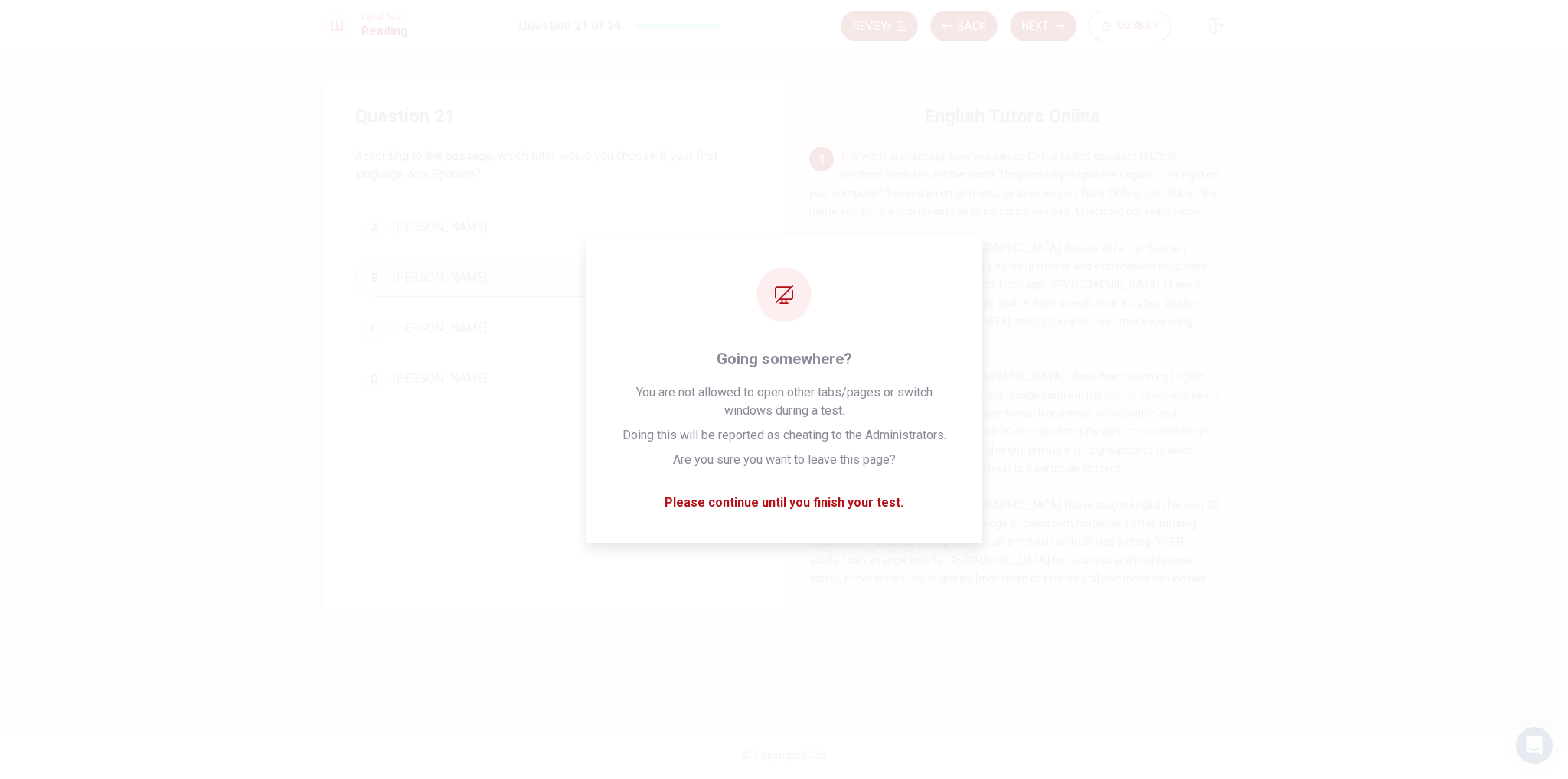
click at [1173, 267] on span "[PERSON_NAME] (F 46) [GEOGRAPHIC_DATA]. Special offer for Spanish speakers: bil…" at bounding box center [1010, 294] width 401 height 104
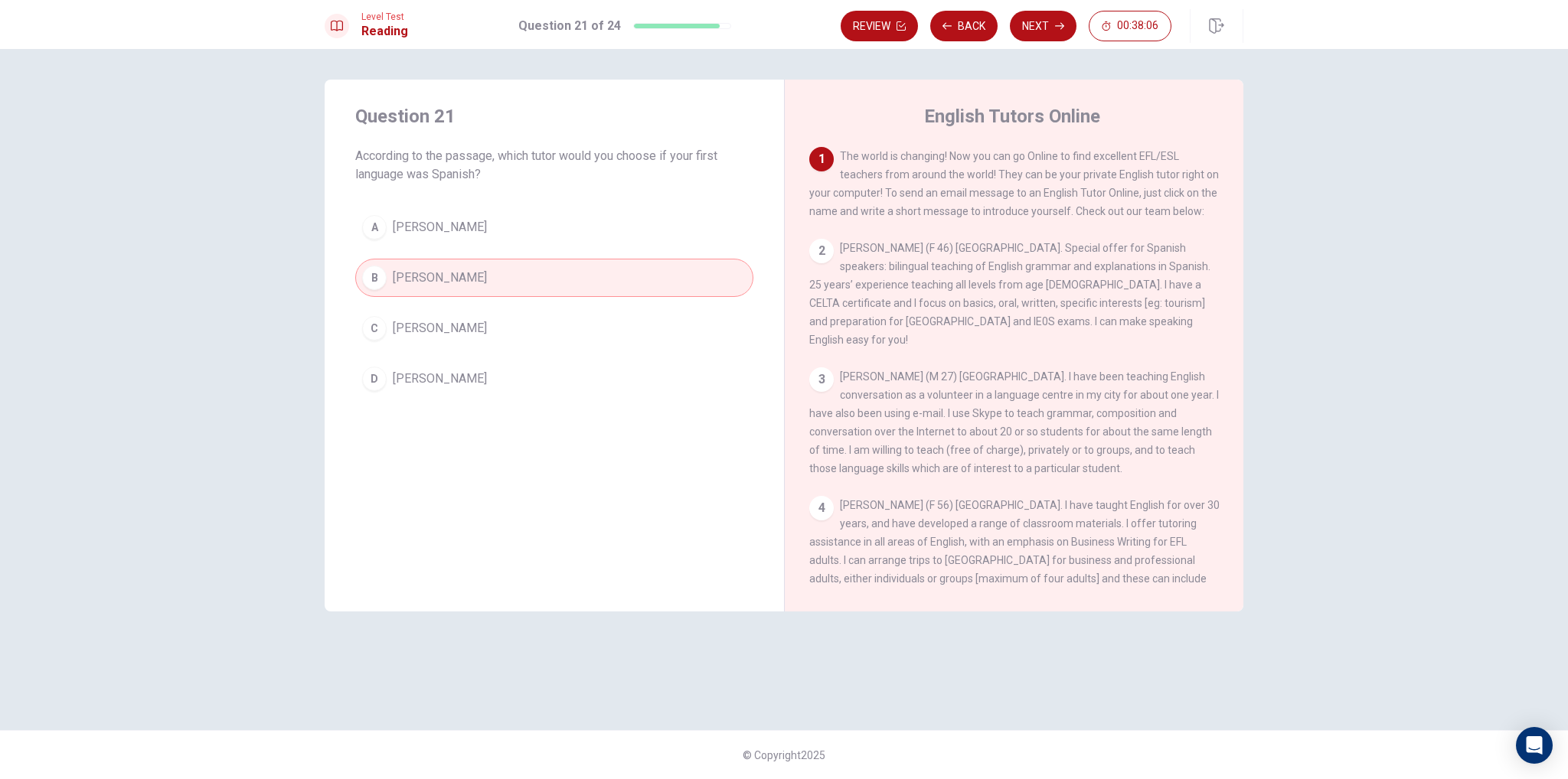
drag, startPoint x: 1051, startPoint y: 29, endPoint x: 977, endPoint y: 65, distance: 82.3
click at [1051, 28] on button "Next" at bounding box center [1043, 26] width 66 height 31
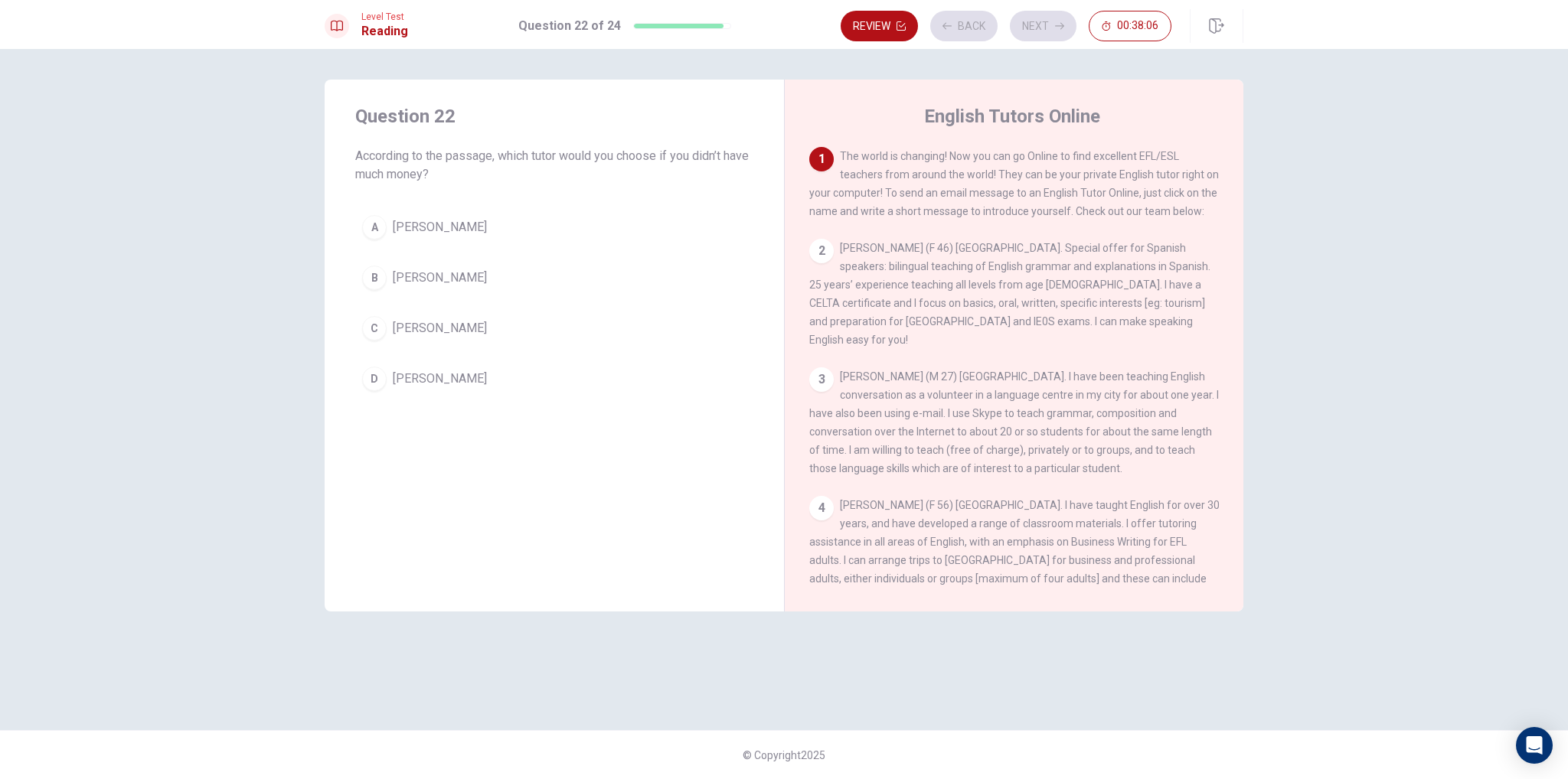
click at [605, 356] on div "A [PERSON_NAME] B [PERSON_NAME] C [PERSON_NAME] D [PERSON_NAME]" at bounding box center [555, 303] width 398 height 190
click at [511, 322] on button "C [PERSON_NAME]" at bounding box center [555, 328] width 398 height 38
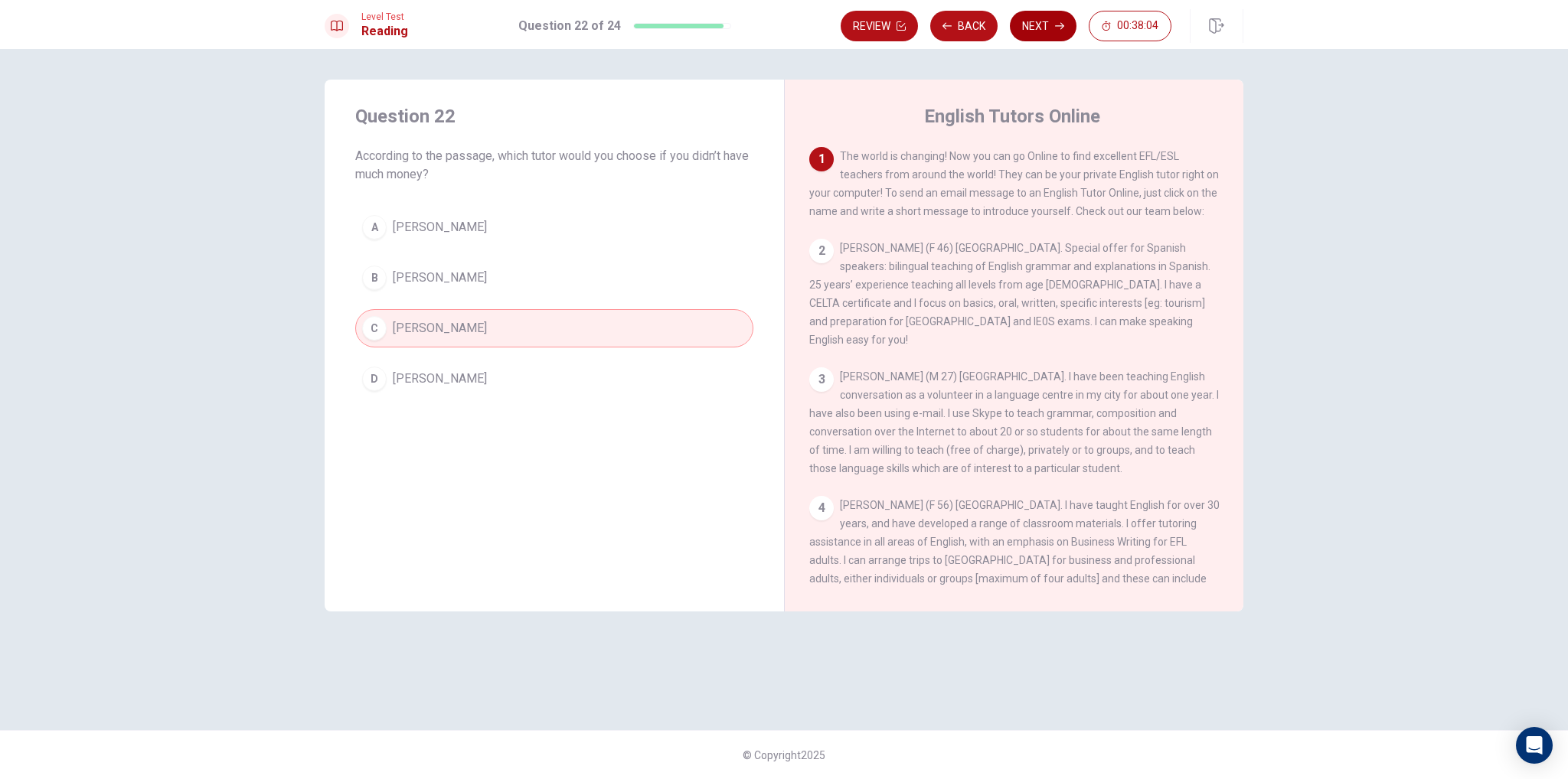
click at [1066, 36] on button "Next" at bounding box center [1043, 26] width 66 height 31
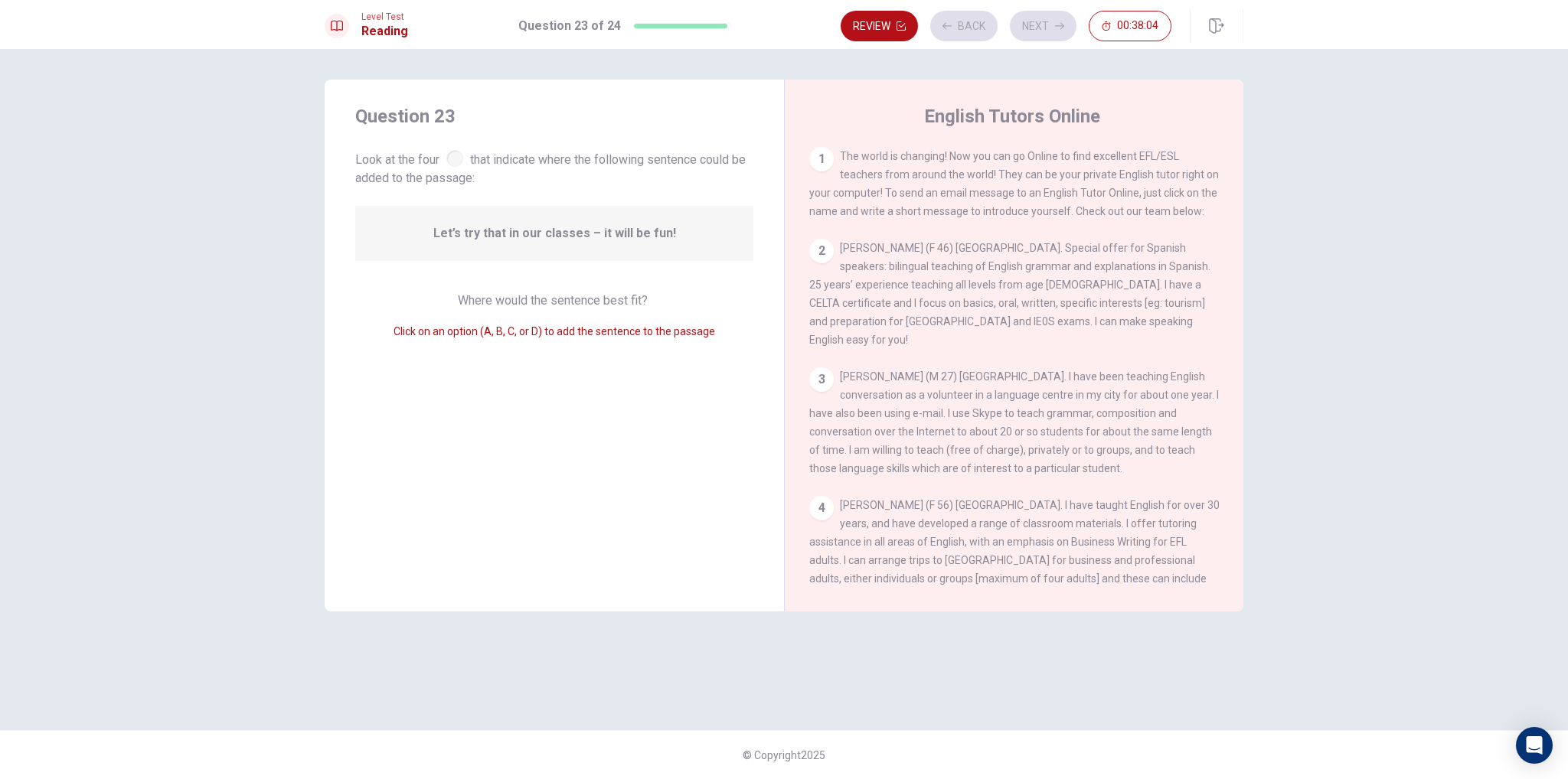
scroll to position [338, 0]
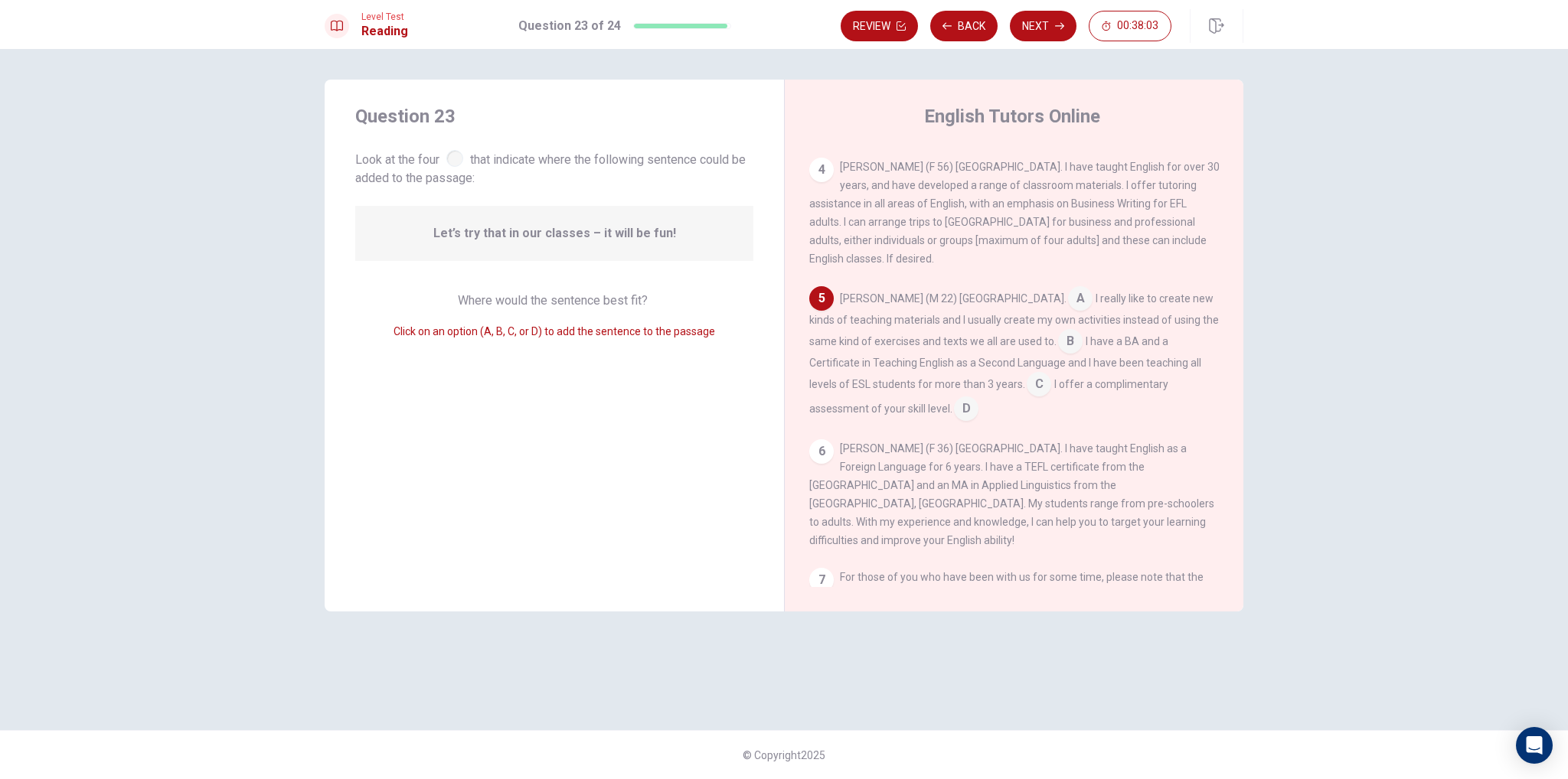
drag, startPoint x: 619, startPoint y: 226, endPoint x: 688, endPoint y: 224, distance: 69.0
click at [686, 224] on div "Let’s try that in our classes – it will be fun!" at bounding box center [555, 234] width 398 height 55
drag, startPoint x: 839, startPoint y: 382, endPoint x: 578, endPoint y: 356, distance: 262.3
click at [644, 371] on div "Question 23 Look at the four that indicate where the following sentence could b…" at bounding box center [784, 345] width 919 height 532
click at [526, 250] on div "Let’s try that in our classes – it will be fun!" at bounding box center [555, 234] width 398 height 55
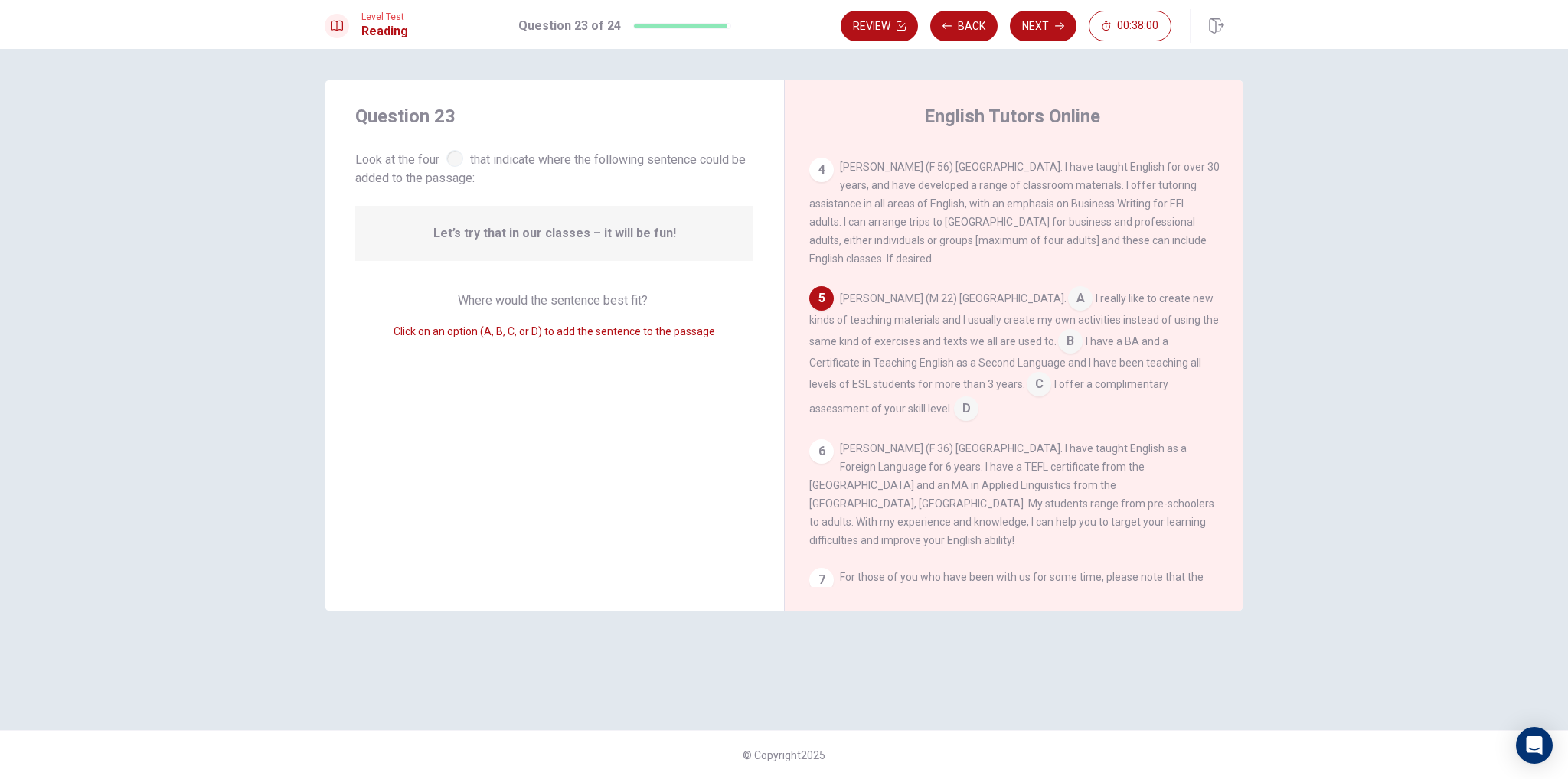
click at [548, 231] on span "Let’s try that in our classes – it will be fun!" at bounding box center [554, 233] width 243 height 18
click at [1068, 312] on input at bounding box center [1080, 299] width 24 height 24
click at [1068, 30] on button "Next" at bounding box center [1043, 26] width 66 height 31
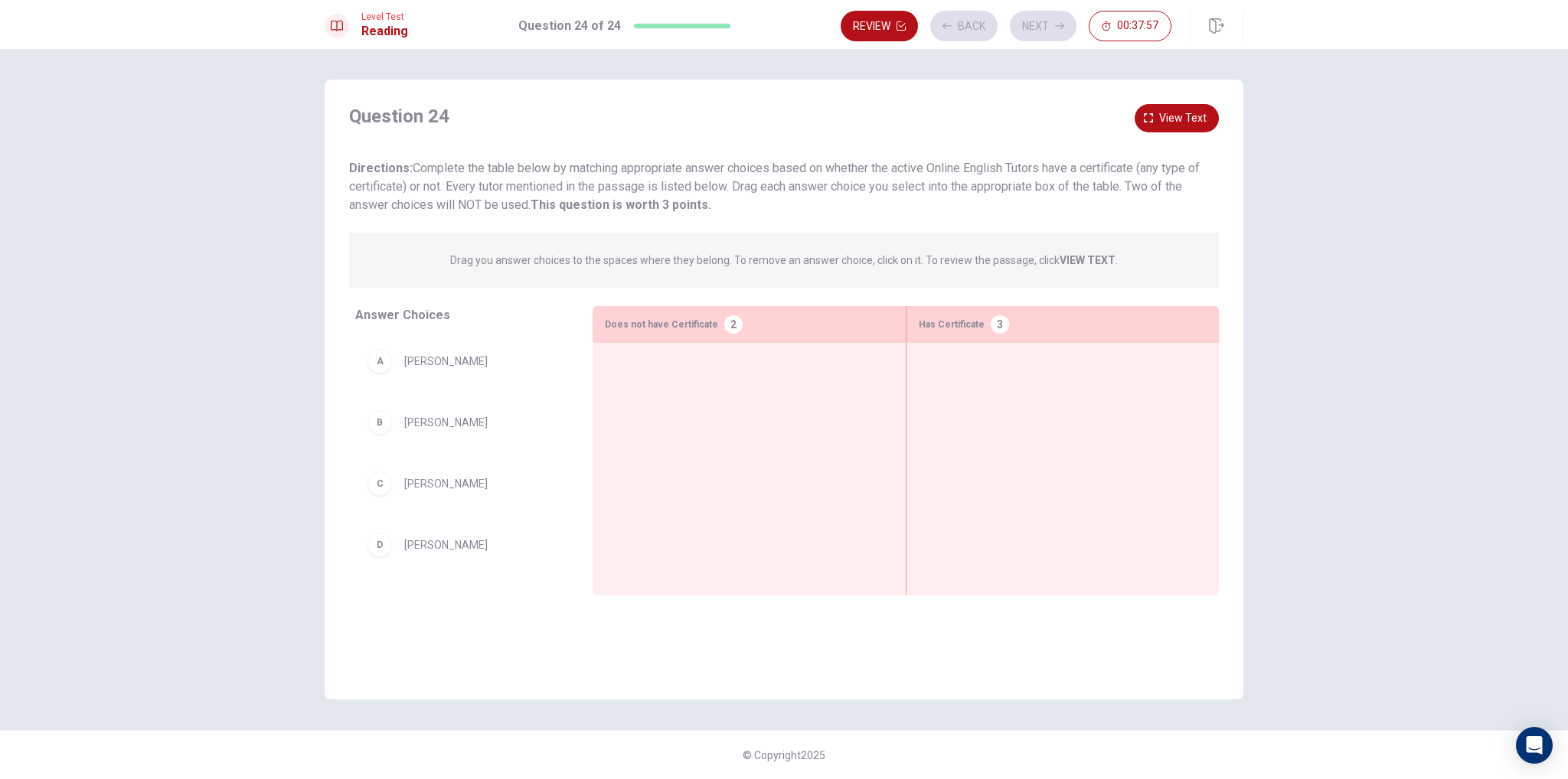
click at [431, 431] on div "B [PERSON_NAME]" at bounding box center [462, 422] width 188 height 24
click at [1057, 26] on icon "button" at bounding box center [1060, 26] width 9 height 9
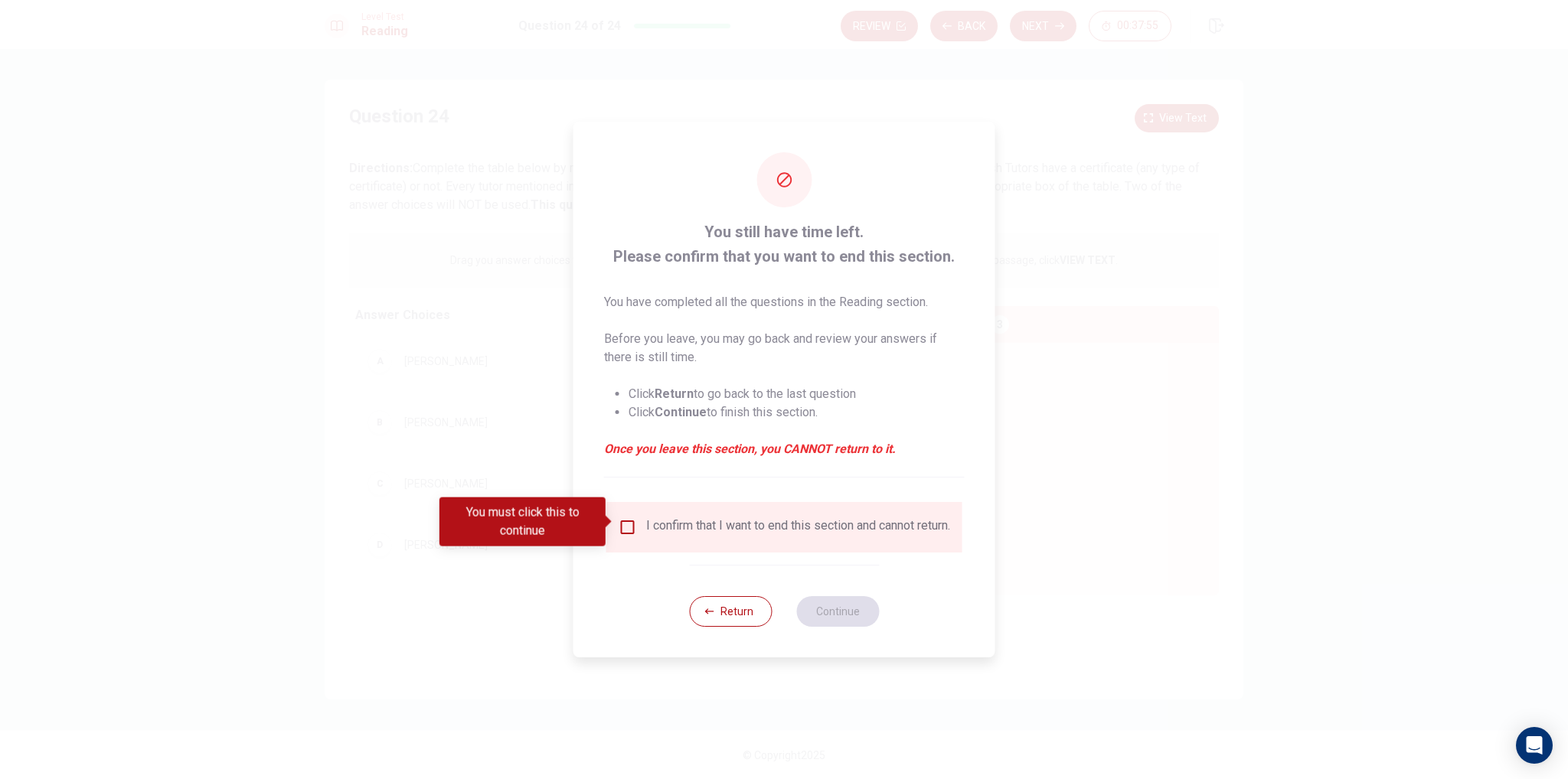
click at [646, 527] on div "I confirm that I want to end this section and cannot return." at bounding box center [798, 527] width 304 height 18
drag, startPoint x: 601, startPoint y: 509, endPoint x: 611, endPoint y: 511, distance: 10.2
click at [602, 509] on div "You must click this to continue" at bounding box center [522, 522] width 166 height 49
click at [613, 512] on div "You must click this to continue" at bounding box center [528, 522] width 177 height 49
click at [622, 518] on input "You must click this to continue" at bounding box center [628, 527] width 18 height 18
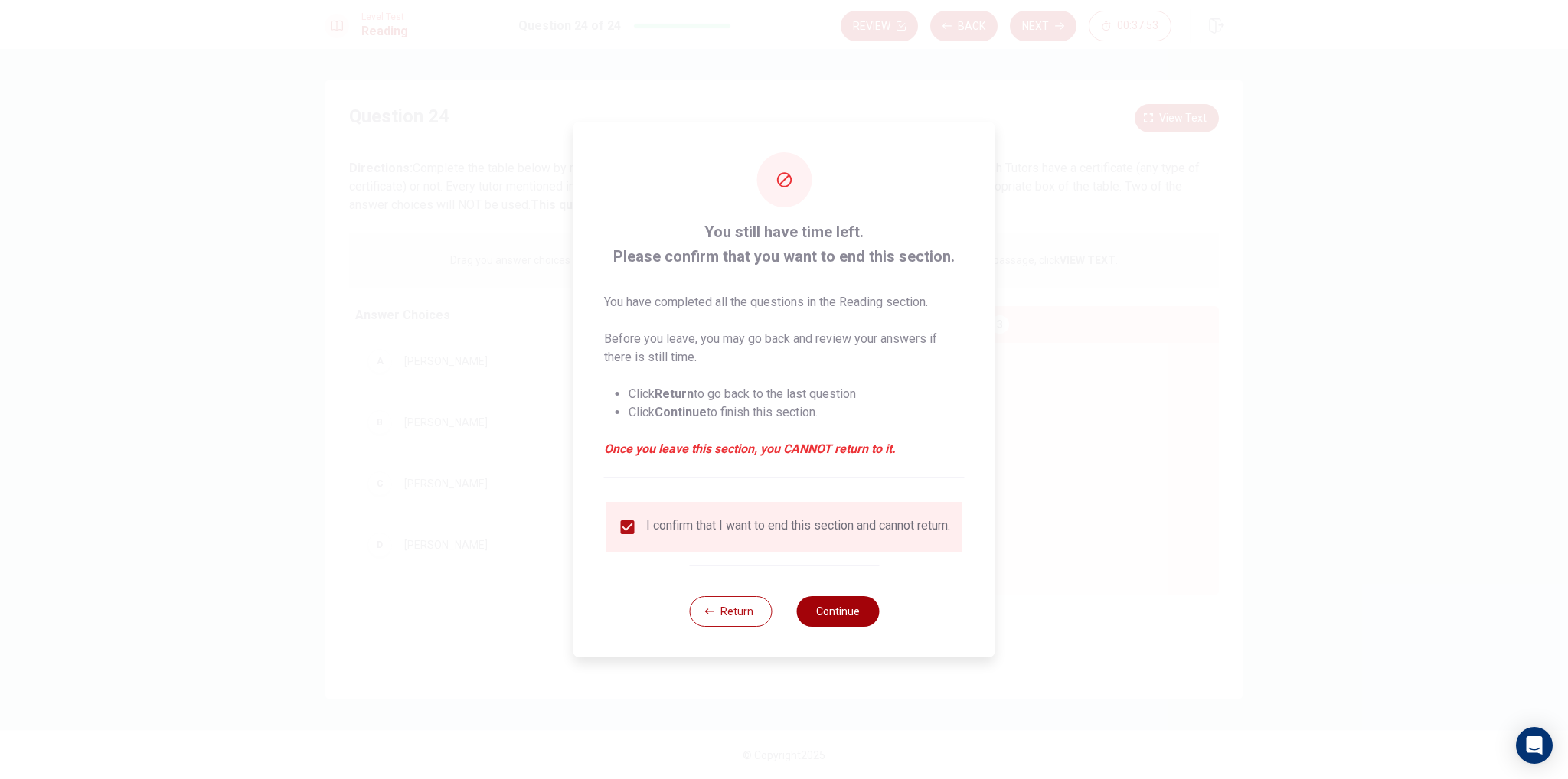
click at [834, 608] on button "Continue" at bounding box center [838, 612] width 83 height 31
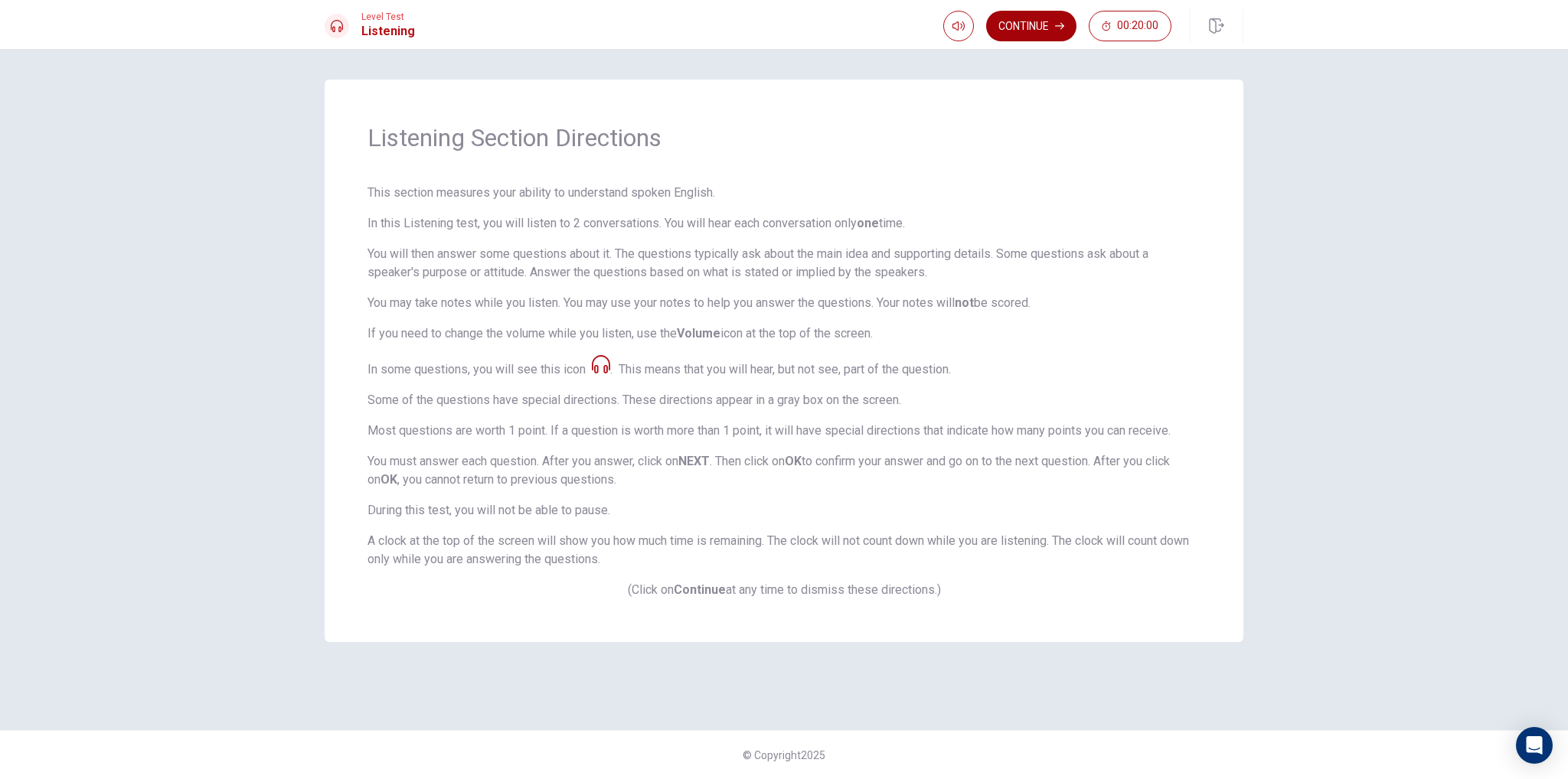
click at [1038, 25] on button "Continue" at bounding box center [1031, 26] width 90 height 31
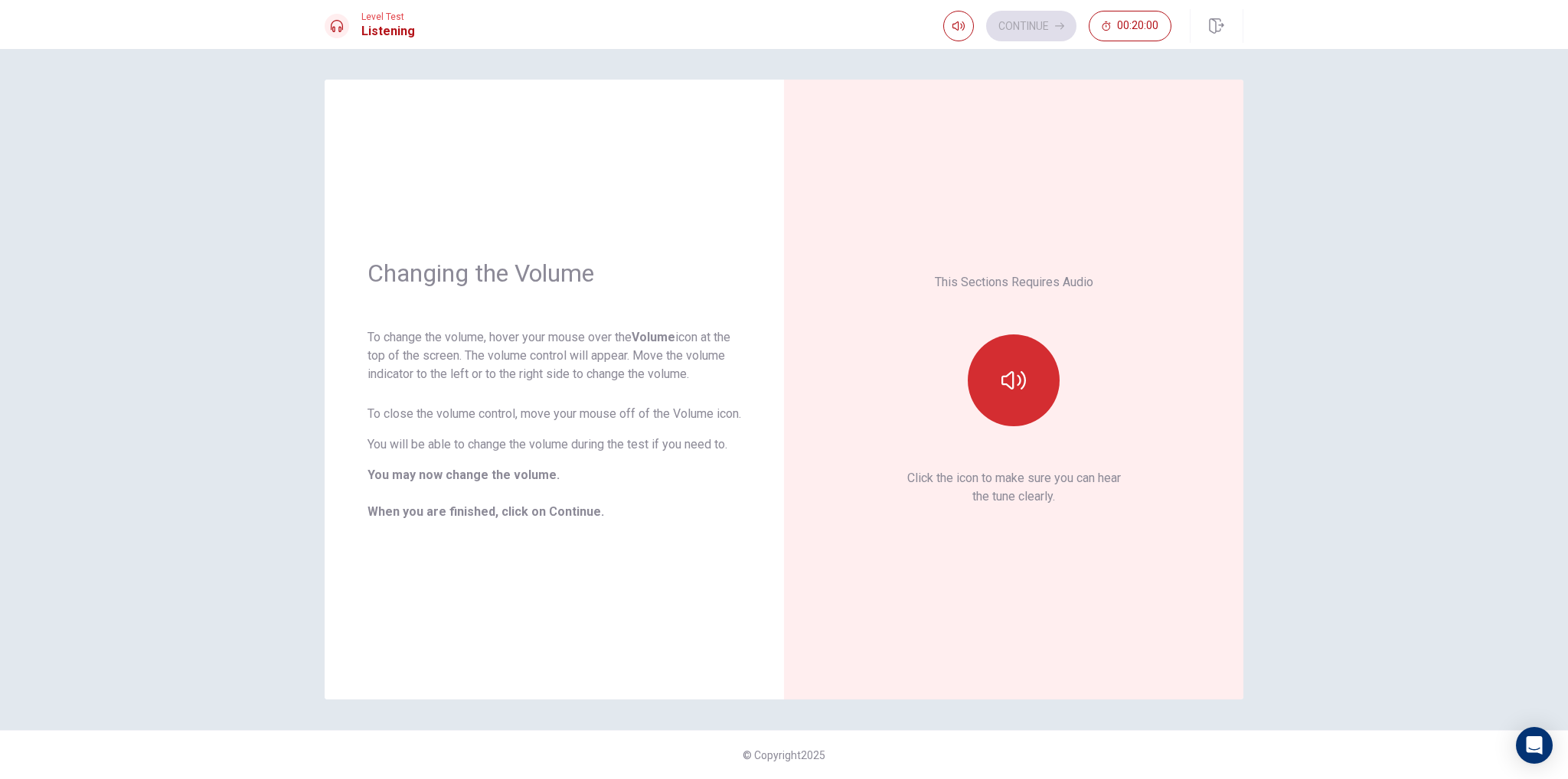
click at [1042, 387] on button "button" at bounding box center [1014, 380] width 92 height 92
drag, startPoint x: 1000, startPoint y: 401, endPoint x: 1007, endPoint y: 326, distance: 75.3
click at [1001, 401] on button "button" at bounding box center [1014, 380] width 92 height 92
click at [1047, 25] on button "Continue" at bounding box center [1031, 26] width 90 height 31
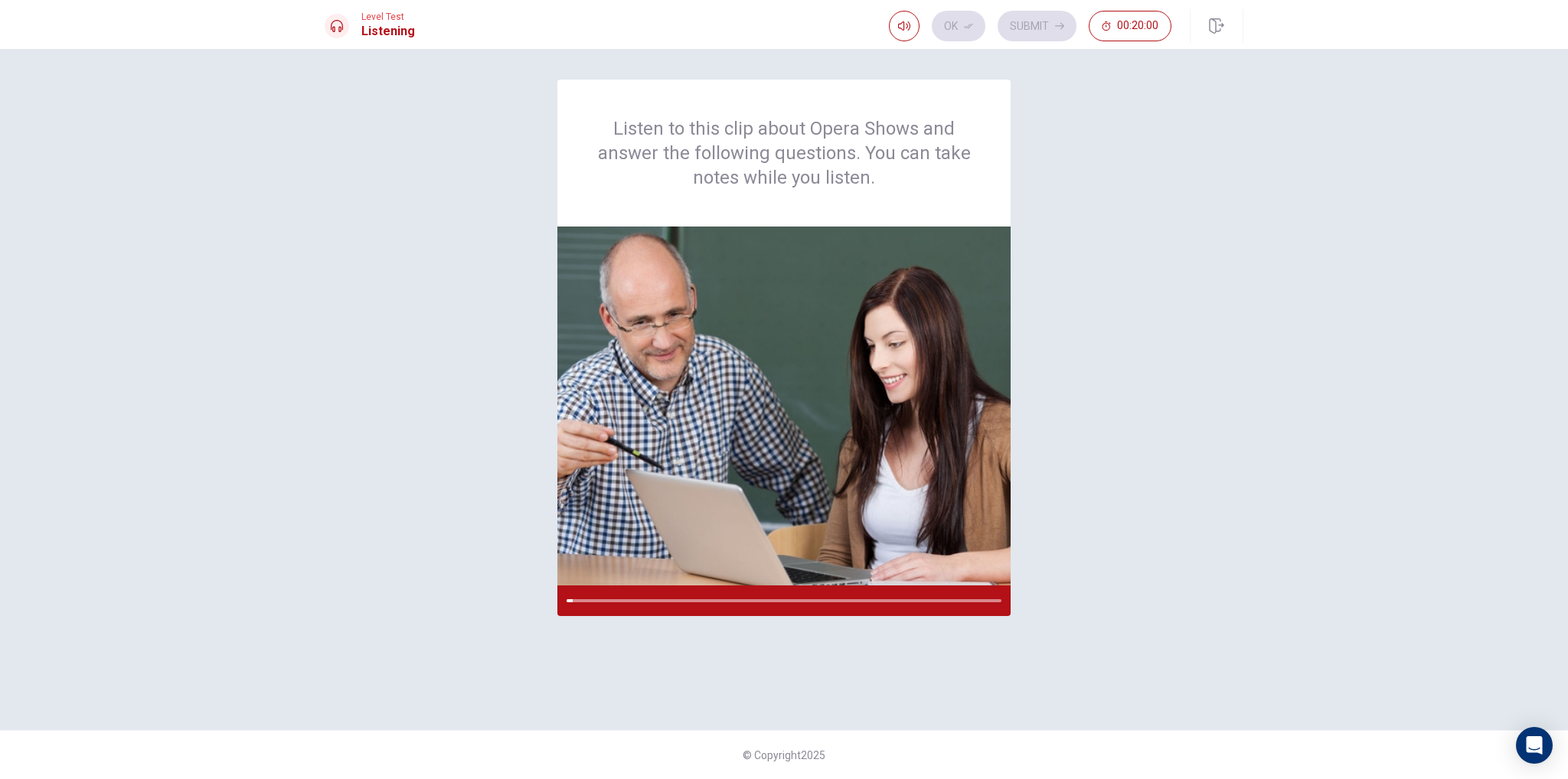
click at [972, 30] on div "Ok Submit 00:20:00" at bounding box center [1030, 26] width 282 height 31
click at [1075, 31] on div "Ok Submit 00:20:00" at bounding box center [1030, 26] width 282 height 31
click at [1046, 33] on div "Ok Submit 00:20:00" at bounding box center [1030, 26] width 282 height 31
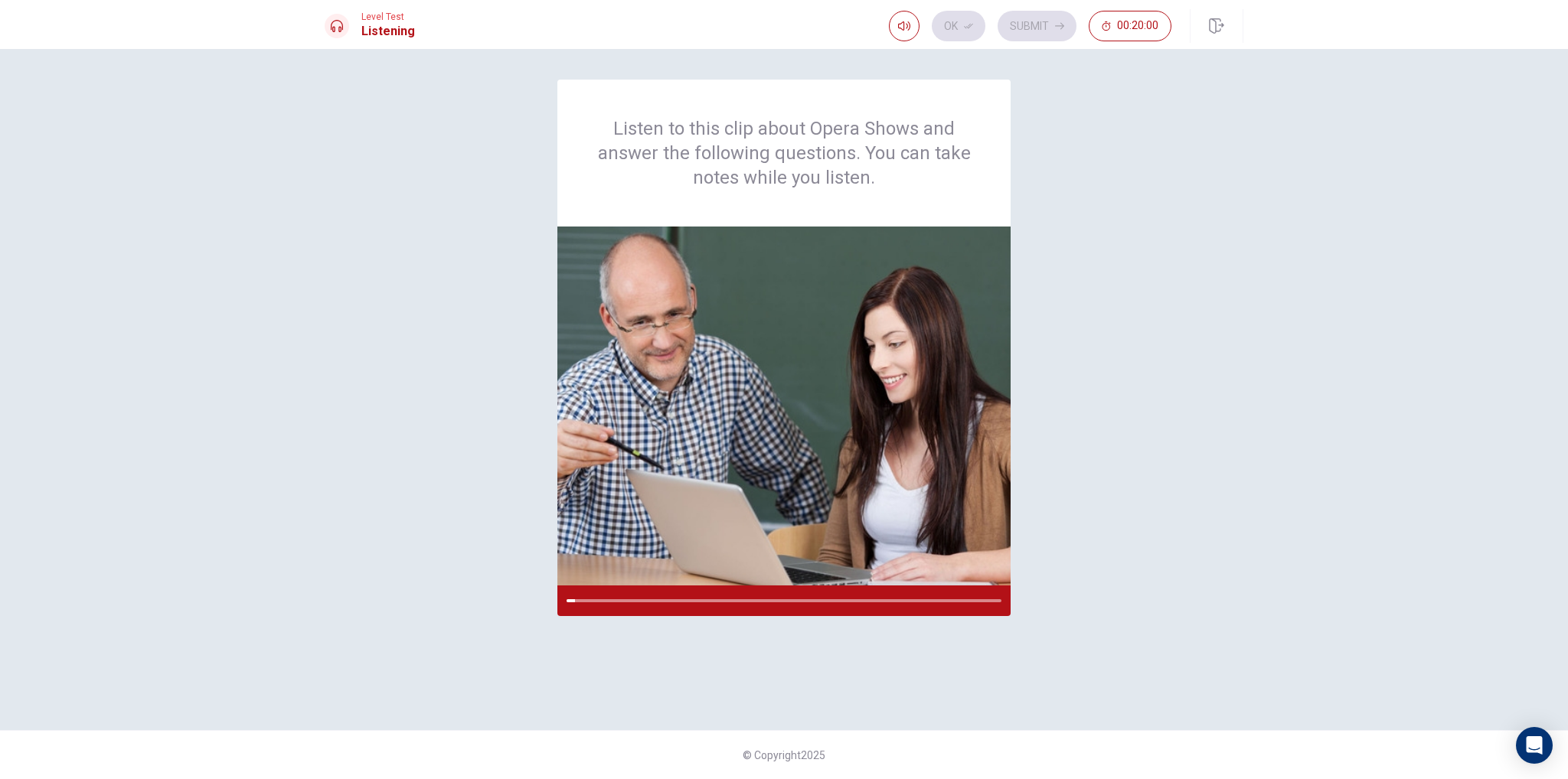
click at [1046, 33] on div "Ok Submit 00:20:00" at bounding box center [1030, 26] width 282 height 31
drag, startPoint x: 753, startPoint y: 604, endPoint x: 766, endPoint y: 604, distance: 13.0
click at [755, 604] on div at bounding box center [784, 600] width 454 height 31
drag, startPoint x: 793, startPoint y: 603, endPoint x: 854, endPoint y: 594, distance: 61.7
click at [795, 603] on div at bounding box center [784, 600] width 454 height 31
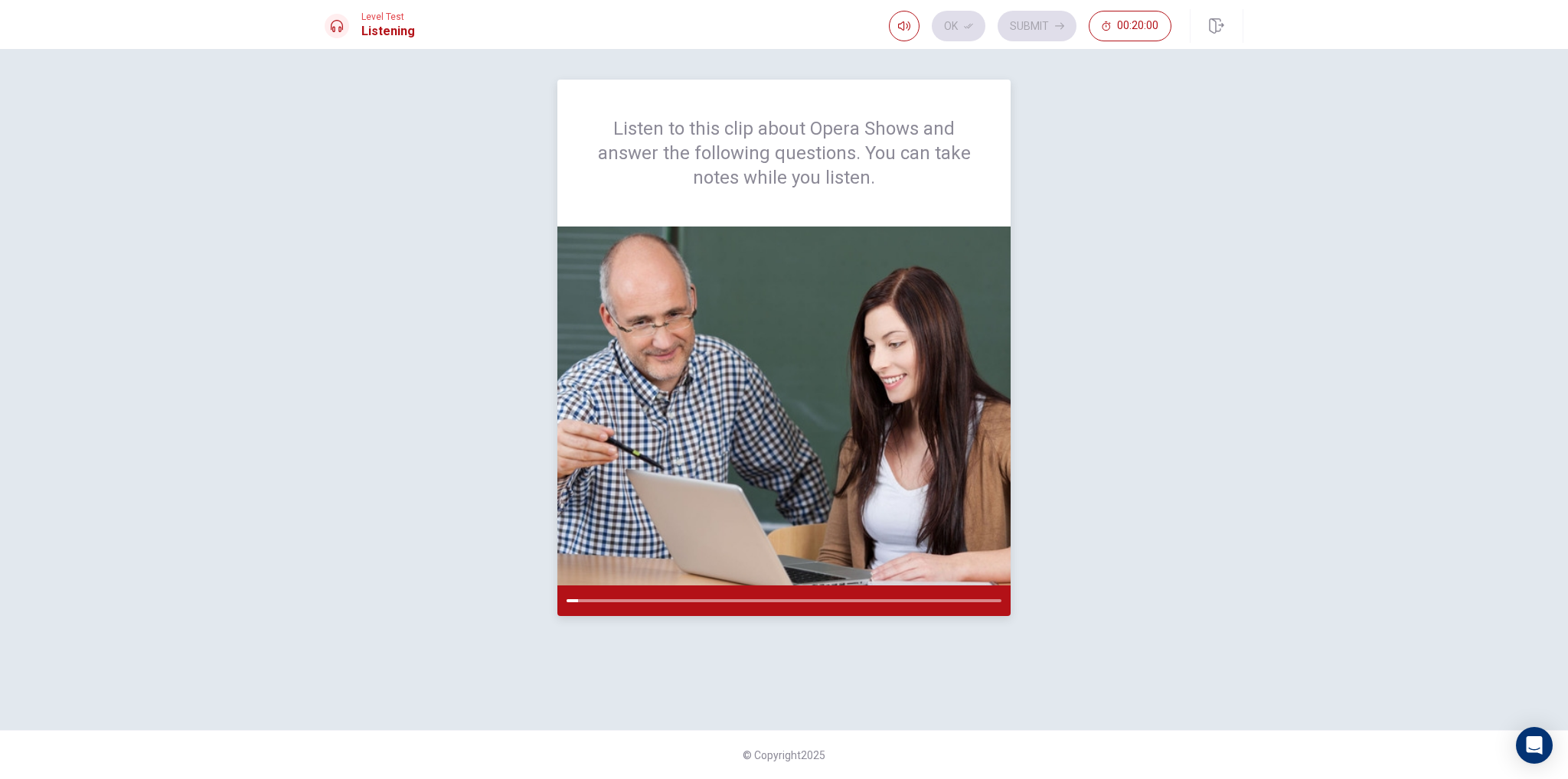
drag, startPoint x: 854, startPoint y: 594, endPoint x: 919, endPoint y: 579, distance: 66.7
click at [859, 592] on div at bounding box center [784, 600] width 454 height 31
click at [1129, 540] on div "Listen to this clip about Opera Shows and answer the following questions. You c…" at bounding box center [784, 390] width 919 height 620
click at [1115, 512] on div "Listen to this clip about Opera Shows and answer the following questions. You c…" at bounding box center [784, 390] width 919 height 620
click at [821, 472] on img at bounding box center [784, 406] width 454 height 359
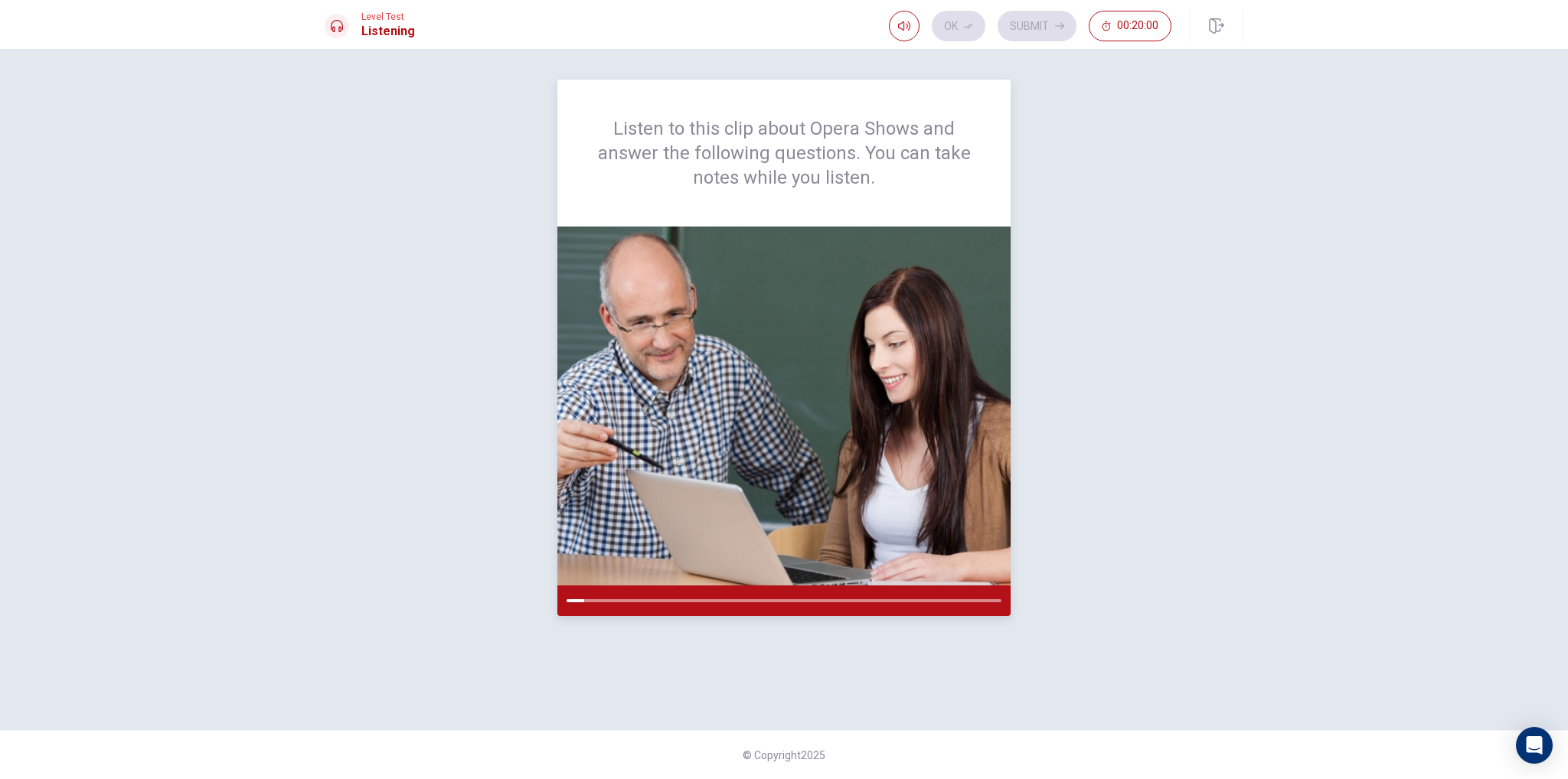
drag, startPoint x: 781, startPoint y: 499, endPoint x: 801, endPoint y: 507, distance: 21.5
click at [782, 501] on img at bounding box center [784, 406] width 454 height 359
drag, startPoint x: 801, startPoint y: 507, endPoint x: 811, endPoint y: 512, distance: 11.2
click at [802, 509] on img at bounding box center [784, 406] width 454 height 359
click at [811, 512] on img at bounding box center [784, 406] width 454 height 359
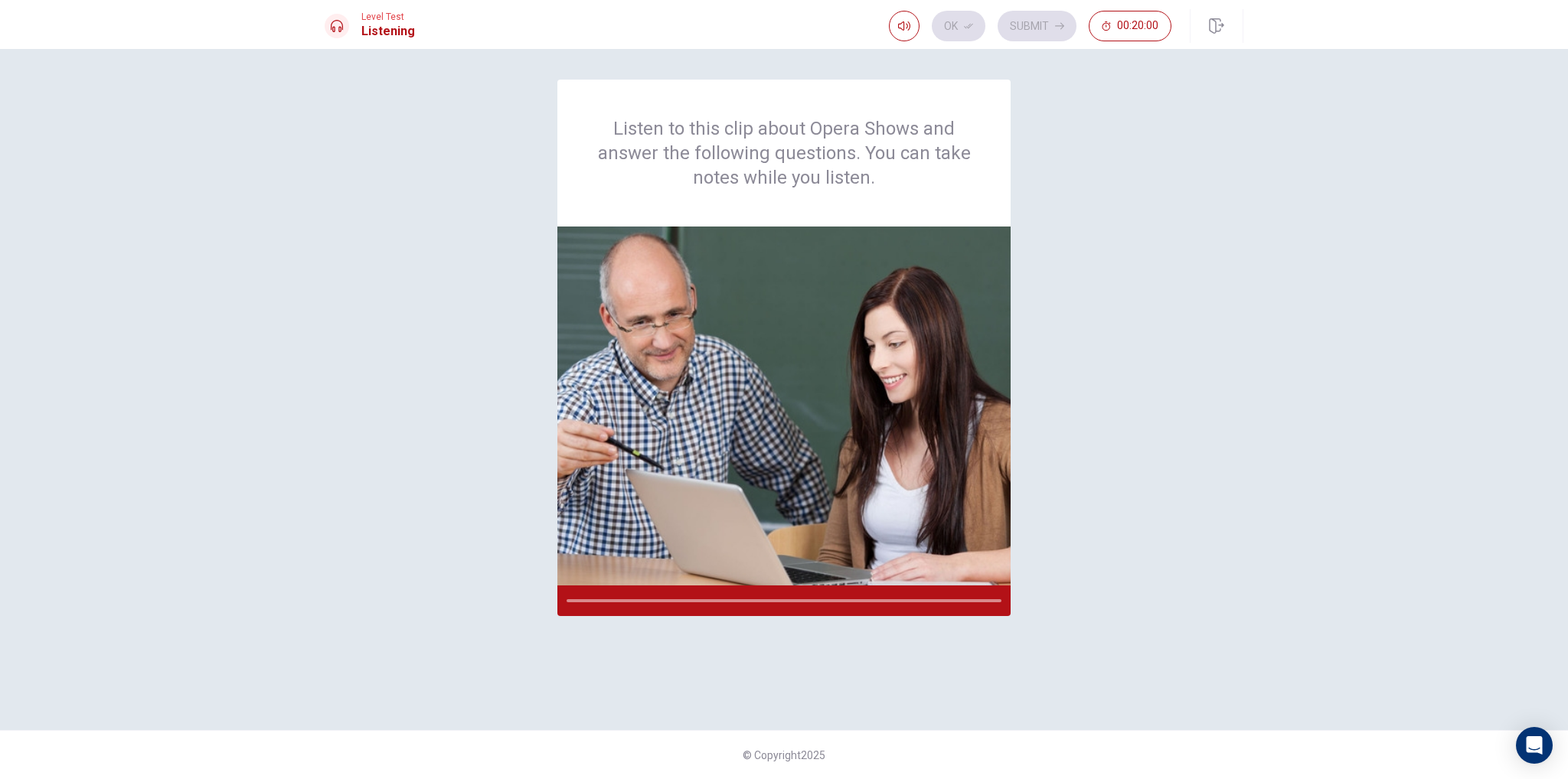
click at [478, 380] on div "Listen to this clip about Opera Shows and answer the following questions. You c…" at bounding box center [784, 390] width 919 height 620
type input "0"
drag, startPoint x: 906, startPoint y: 53, endPoint x: 364, endPoint y: 89, distance: 543.2
click at [722, 67] on body "This site uses cookies, as explained in our Privacy Policy . If you agree to th…" at bounding box center [784, 390] width 1568 height 779
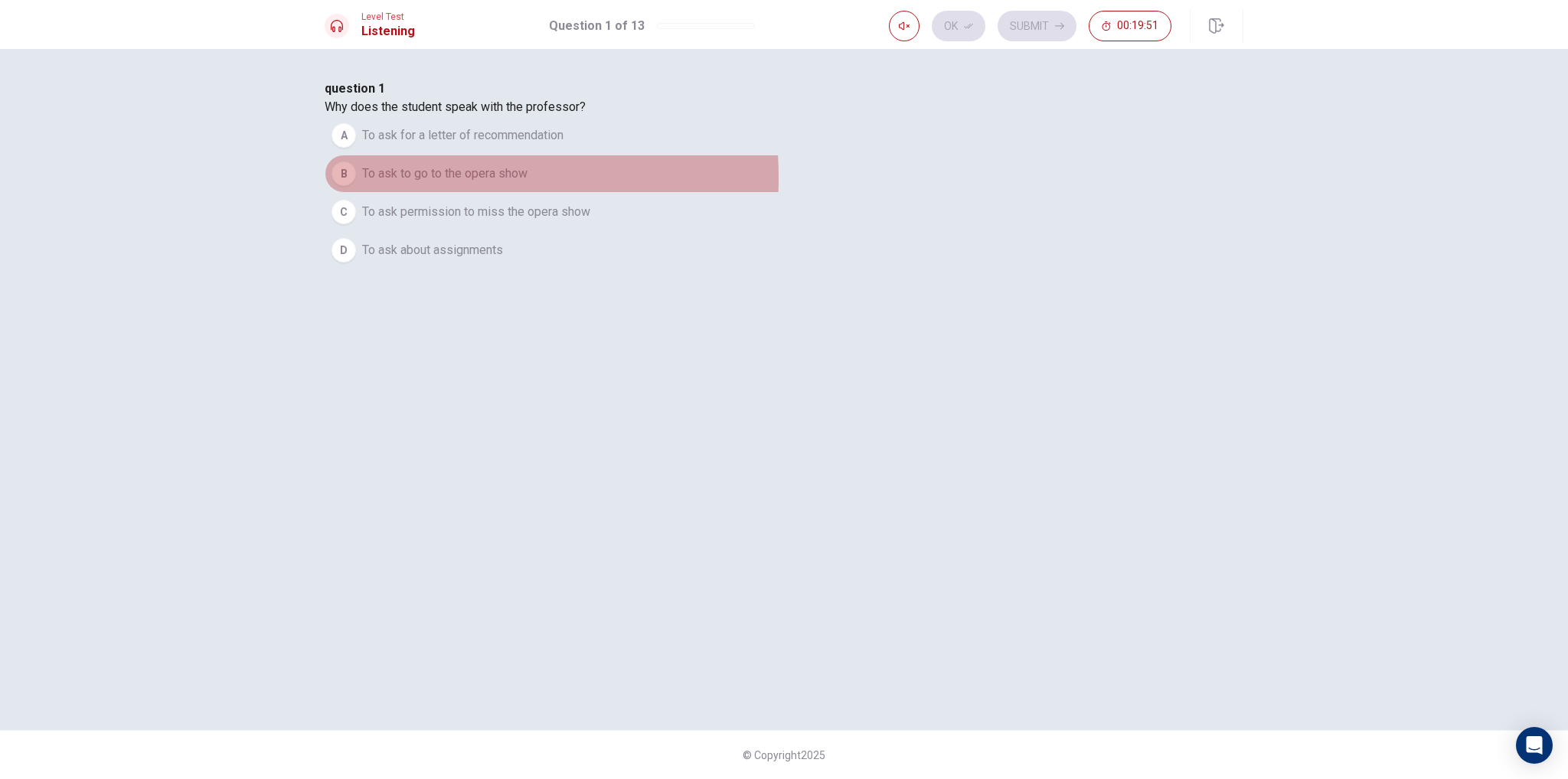
click at [527, 183] on span "To ask to go to the opera show" at bounding box center [444, 173] width 165 height 18
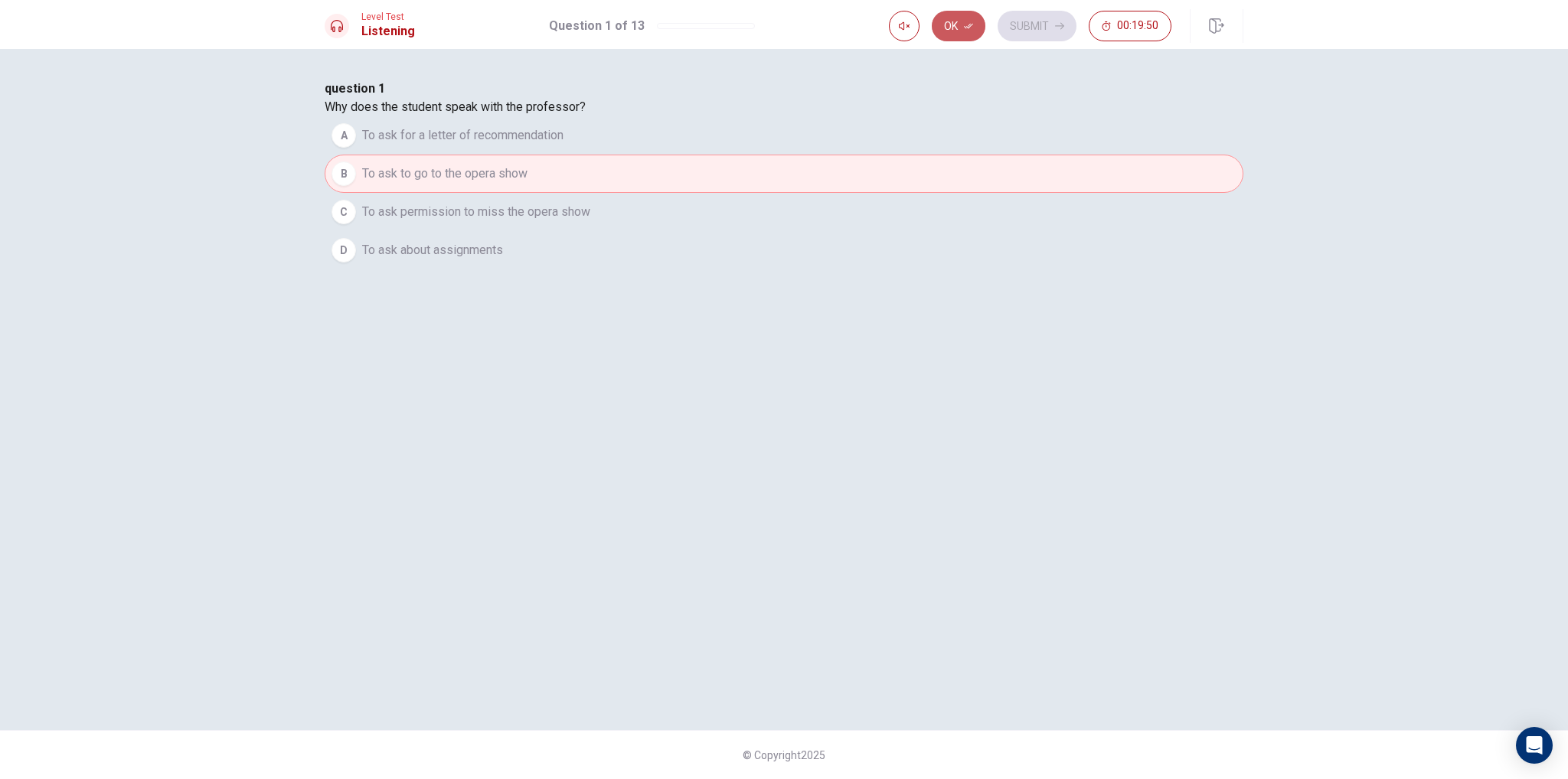
drag, startPoint x: 959, startPoint y: 35, endPoint x: 905, endPoint y: 96, distance: 81.5
click at [959, 35] on button "Ok" at bounding box center [959, 26] width 54 height 31
click at [1050, 15] on button "Submit" at bounding box center [1037, 26] width 79 height 31
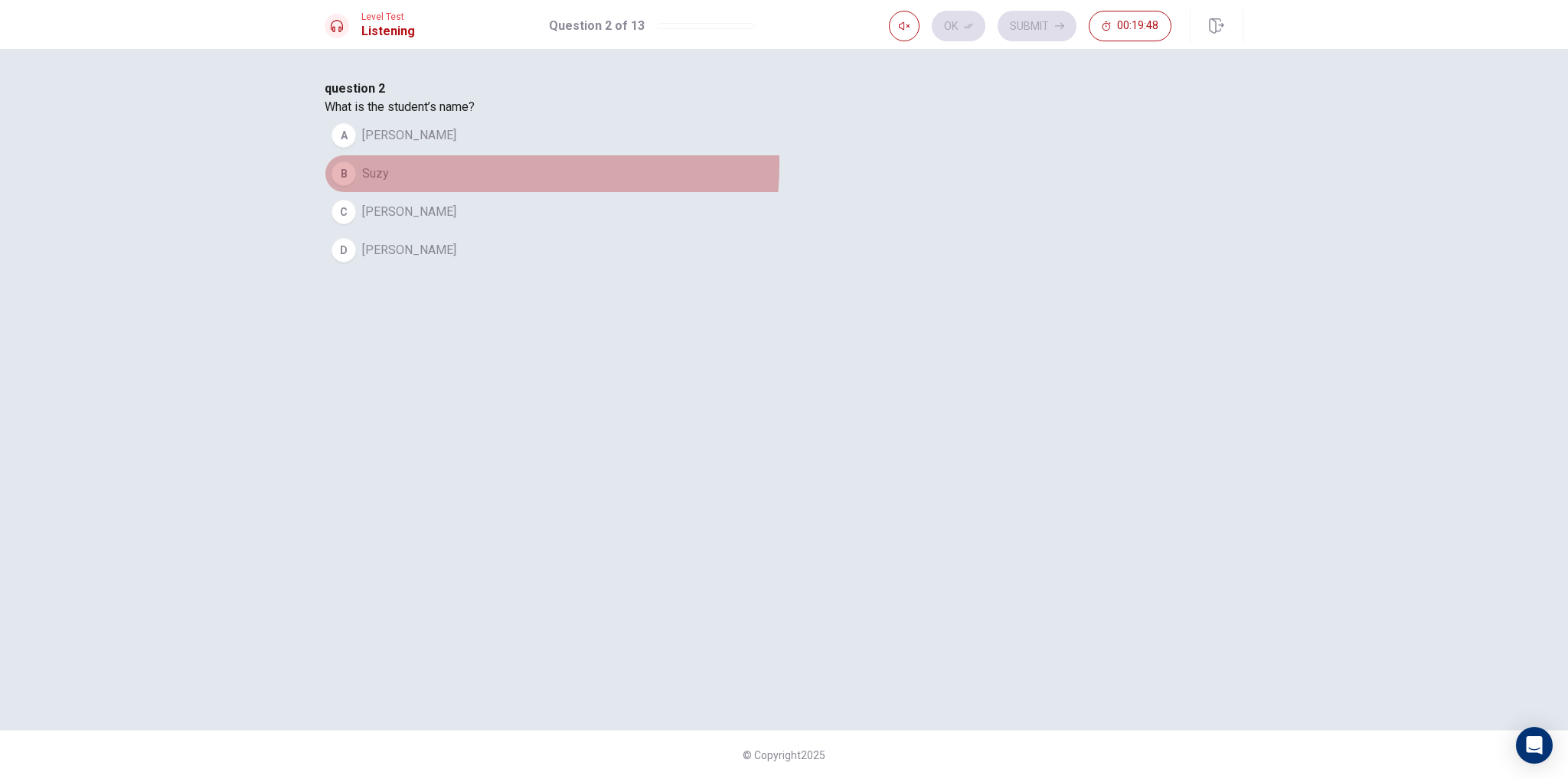
click at [734, 193] on button "B Suzy" at bounding box center [784, 174] width 919 height 38
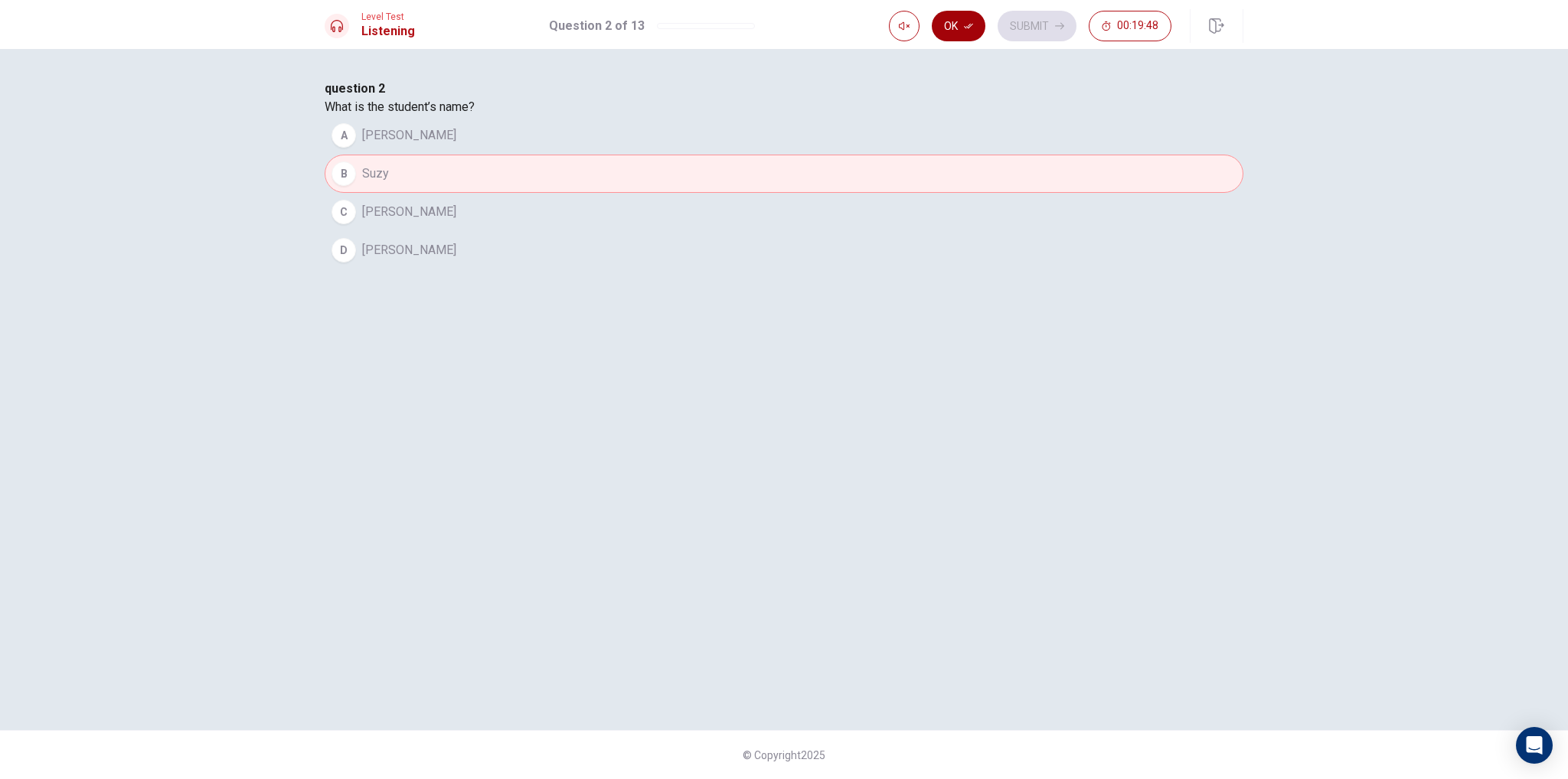
click at [959, 14] on button "Ok" at bounding box center [959, 26] width 54 height 31
click at [1050, 37] on button "Submit" at bounding box center [1037, 26] width 79 height 31
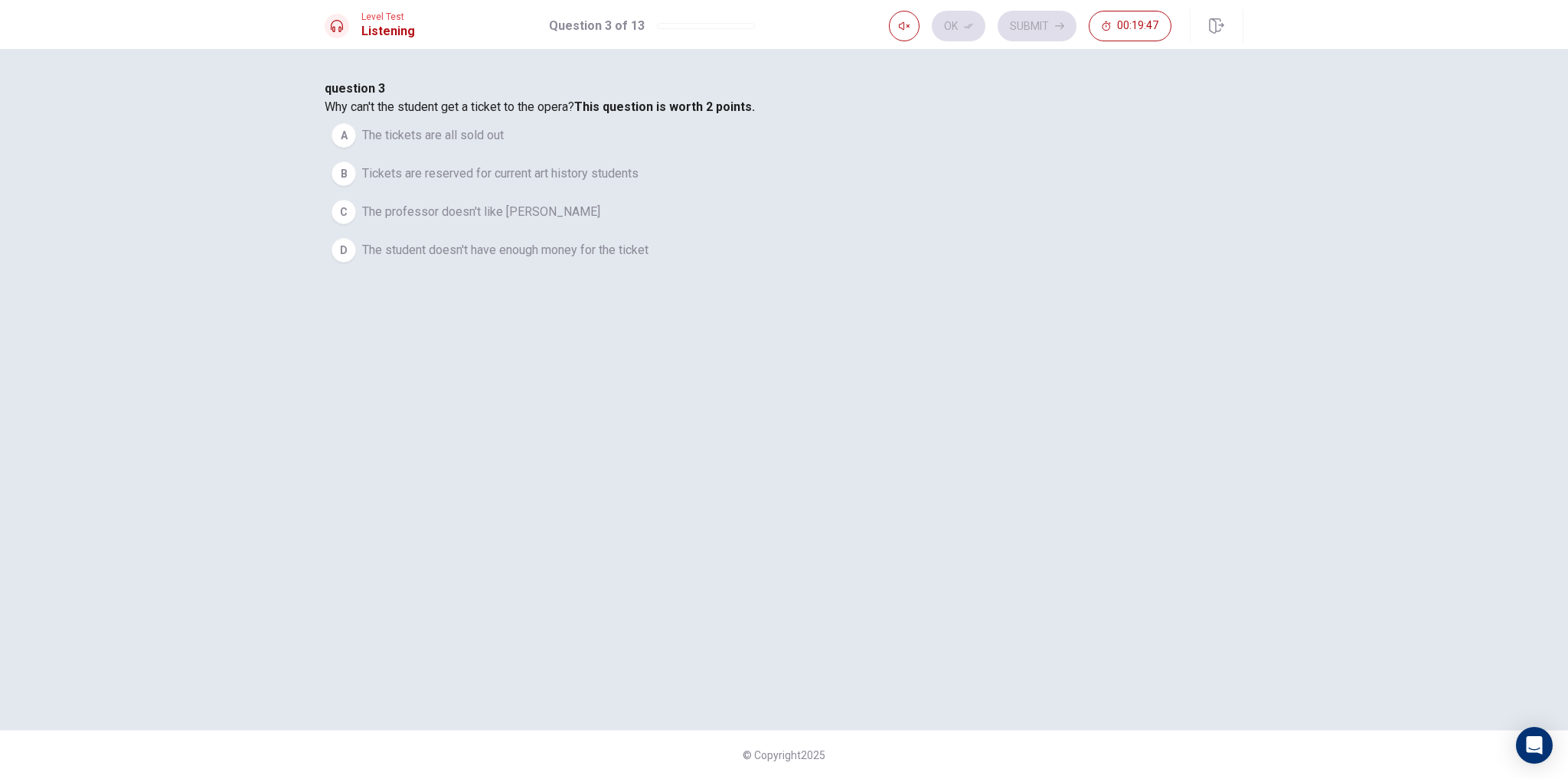
click at [601, 221] on span "The professor doesn't like [PERSON_NAME]" at bounding box center [481, 212] width 238 height 18
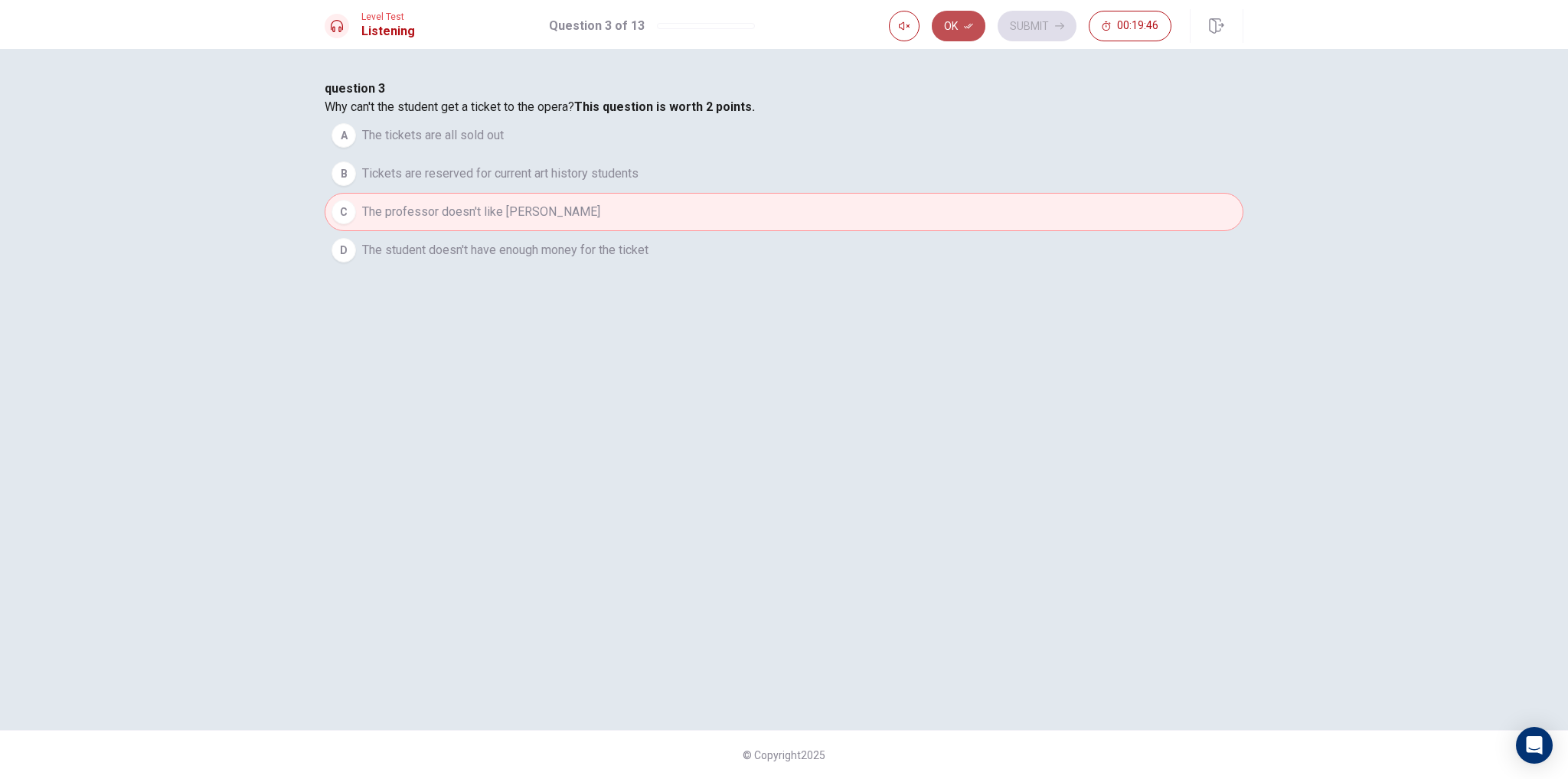
click at [952, 22] on button "Ok" at bounding box center [959, 26] width 54 height 31
click at [1047, 26] on button "Submit" at bounding box center [1037, 26] width 79 height 31
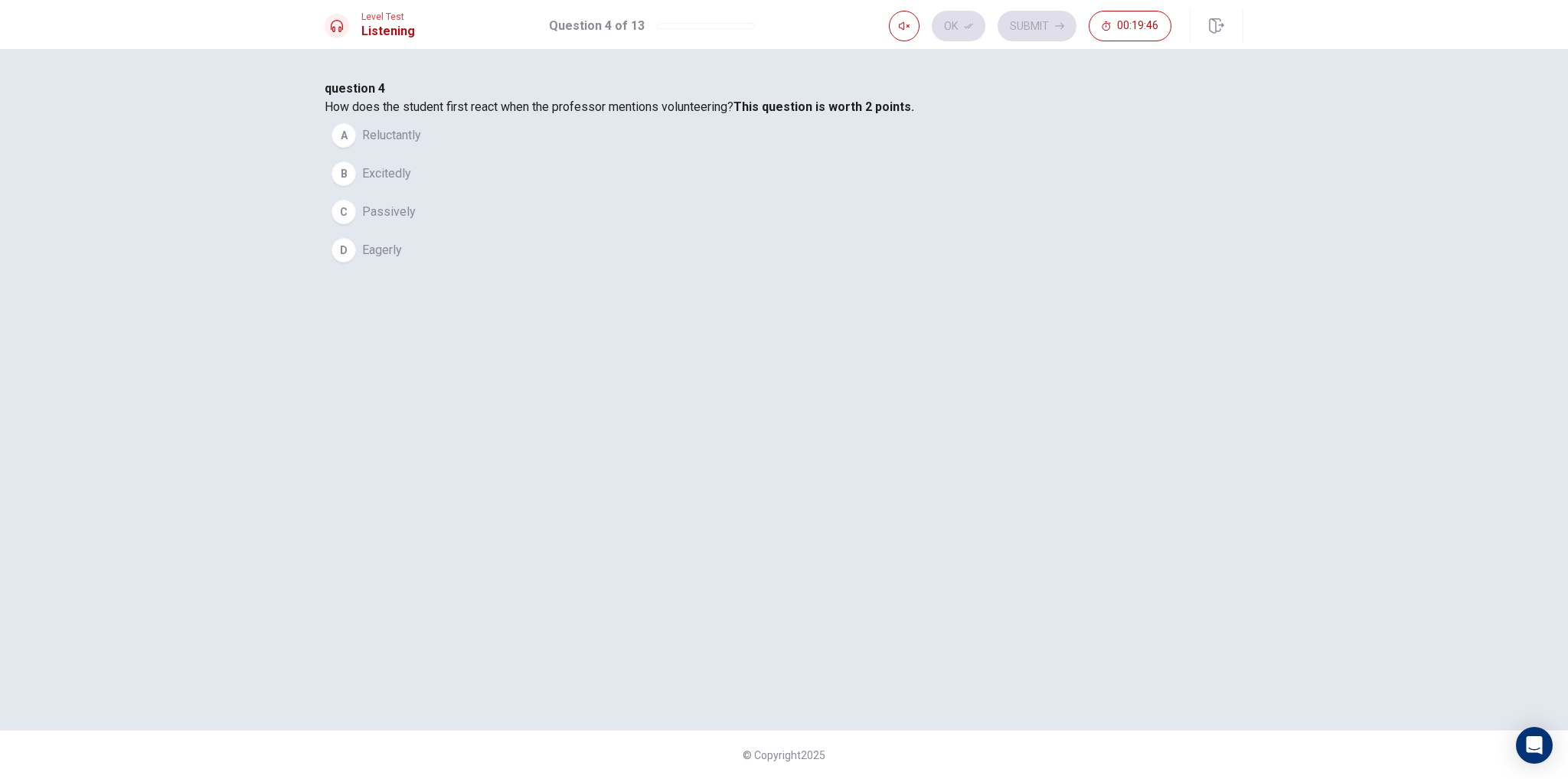
click at [802, 193] on button "B Excitedly" at bounding box center [784, 174] width 919 height 38
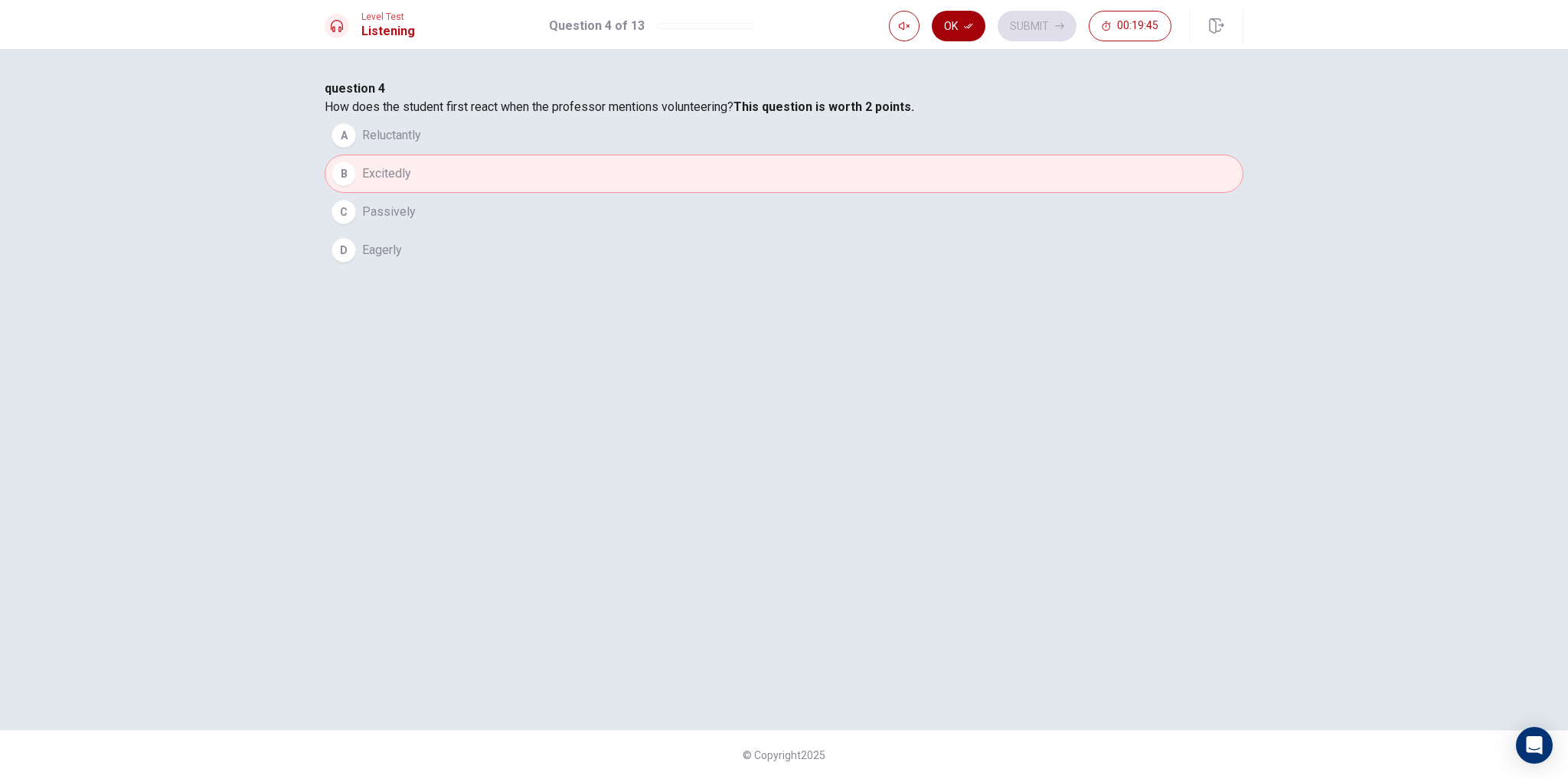
click at [959, 19] on button "Ok" at bounding box center [959, 26] width 54 height 31
click at [1047, 22] on button "Submit" at bounding box center [1037, 26] width 79 height 31
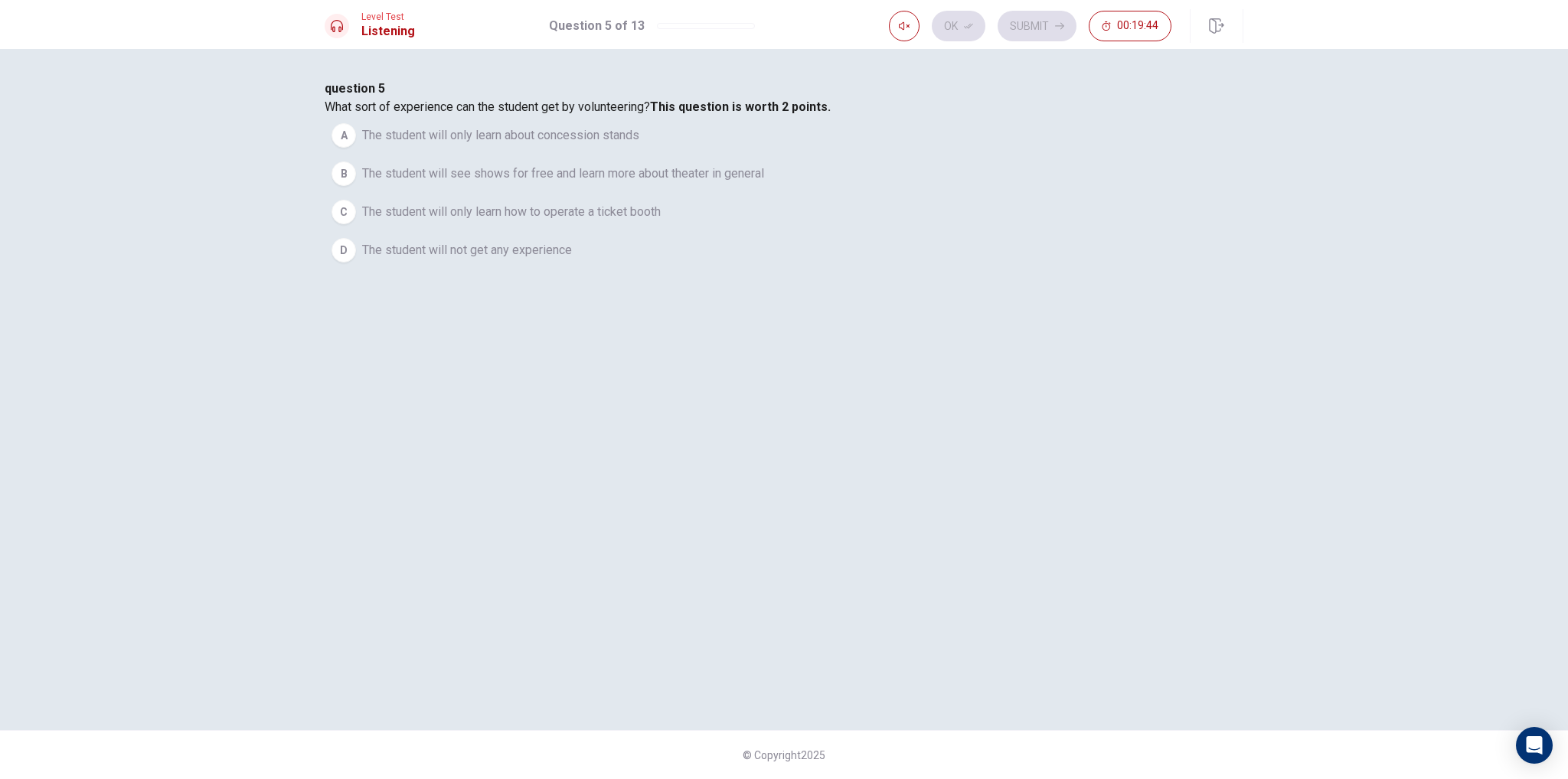
click at [755, 231] on button "C The student will only learn how to operate a ticket booth" at bounding box center [784, 212] width 919 height 38
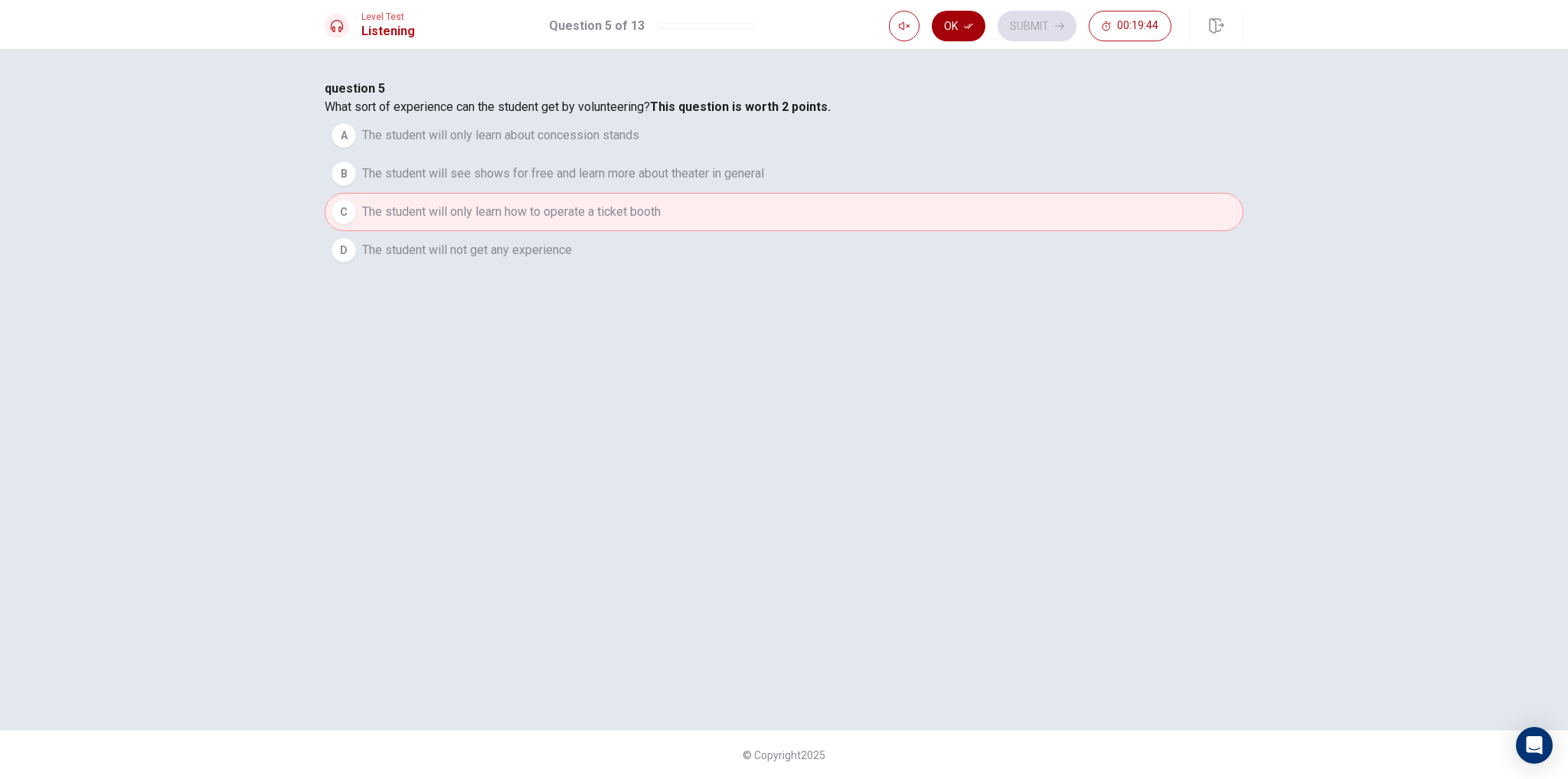
click at [955, 26] on button "Ok" at bounding box center [959, 26] width 54 height 31
click at [1082, 33] on div "Ok Submit 00:19:43" at bounding box center [1030, 26] width 282 height 31
click at [1065, 31] on button "Submit" at bounding box center [1037, 26] width 79 height 31
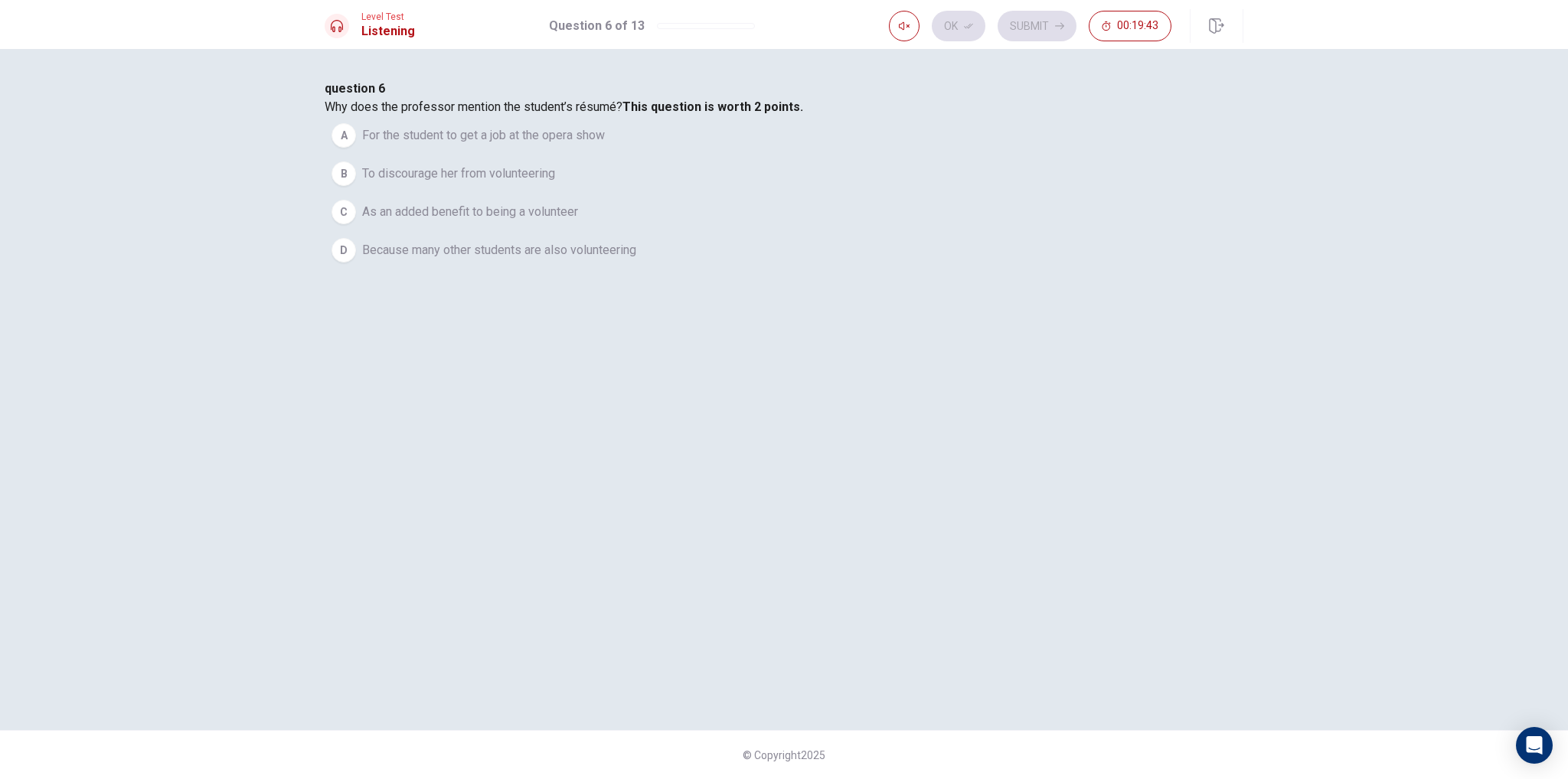
click at [555, 183] on span "To discourage her from volunteering" at bounding box center [458, 173] width 193 height 18
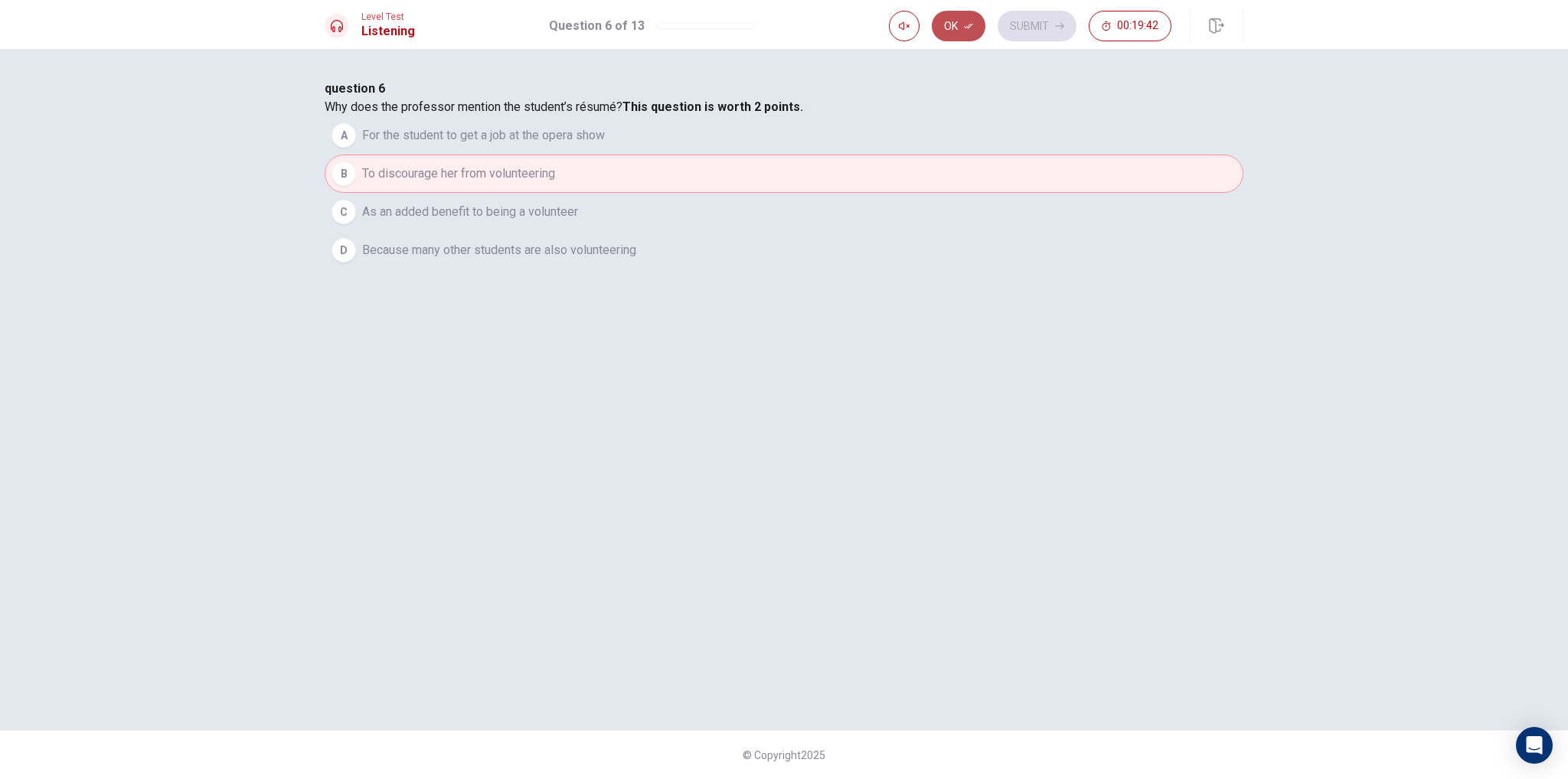
click at [964, 21] on button "Ok" at bounding box center [959, 26] width 54 height 31
click at [1053, 24] on button "Submit" at bounding box center [1037, 26] width 79 height 31
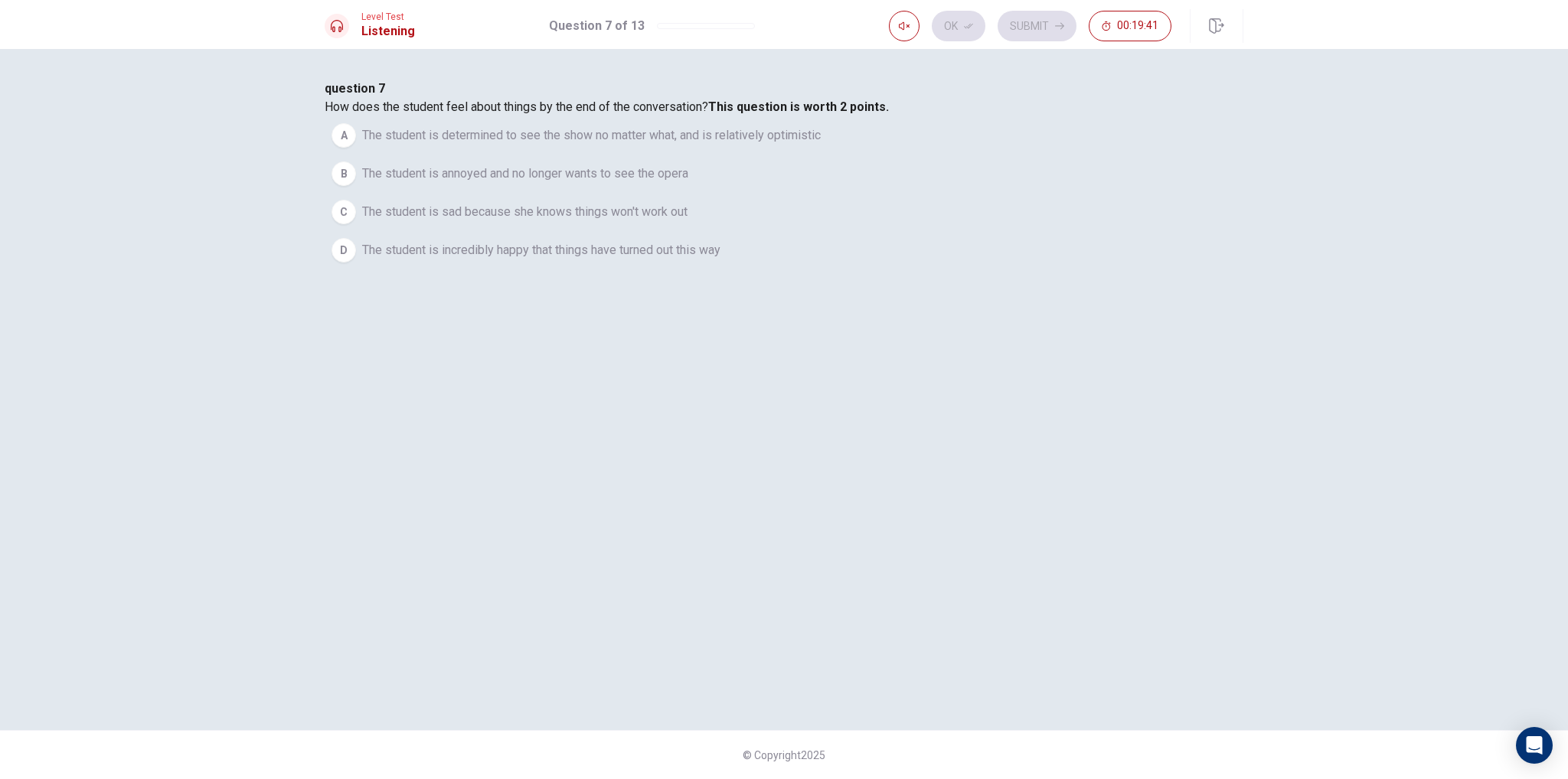
drag, startPoint x: 675, startPoint y: 289, endPoint x: 660, endPoint y: 322, distance: 36.2
click at [676, 193] on button "B The student is annoyed and no longer wants to see the opera" at bounding box center [784, 174] width 919 height 38
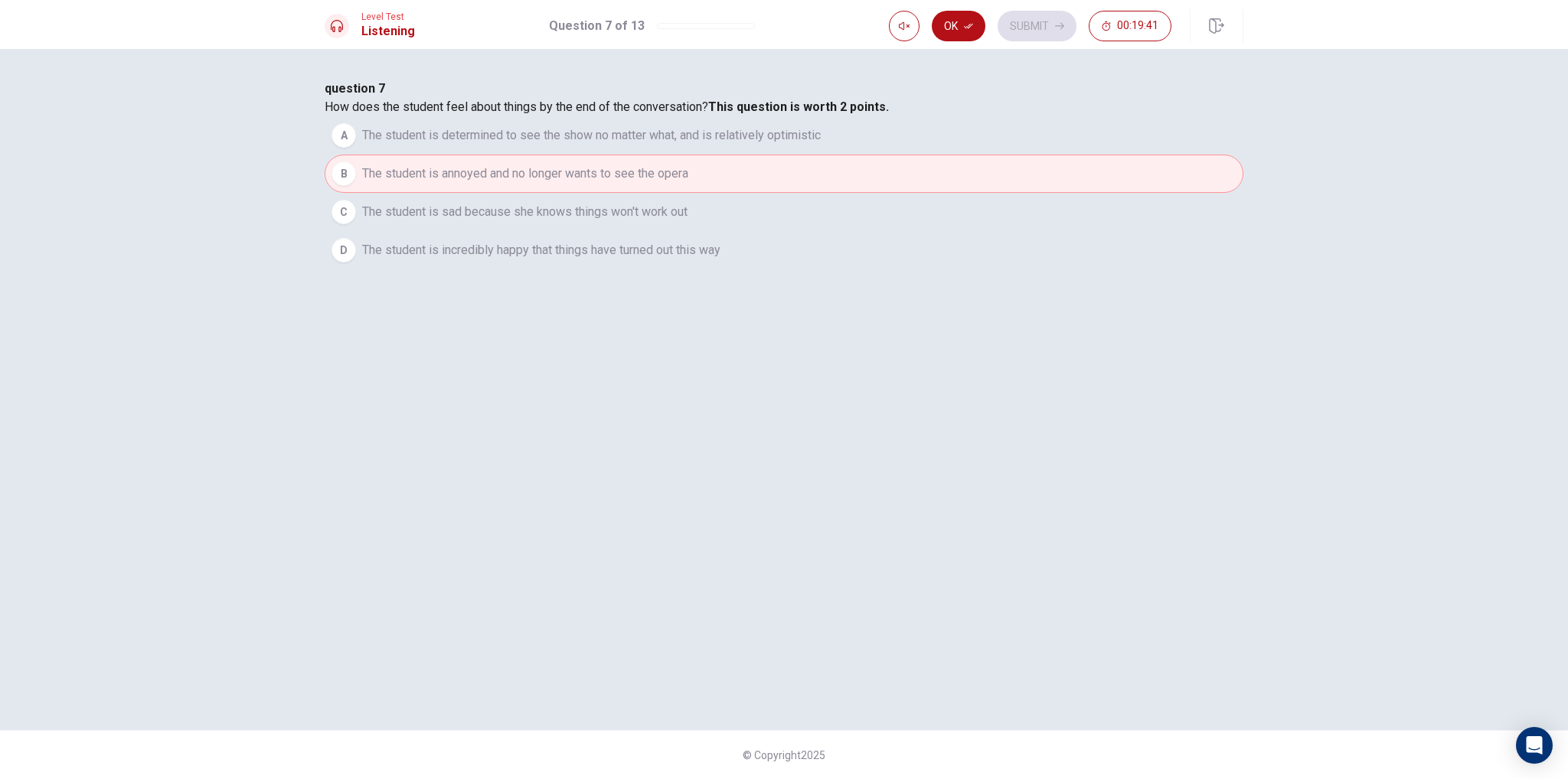
click at [959, 28] on button "Ok" at bounding box center [959, 26] width 54 height 31
click at [1095, 35] on button "00:19:40" at bounding box center [1130, 26] width 83 height 31
click at [1091, 26] on button "Submit" at bounding box center [1117, 26] width 79 height 31
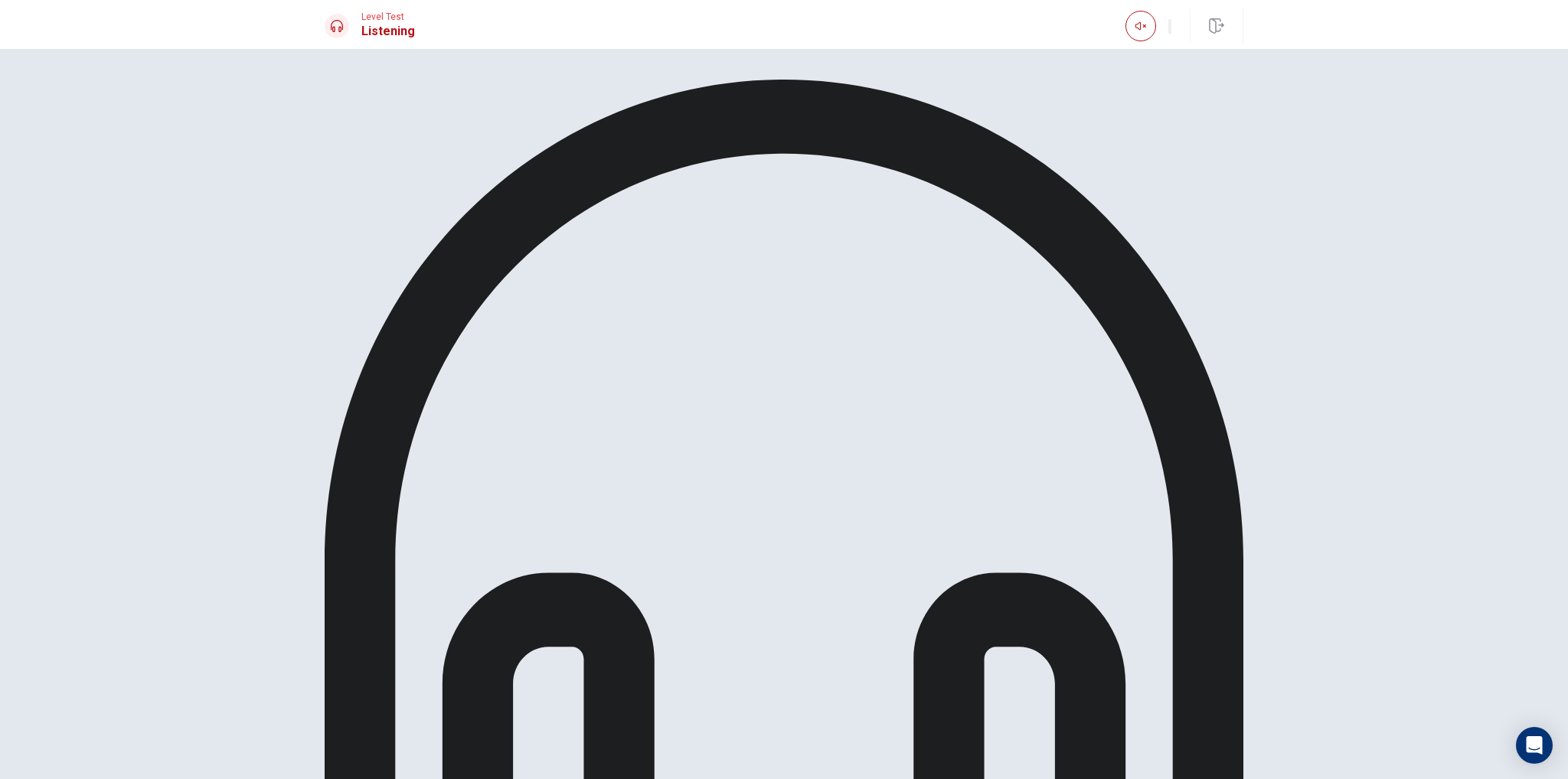
click at [809, 326] on div "Listen again to an excerpt from the conversation. Then answer the question." at bounding box center [784, 560] width 919 height 961
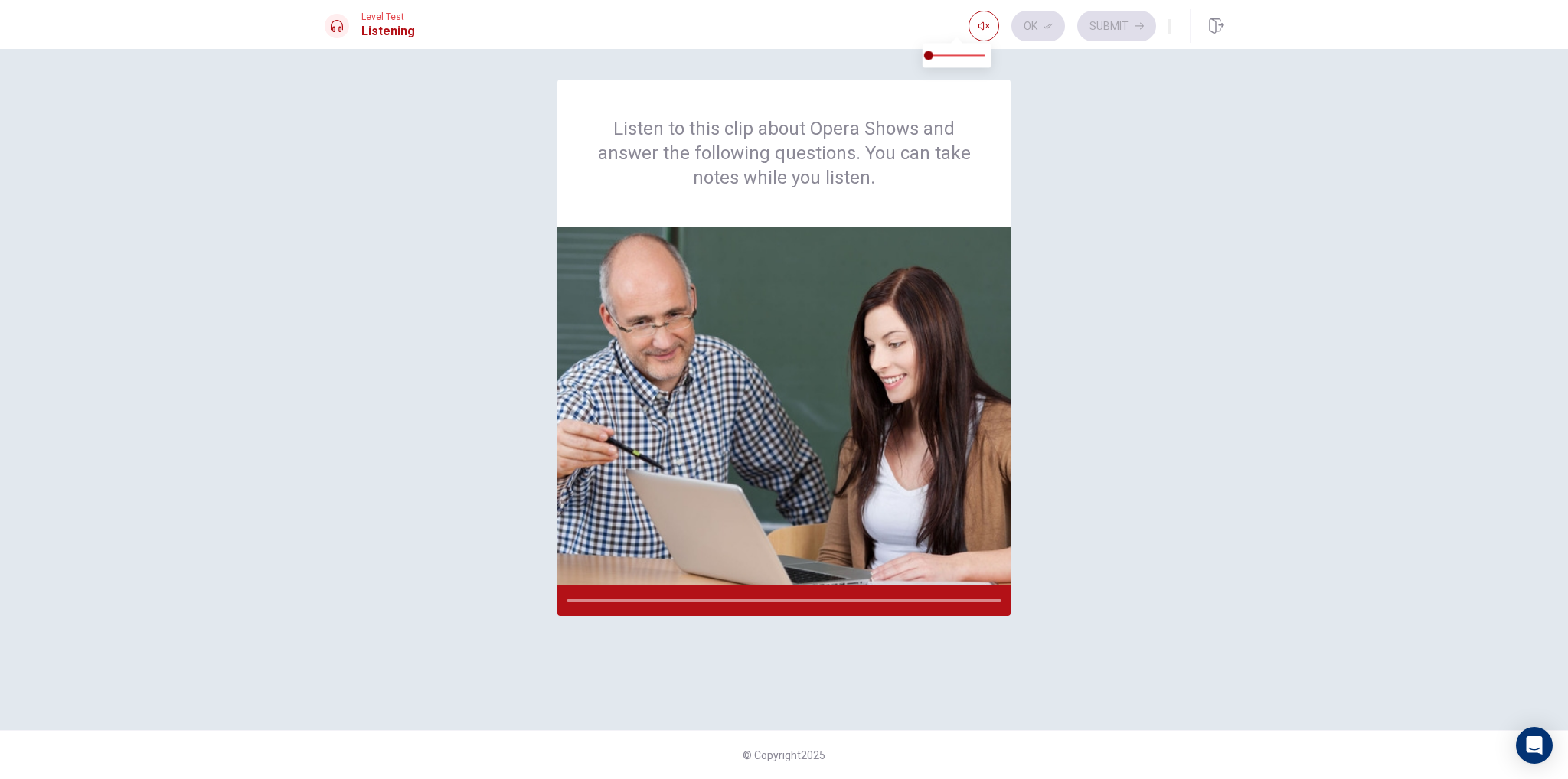
click at [1077, 32] on div "Ok Submit" at bounding box center [1069, 26] width 203 height 31
click at [1216, 25] on icon "button" at bounding box center [1216, 25] width 15 height 15
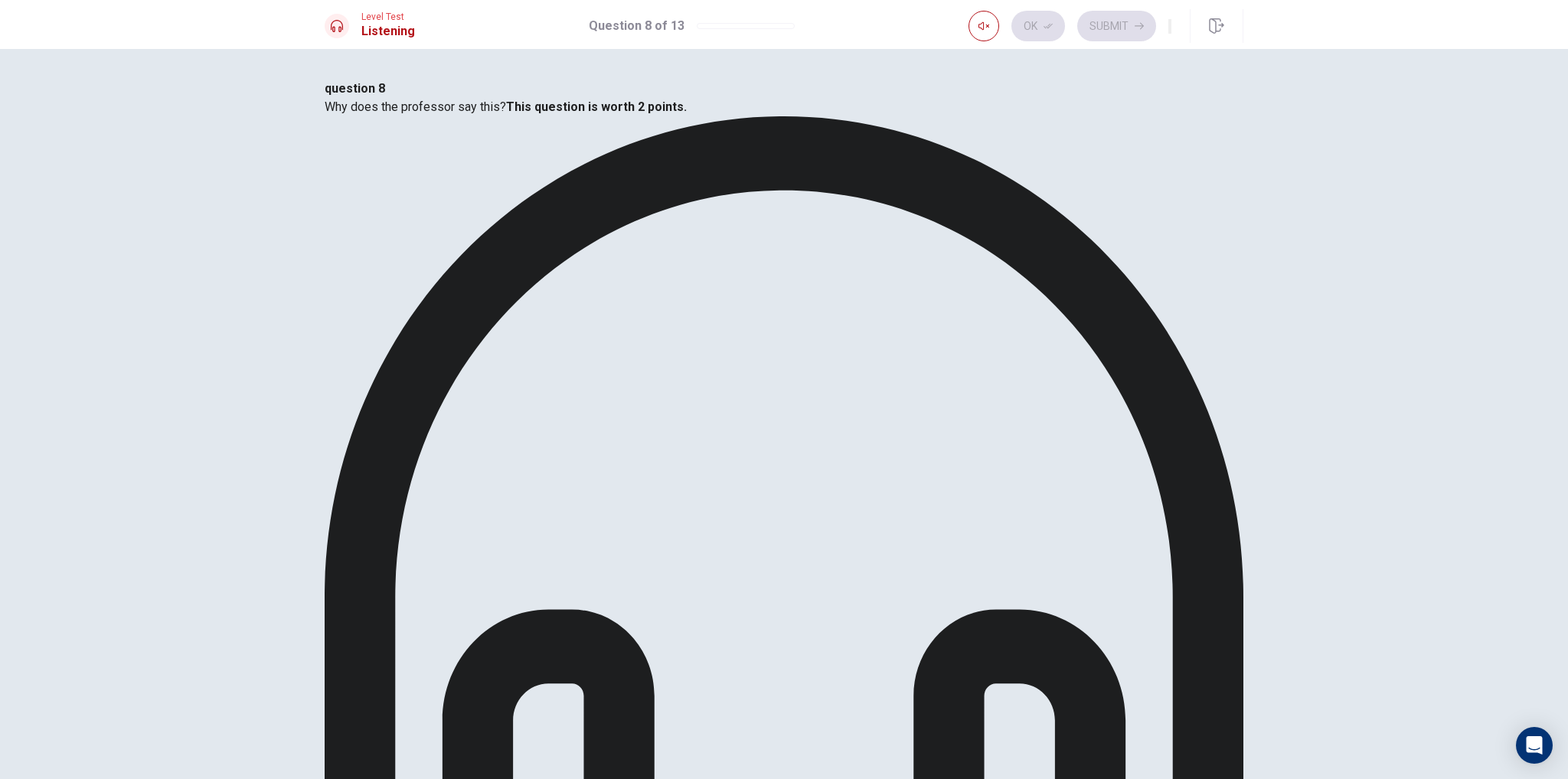
click at [687, 114] on b "This question is worth 2 points." at bounding box center [596, 107] width 181 height 14
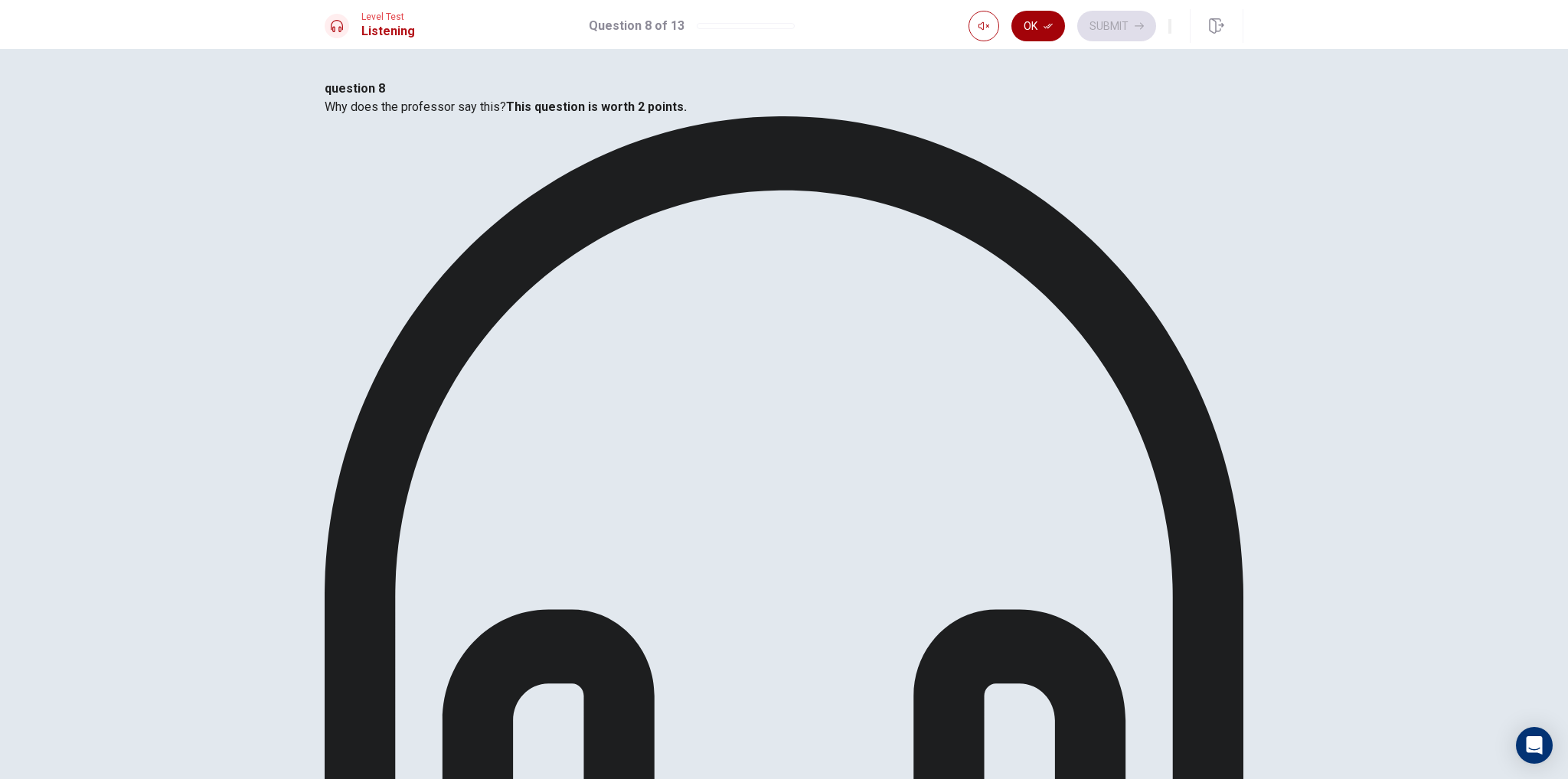
click at [1012, 27] on button "Ok" at bounding box center [1038, 26] width 54 height 31
click at [1077, 32] on button "Submit" at bounding box center [1117, 26] width 79 height 31
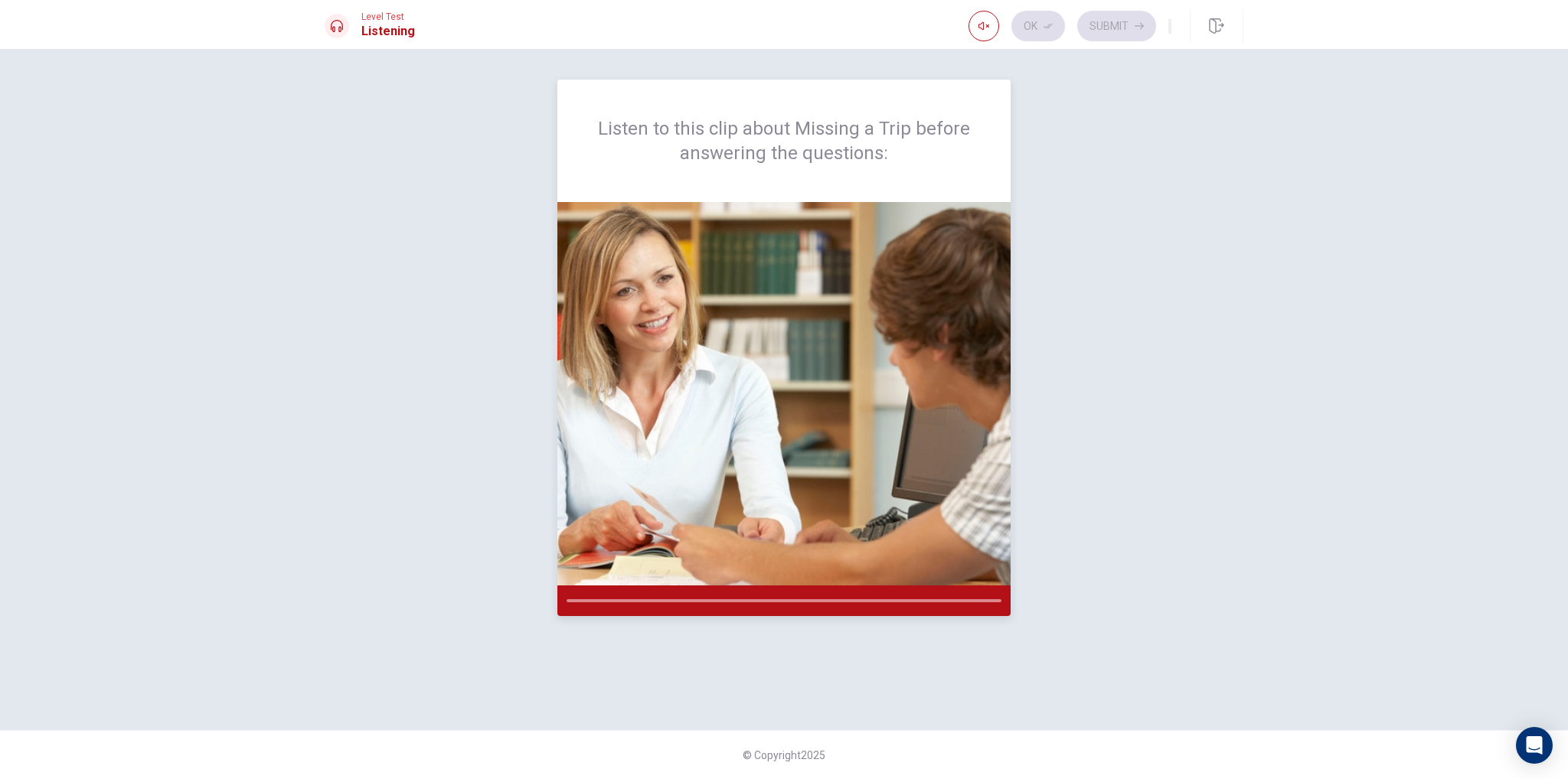
click at [631, 607] on div at bounding box center [784, 600] width 454 height 31
click at [646, 598] on div at bounding box center [784, 600] width 454 height 31
click at [297, 518] on div "Listen to this clip about Missing a Trip before answering the questions: © Copy…" at bounding box center [784, 414] width 1568 height 730
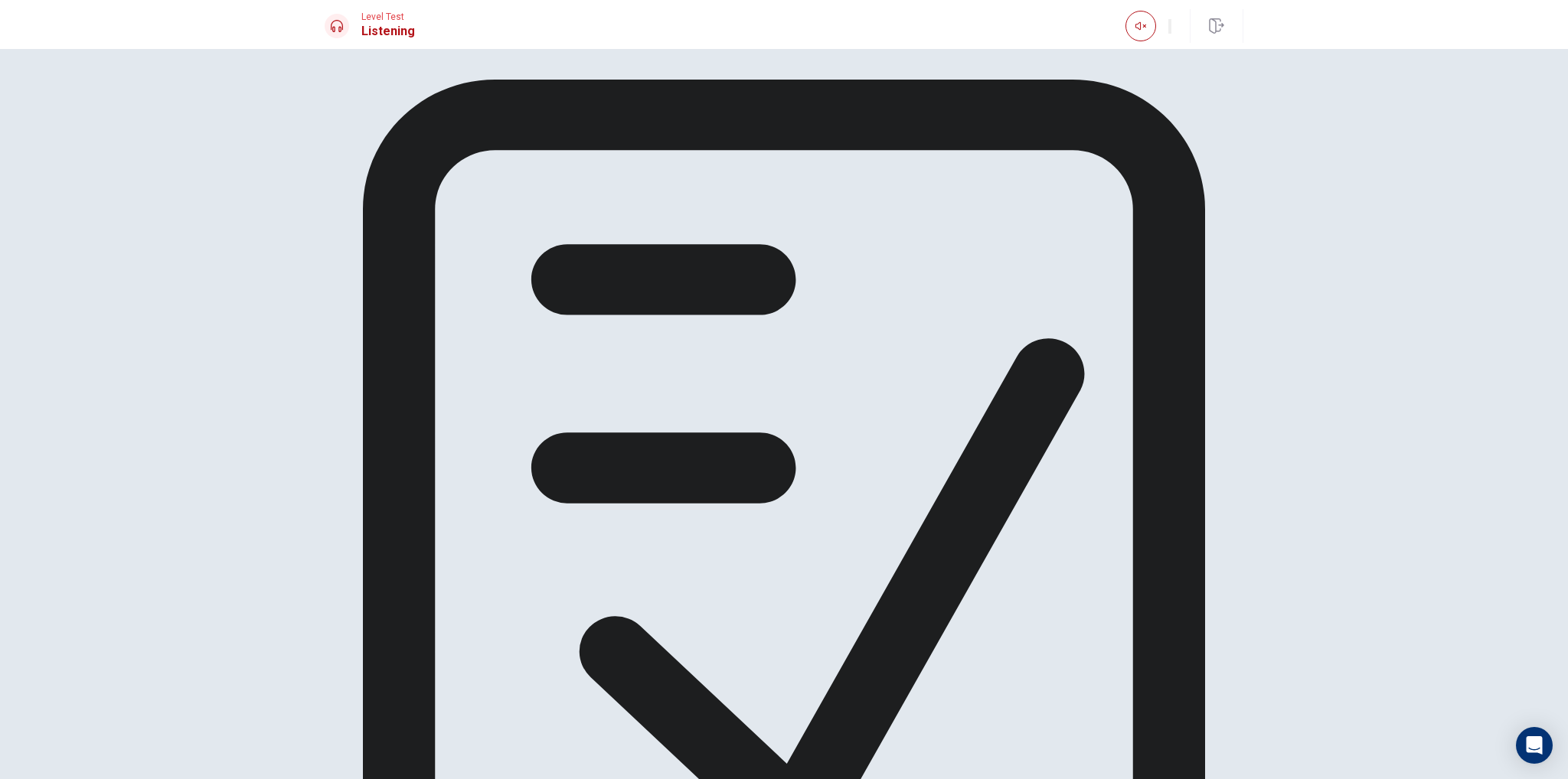
click at [797, 321] on div "Now get ready to answer the questions. You may use your notes to help you answe…" at bounding box center [784, 560] width 919 height 961
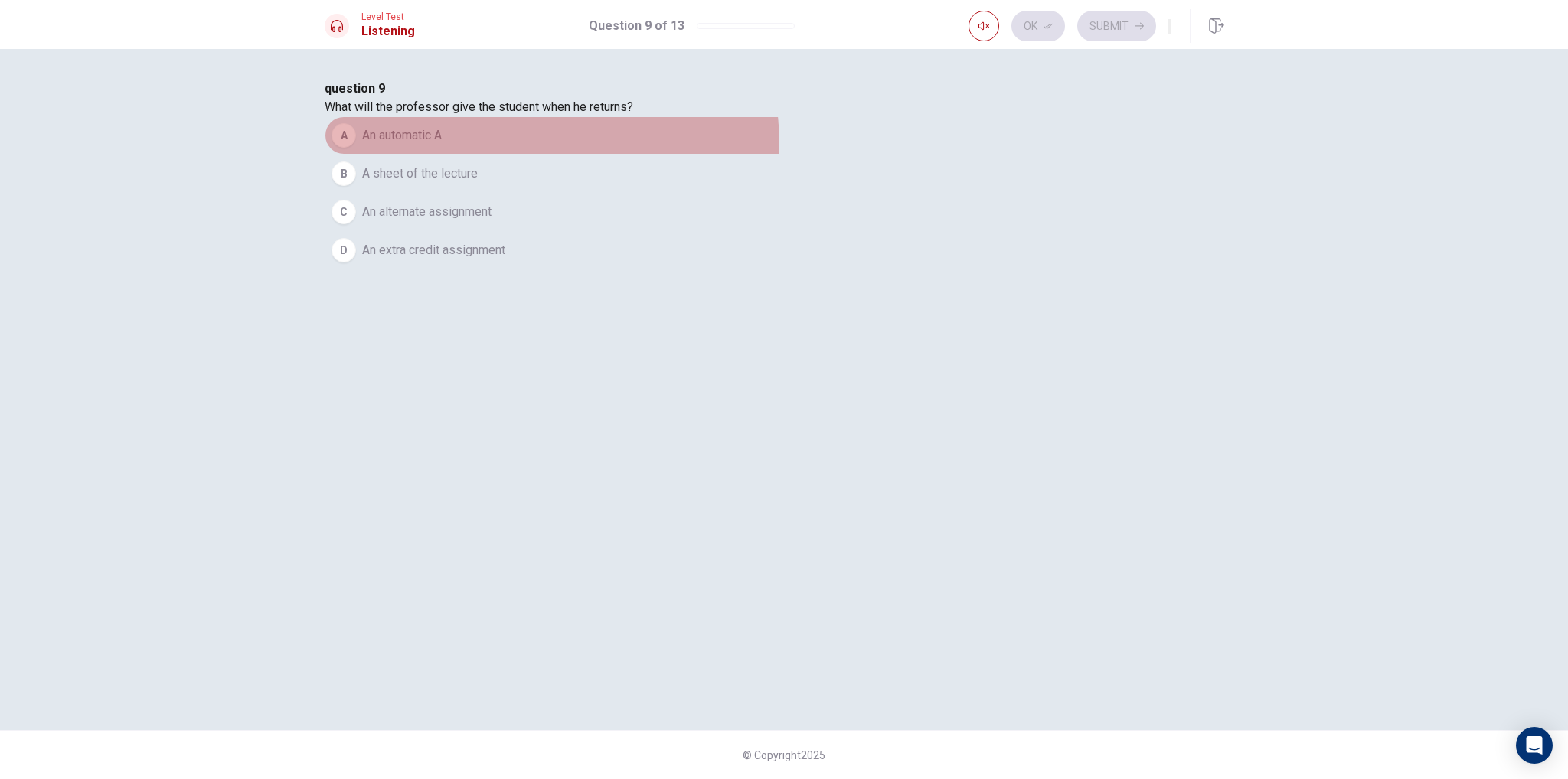
click at [748, 155] on button "A An automatic A" at bounding box center [784, 135] width 919 height 38
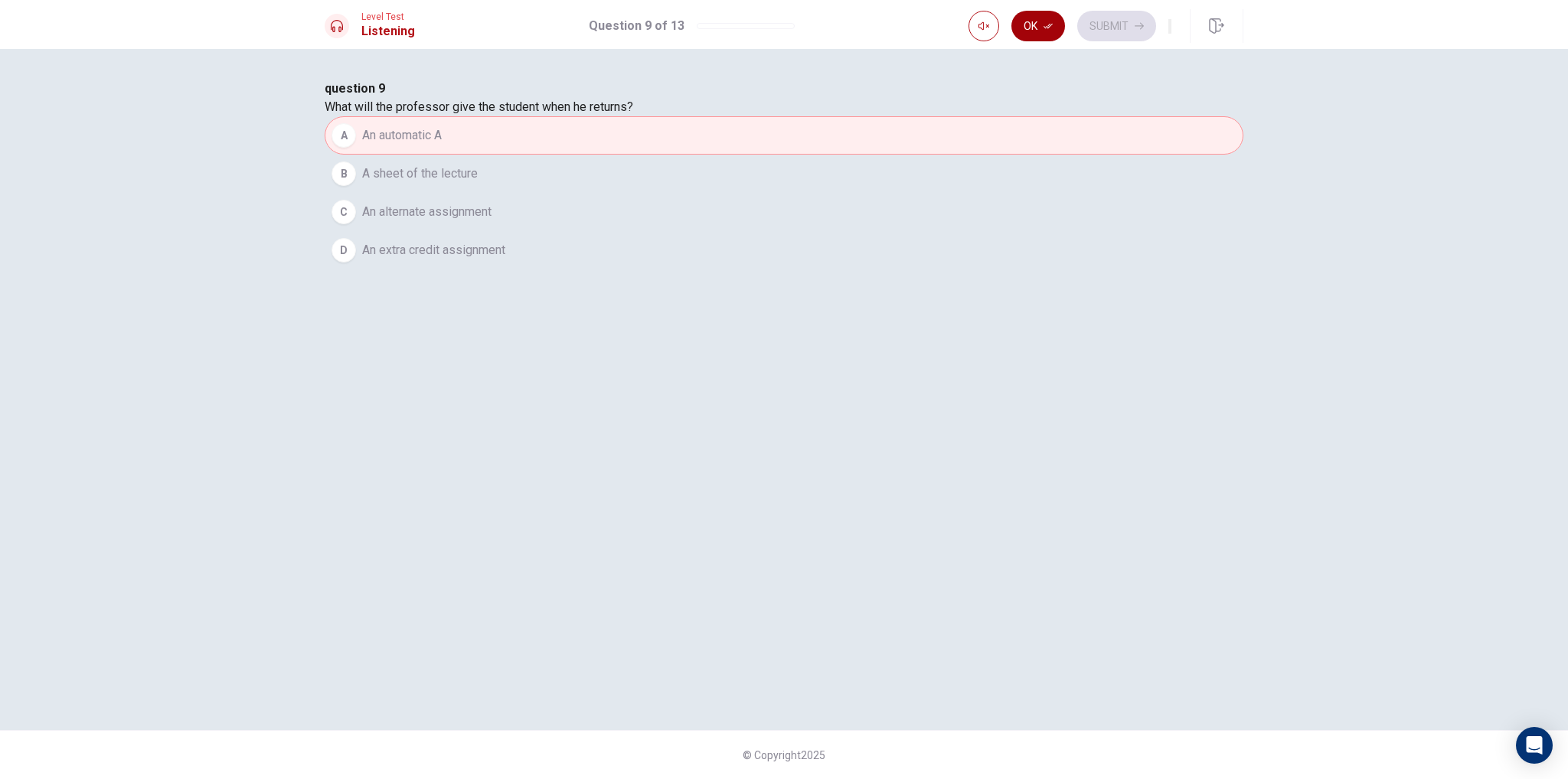
click at [1017, 19] on button "Ok" at bounding box center [1038, 26] width 54 height 31
drag, startPoint x: 1091, startPoint y: 20, endPoint x: 999, endPoint y: 86, distance: 113.2
click at [1091, 19] on button "Submit" at bounding box center [1117, 26] width 79 height 31
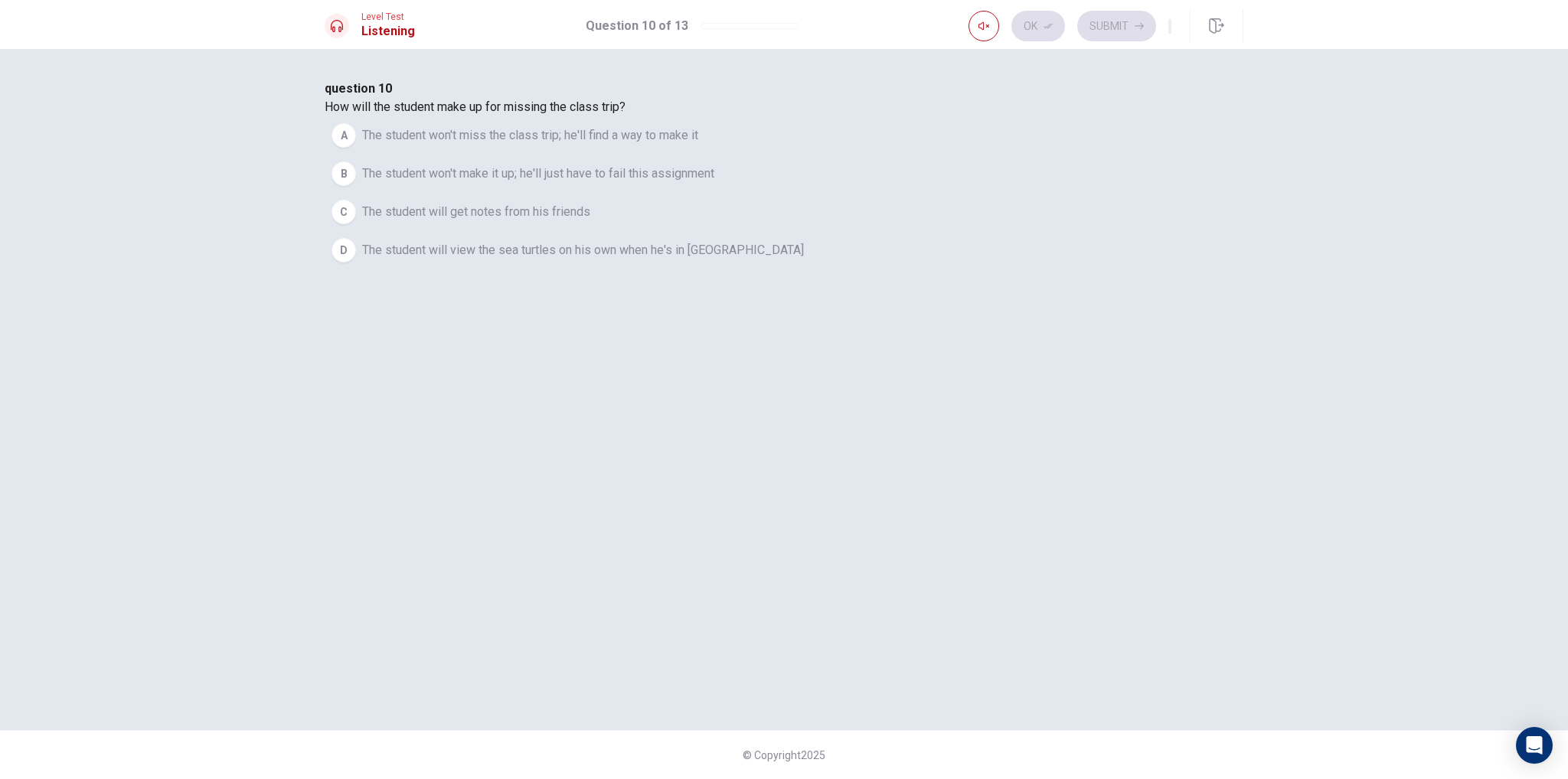
click at [769, 269] on div "question 10 How will the student make up for missing the class trip? A The stud…" at bounding box center [784, 175] width 919 height 190
click at [590, 221] on span "The student will get notes from his friends" at bounding box center [476, 212] width 228 height 18
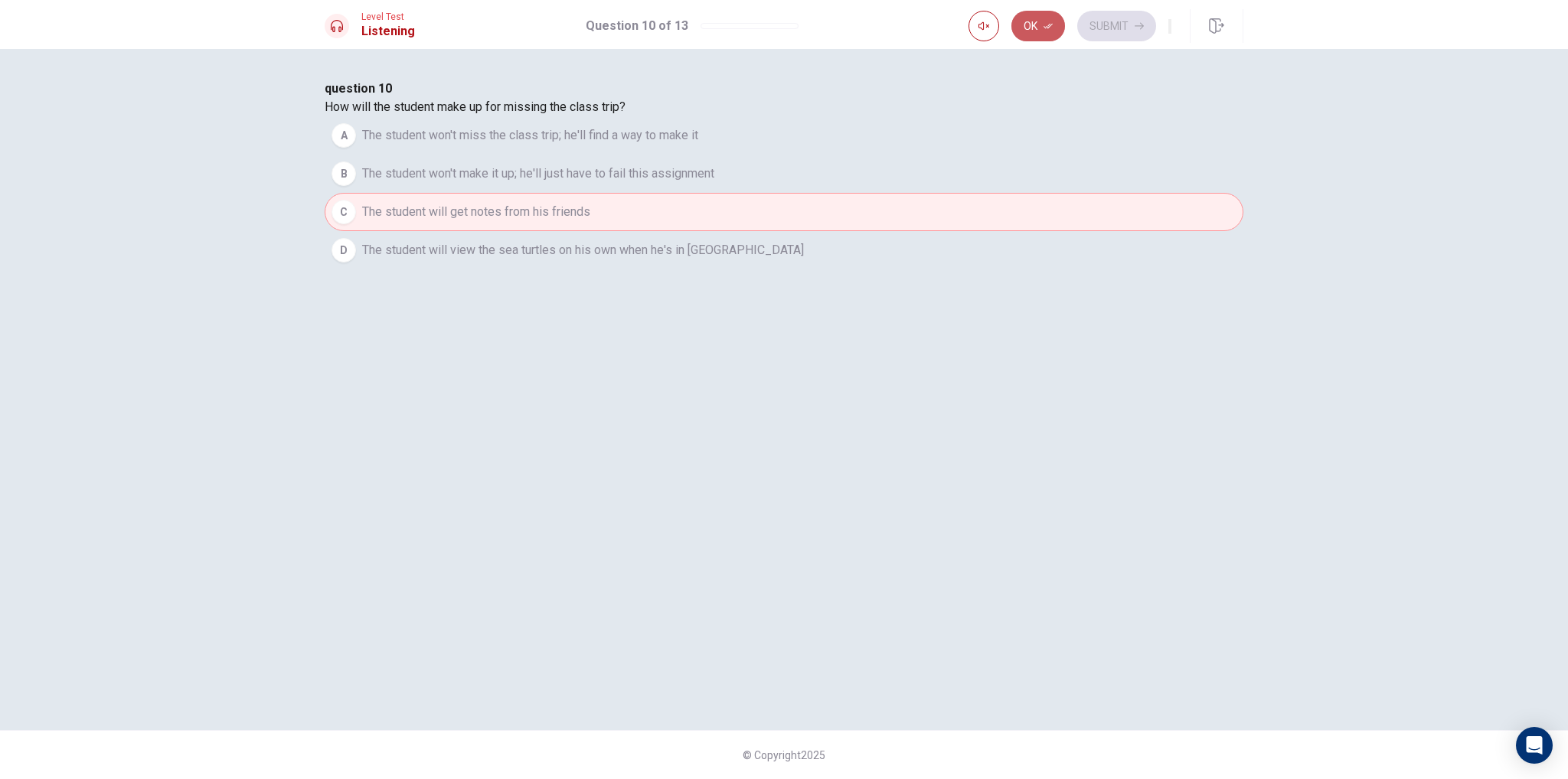
drag, startPoint x: 1008, startPoint y: 21, endPoint x: 1041, endPoint y: 17, distance: 33.2
click at [1014, 18] on button "Ok" at bounding box center [1038, 26] width 54 height 31
click at [1096, 12] on button "Submit" at bounding box center [1117, 26] width 79 height 31
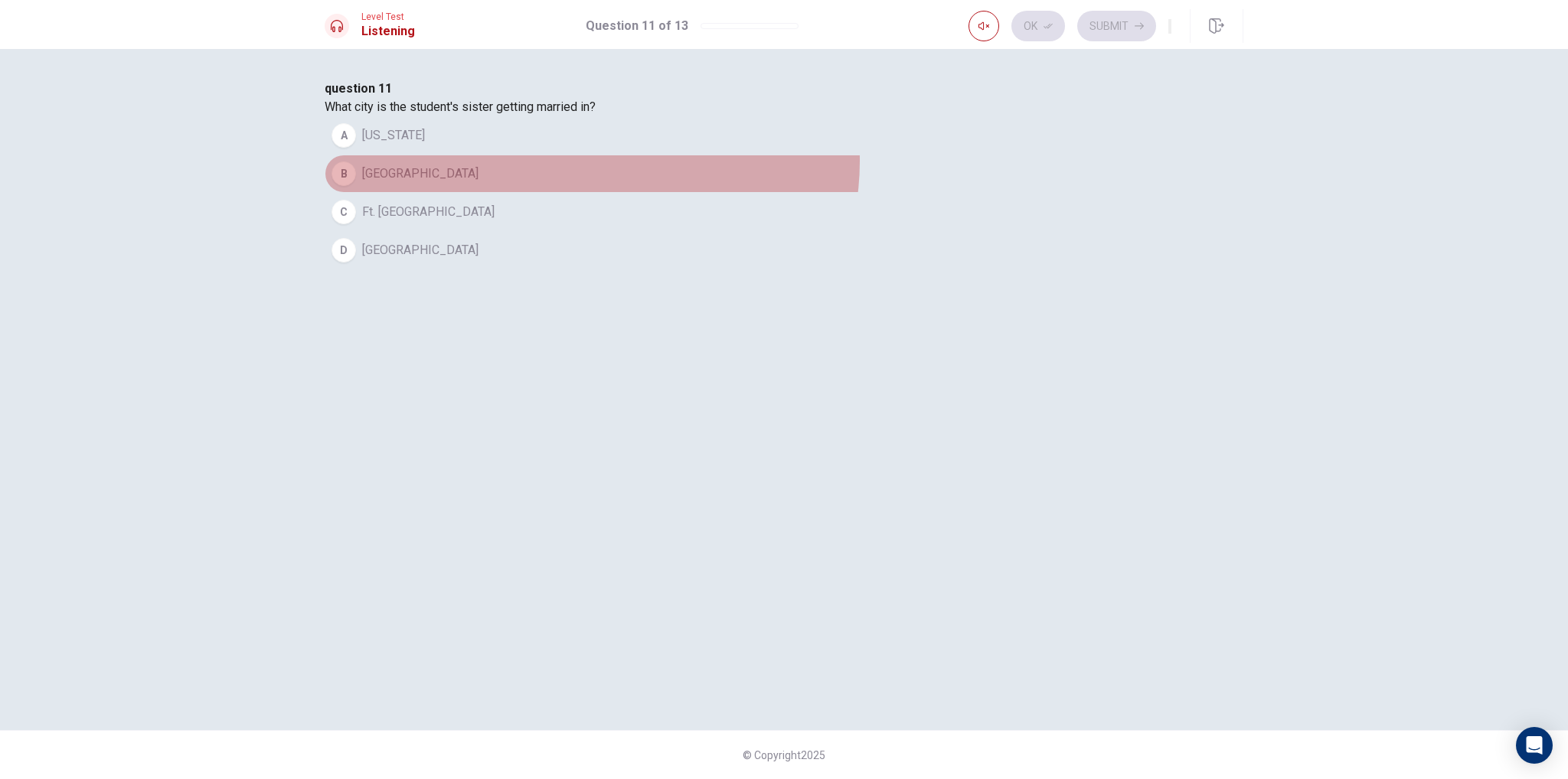
click at [824, 193] on button "B [GEOGRAPHIC_DATA]" at bounding box center [784, 174] width 919 height 38
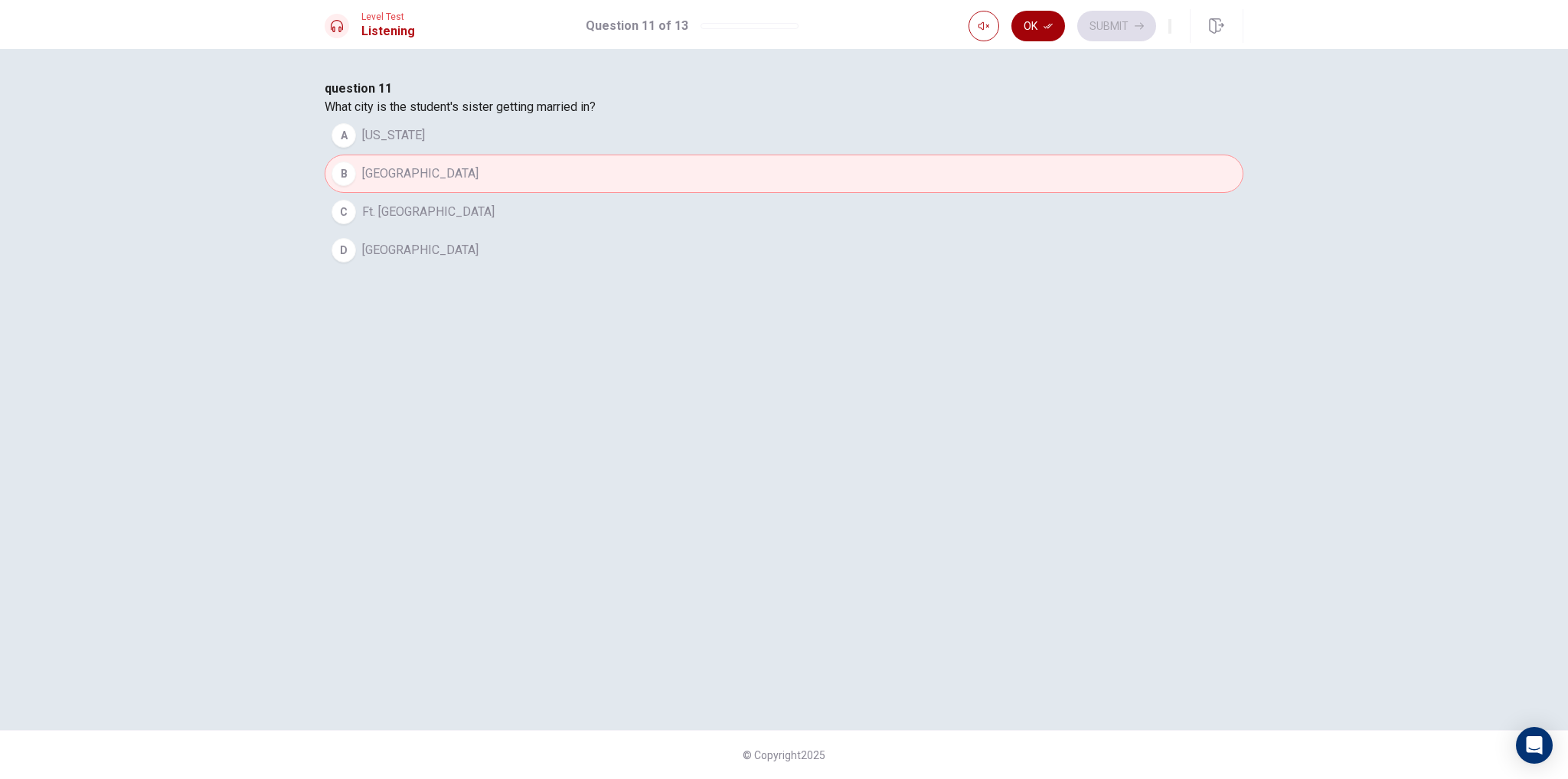
click at [1027, 29] on button "Ok" at bounding box center [1038, 26] width 54 height 31
click at [1135, 27] on icon "button" at bounding box center [1140, 26] width 9 height 9
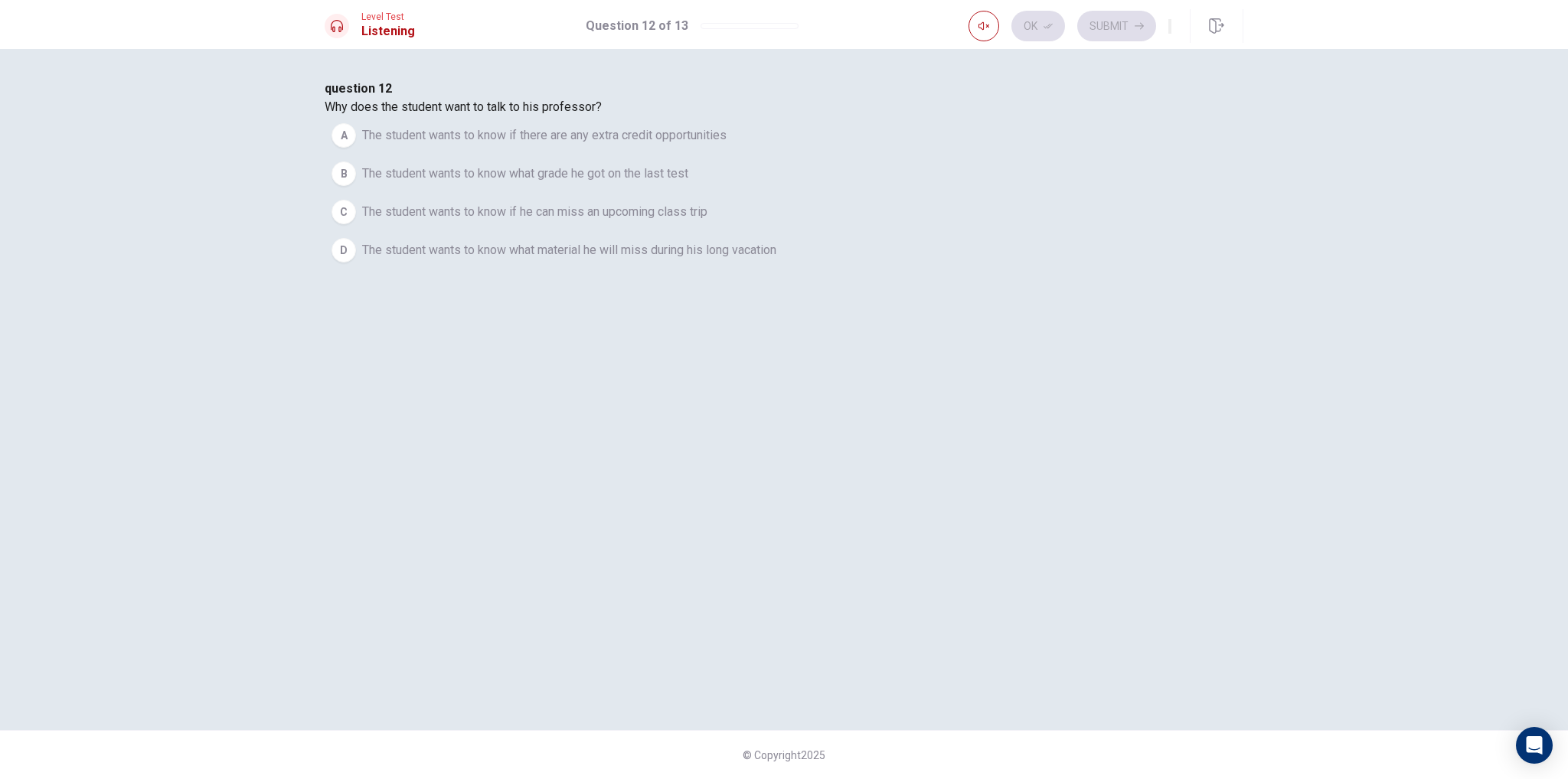
click at [688, 183] on span "The student wants to know what grade he got on the last test" at bounding box center [525, 173] width 326 height 18
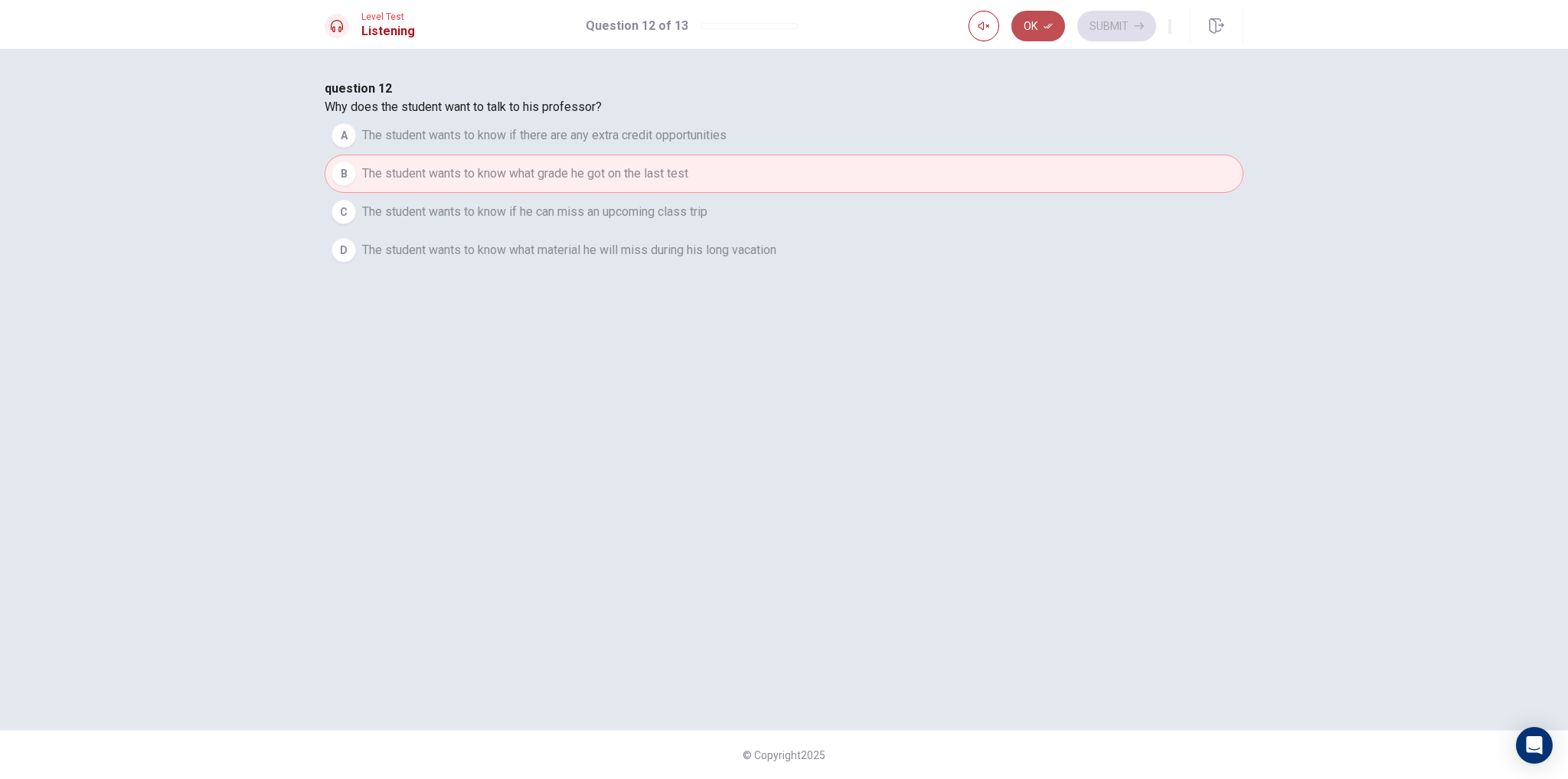
click at [1031, 28] on button "Ok" at bounding box center [1038, 26] width 54 height 31
click at [1109, 36] on button "Submit" at bounding box center [1117, 26] width 79 height 31
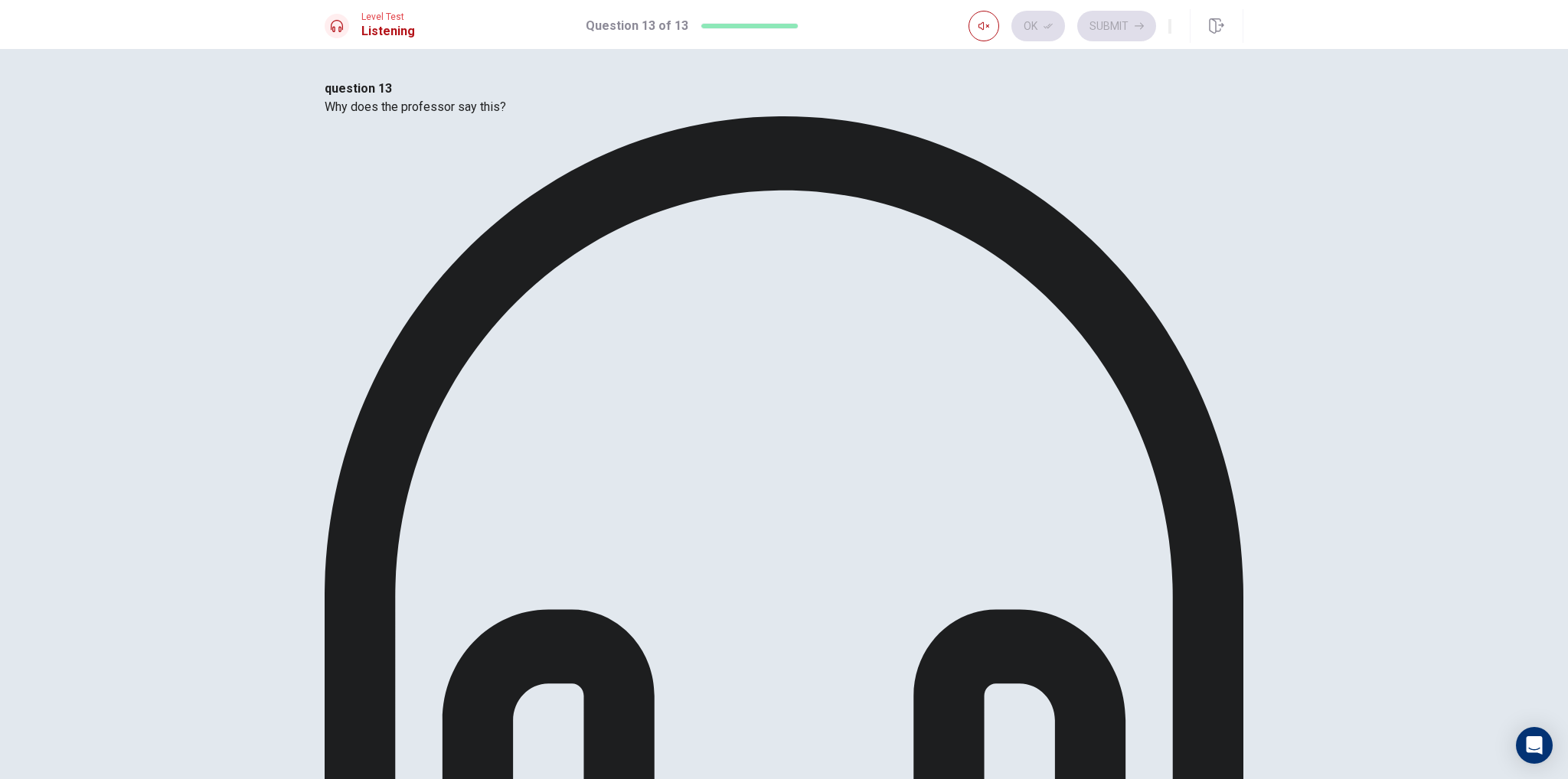
click at [466, 267] on div "question 13 Why does the professor say this? A The professor doesn't trust the …" at bounding box center [784, 637] width 919 height 1114
click at [511, 186] on div "question 13 Why does the professor say this? A The professor doesn't trust the …" at bounding box center [784, 637] width 919 height 1114
click at [1012, 31] on button "Ok" at bounding box center [1038, 26] width 54 height 31
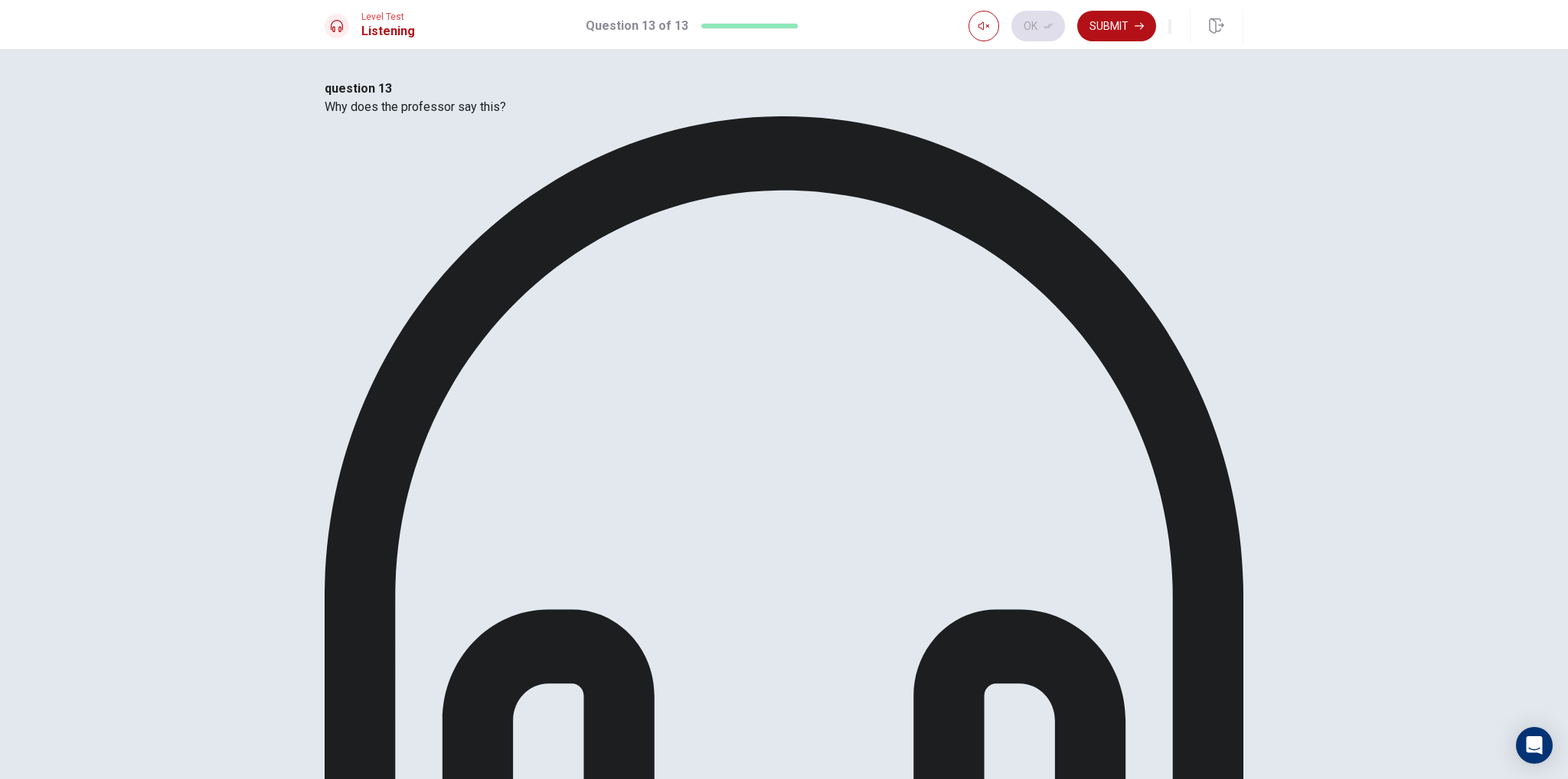
click at [665, 202] on div "question 13 Why does the professor say this? A The professor doesn't trust the …" at bounding box center [784, 637] width 919 height 1114
click at [1012, 28] on button "Ok" at bounding box center [1038, 26] width 54 height 31
click at [1081, 28] on button "Submit" at bounding box center [1117, 26] width 79 height 31
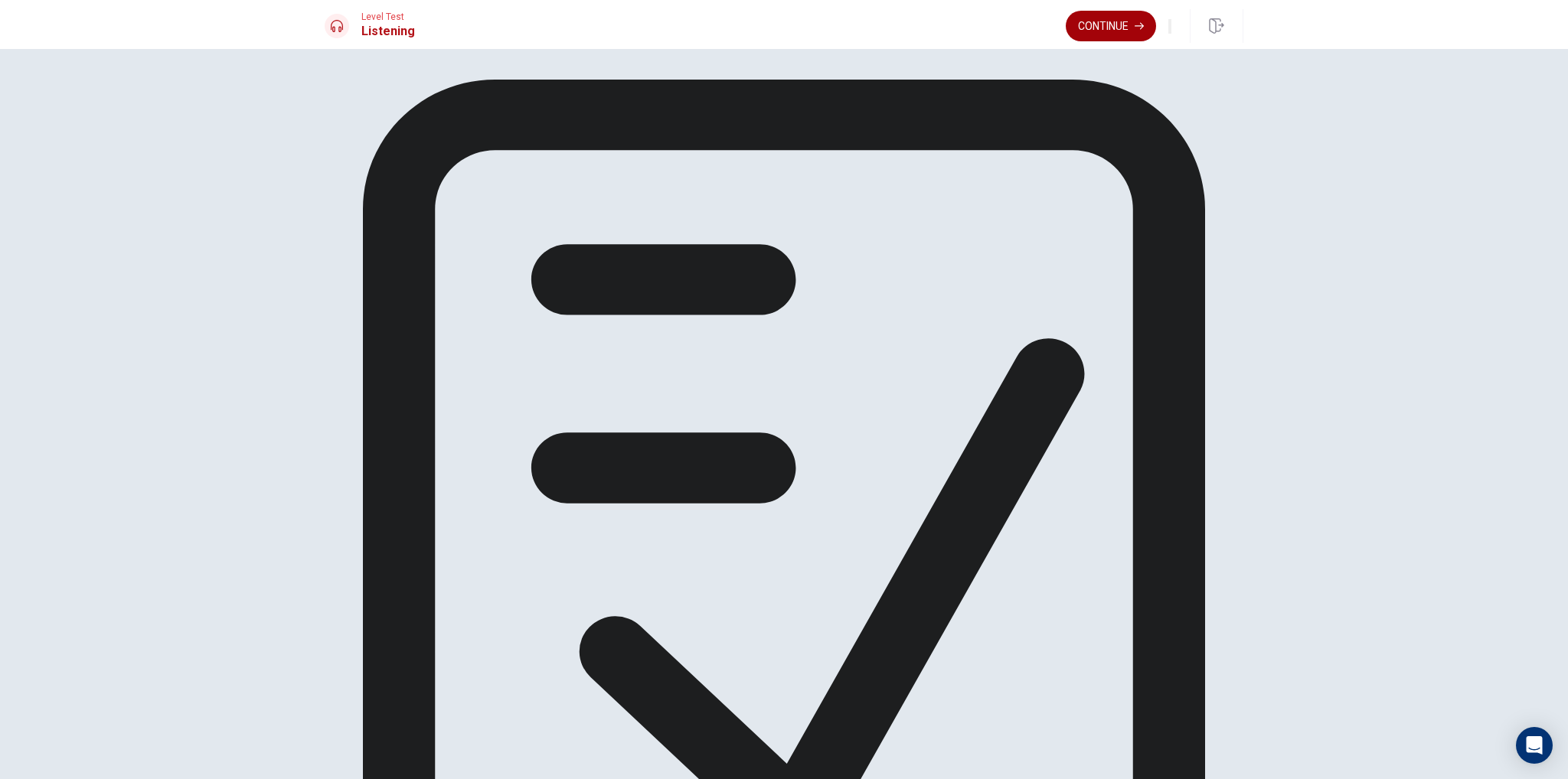
click at [1089, 22] on button "Continue" at bounding box center [1111, 26] width 90 height 31
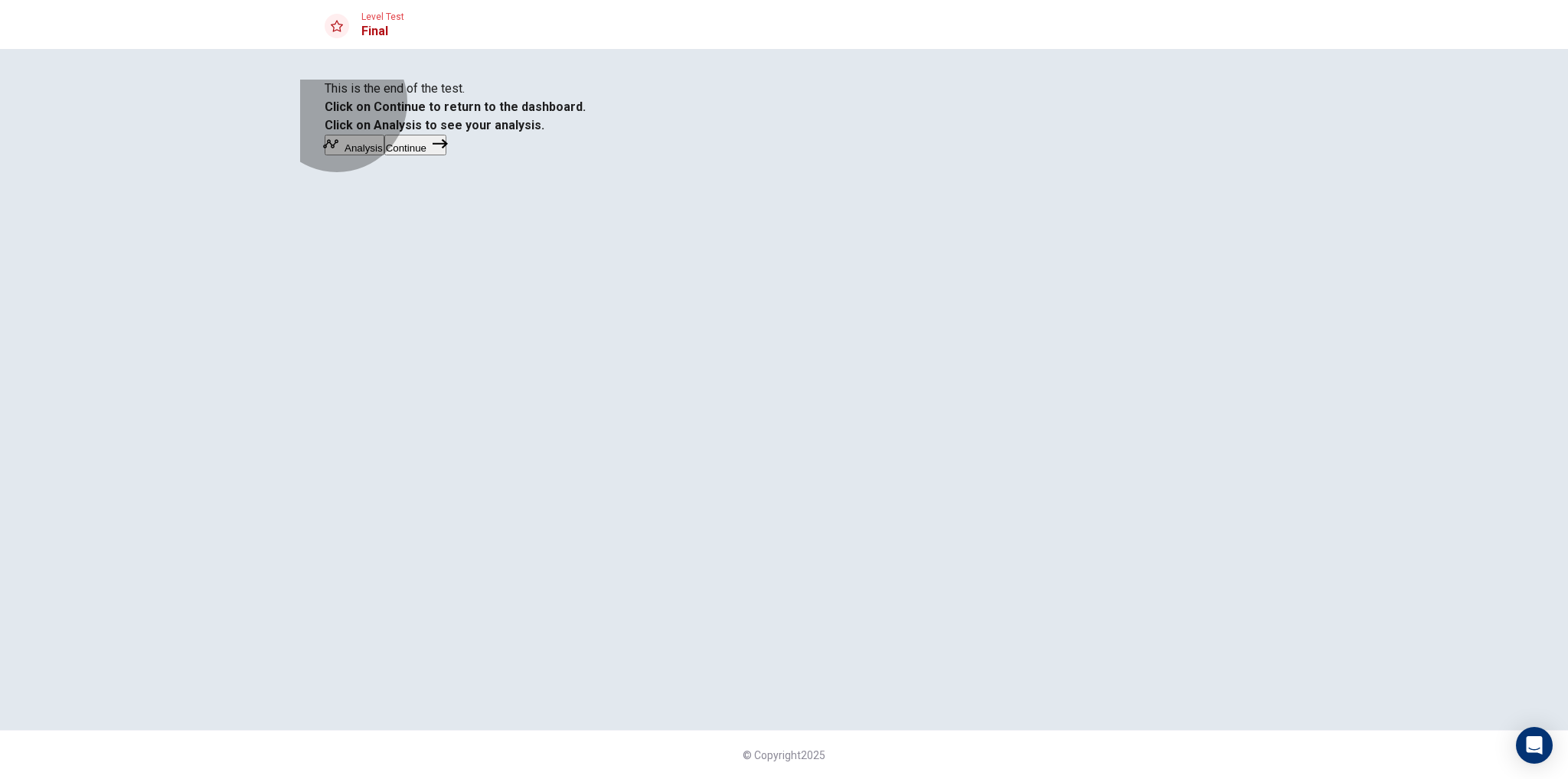
click at [447, 156] on button "Continue" at bounding box center [415, 145] width 62 height 21
